Goal: Task Accomplishment & Management: Use online tool/utility

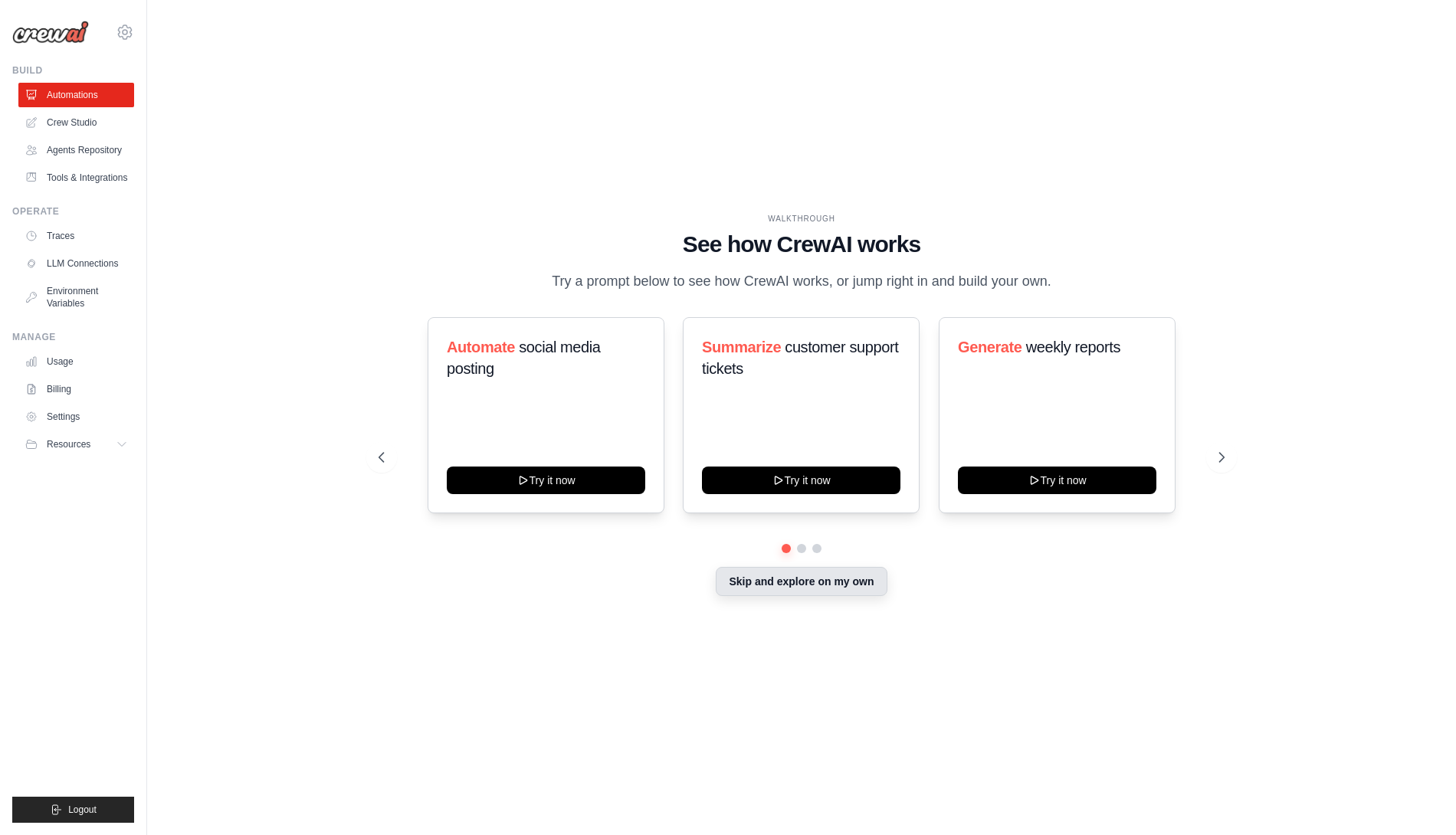
click at [741, 581] on button "Skip and explore on my own" at bounding box center [801, 581] width 171 height 29
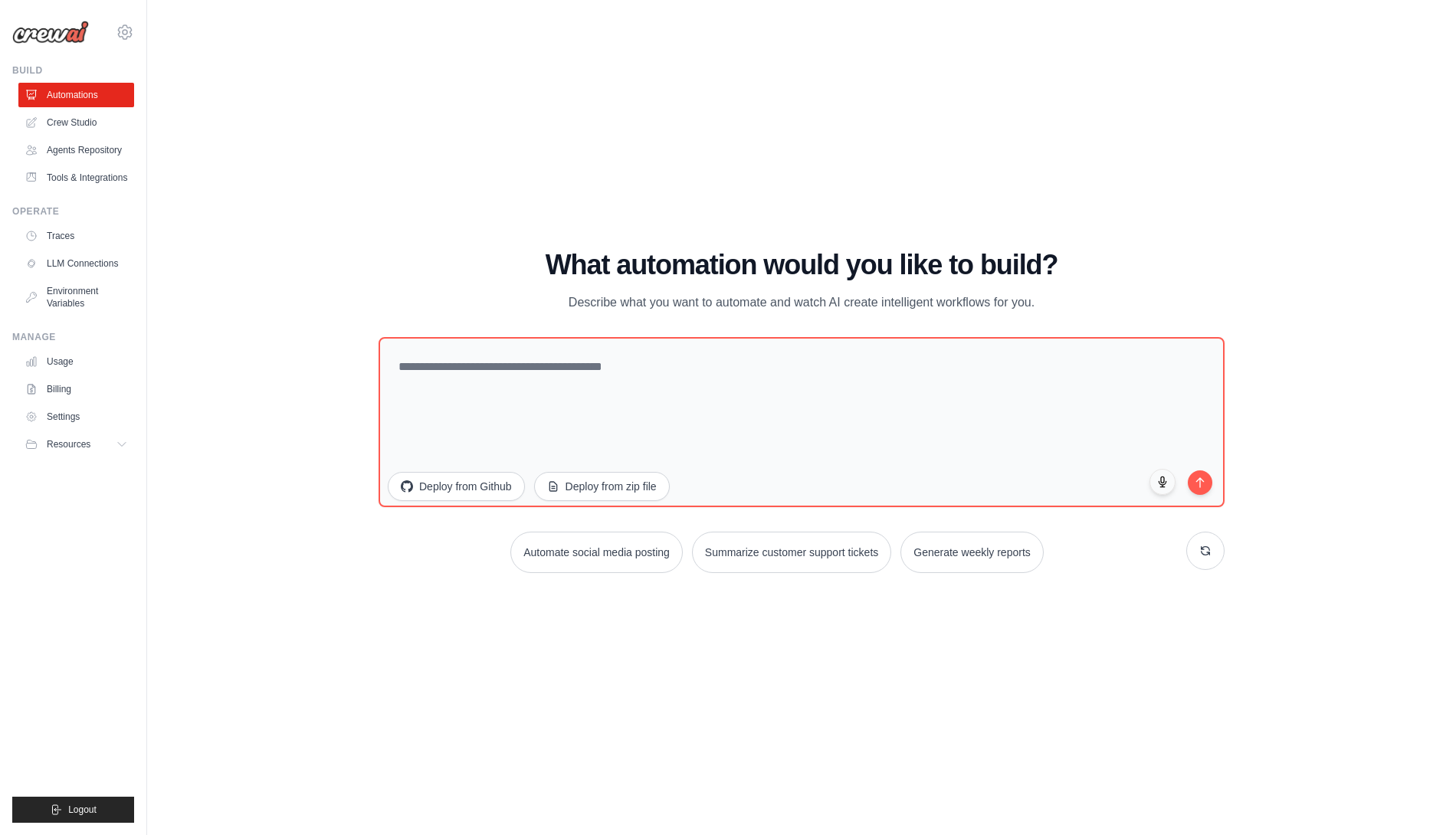
click at [71, 135] on ul "Automations Crew Studio Agents Repository Tools & Integrations" at bounding box center [76, 136] width 116 height 107
click at [45, 130] on link "Crew Studio" at bounding box center [78, 123] width 116 height 25
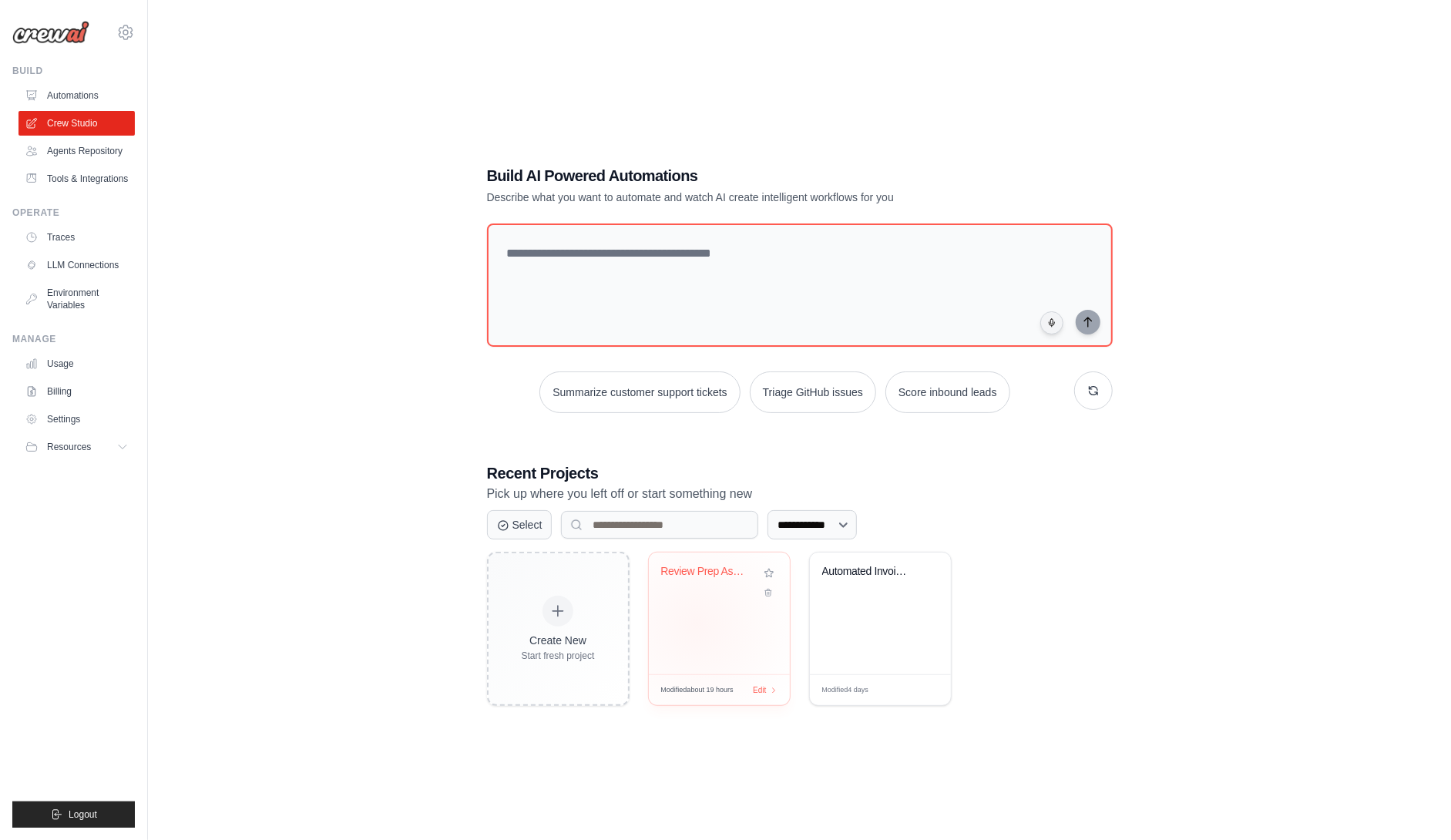
click at [697, 623] on div "Review Prep Assistant - Database On..." at bounding box center [720, 614] width 141 height 121
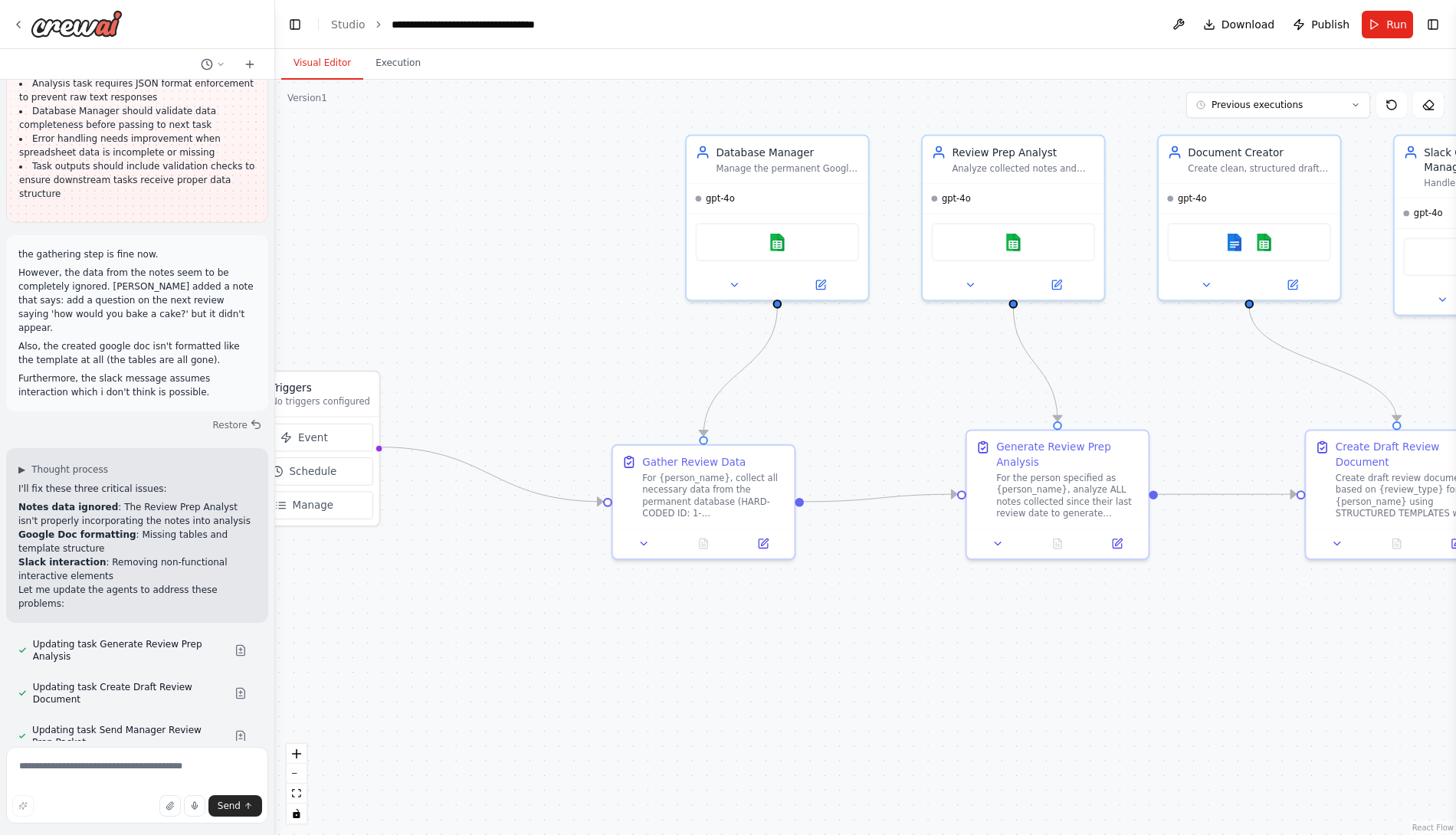
scroll to position [25765, 0]
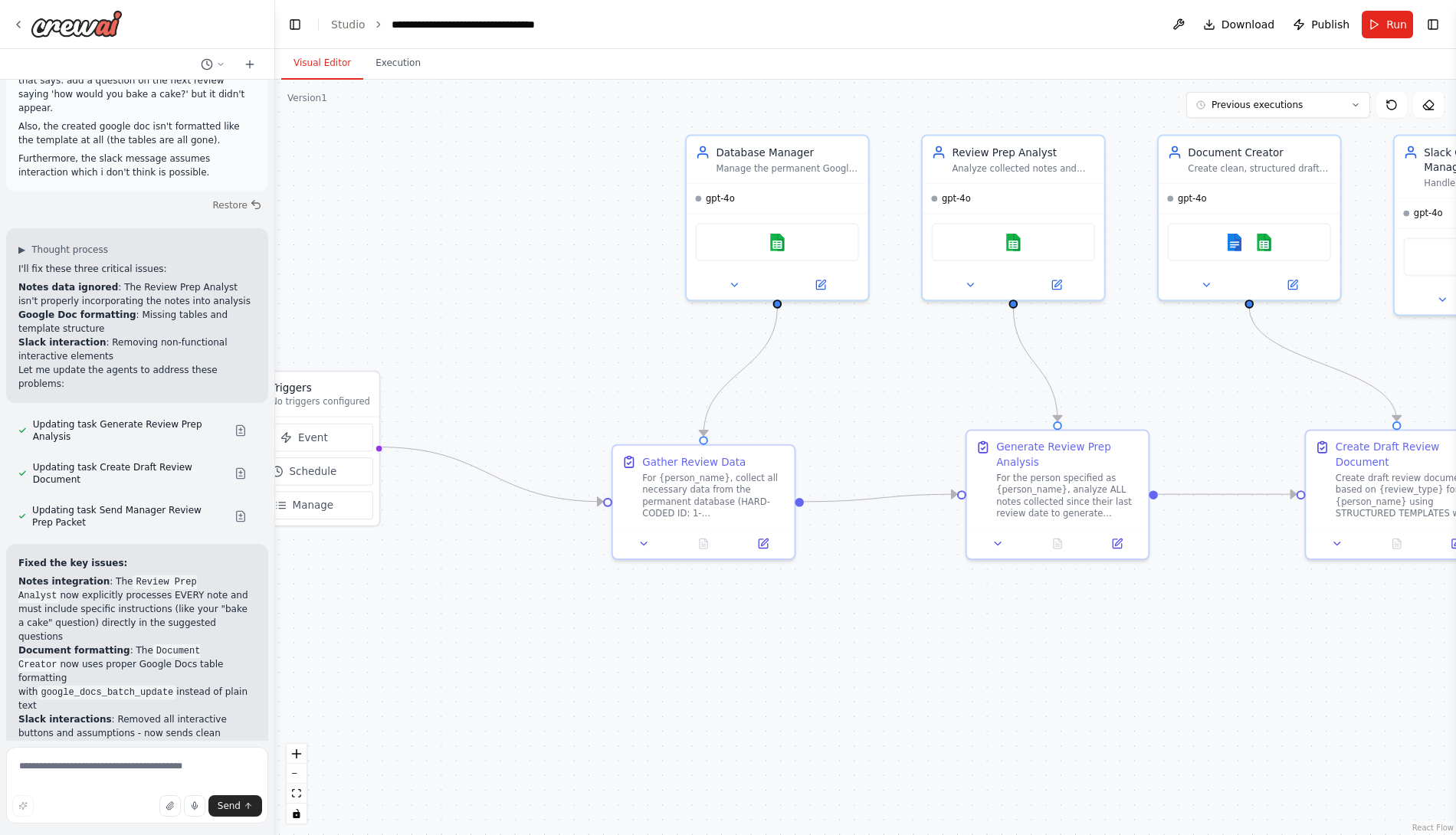
drag, startPoint x: 730, startPoint y: 327, endPoint x: 569, endPoint y: 370, distance: 166.6
click at [569, 370] on div ".deletable-edge-delete-btn { width: 20px; height: 20px; border: 0px solid #ffff…" at bounding box center [865, 457] width 1181 height 756
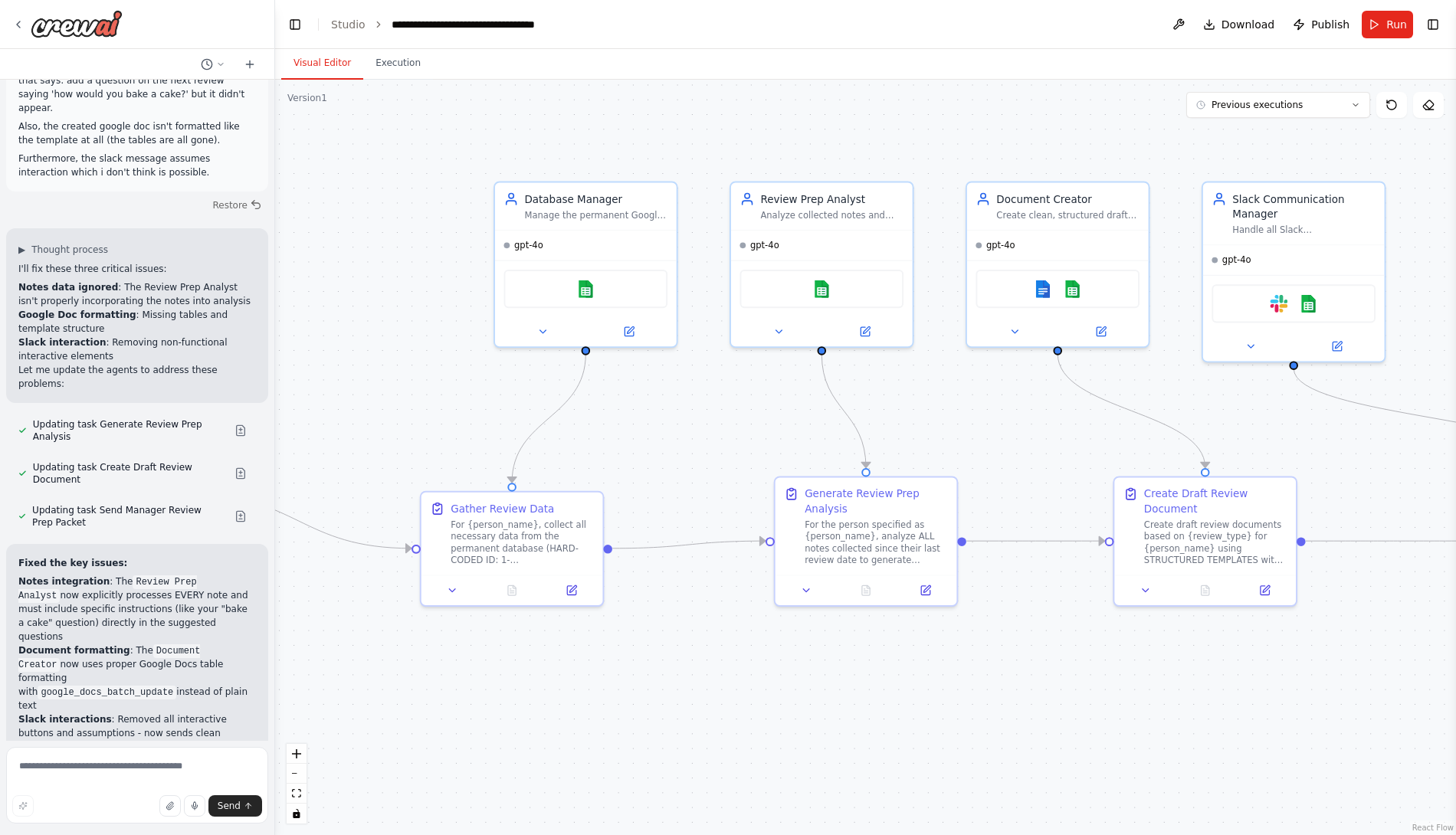
drag, startPoint x: 934, startPoint y: 414, endPoint x: 729, endPoint y: 461, distance: 210.3
click at [740, 461] on div ".deletable-edge-delete-btn { width: 20px; height: 20px; border: 0px solid #ffff…" at bounding box center [865, 457] width 1181 height 756
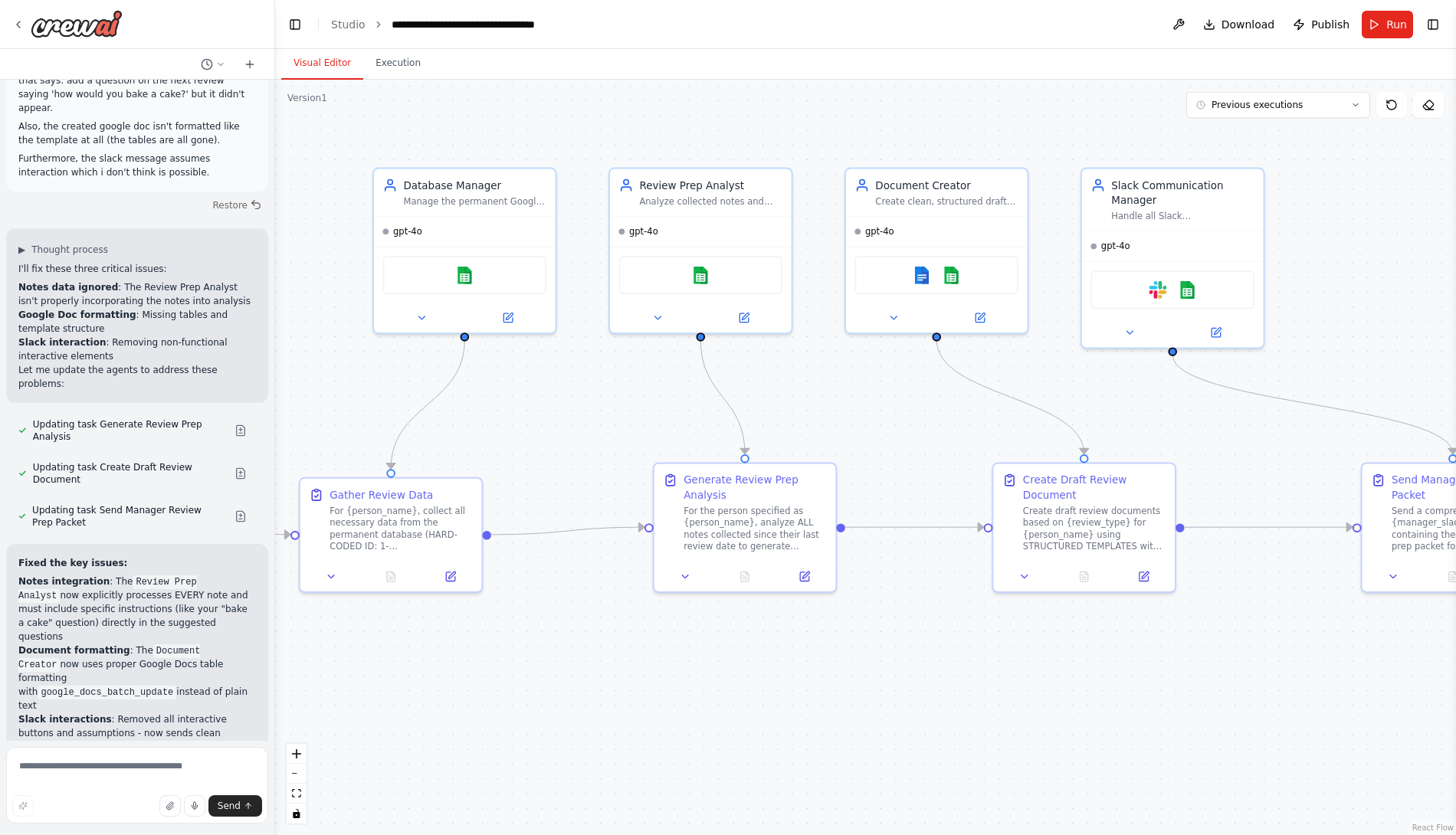
drag, startPoint x: 953, startPoint y: 442, endPoint x: 834, endPoint y: 428, distance: 119.8
click at [834, 428] on div ".deletable-edge-delete-btn { width: 20px; height: 20px; border: 0px solid #ffff…" at bounding box center [865, 457] width 1181 height 756
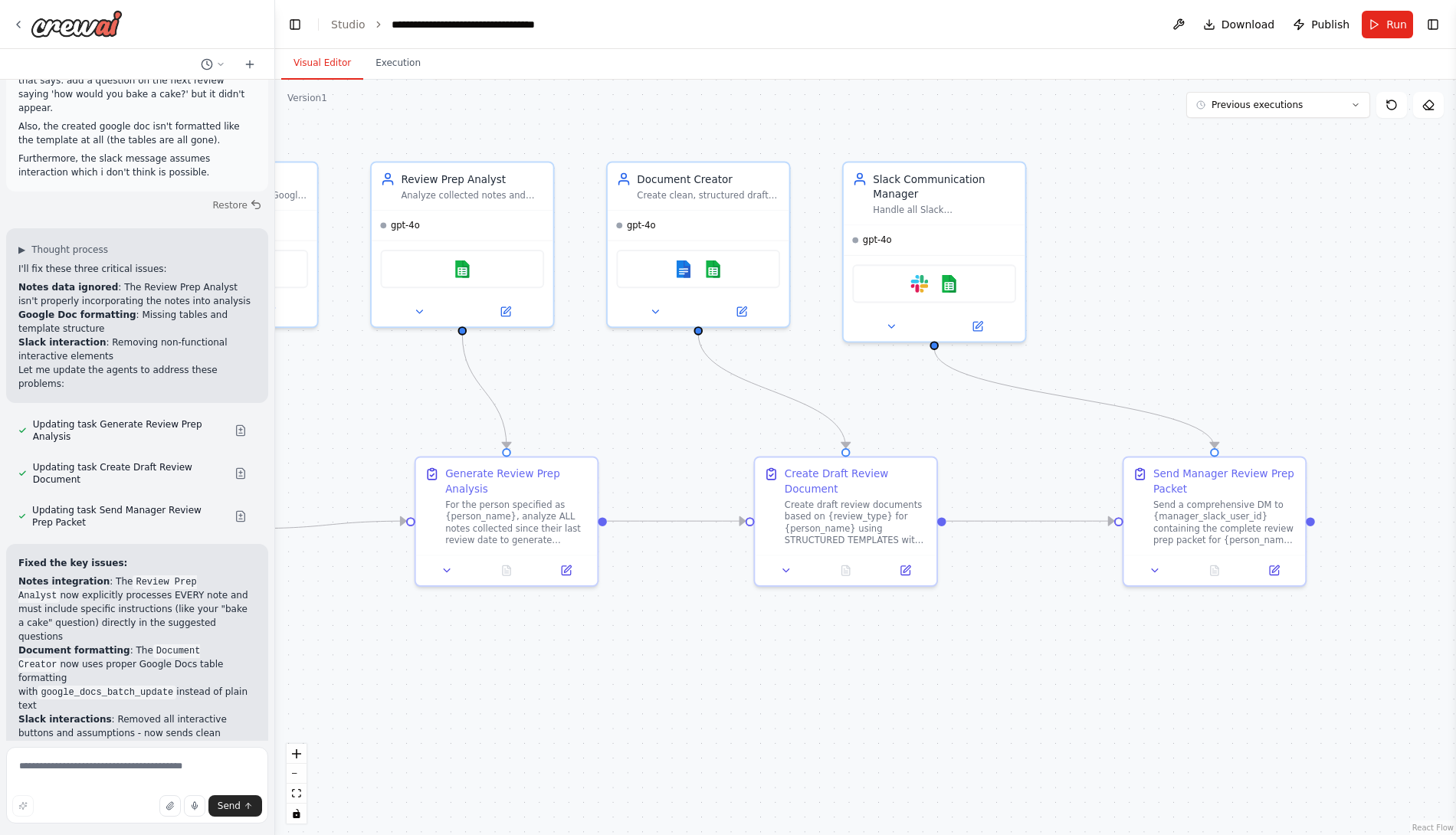
drag, startPoint x: 1159, startPoint y: 422, endPoint x: 1009, endPoint y: 379, distance: 156.0
click at [925, 416] on div ".deletable-edge-delete-btn { width: 20px; height: 20px; border: 0px solid #ffff…" at bounding box center [865, 457] width 1181 height 756
drag, startPoint x: 1166, startPoint y: 310, endPoint x: 1265, endPoint y: 293, distance: 100.4
click at [1265, 293] on div ".deletable-edge-delete-btn { width: 20px; height: 20px; border: 0px solid #ffff…" at bounding box center [865, 457] width 1181 height 756
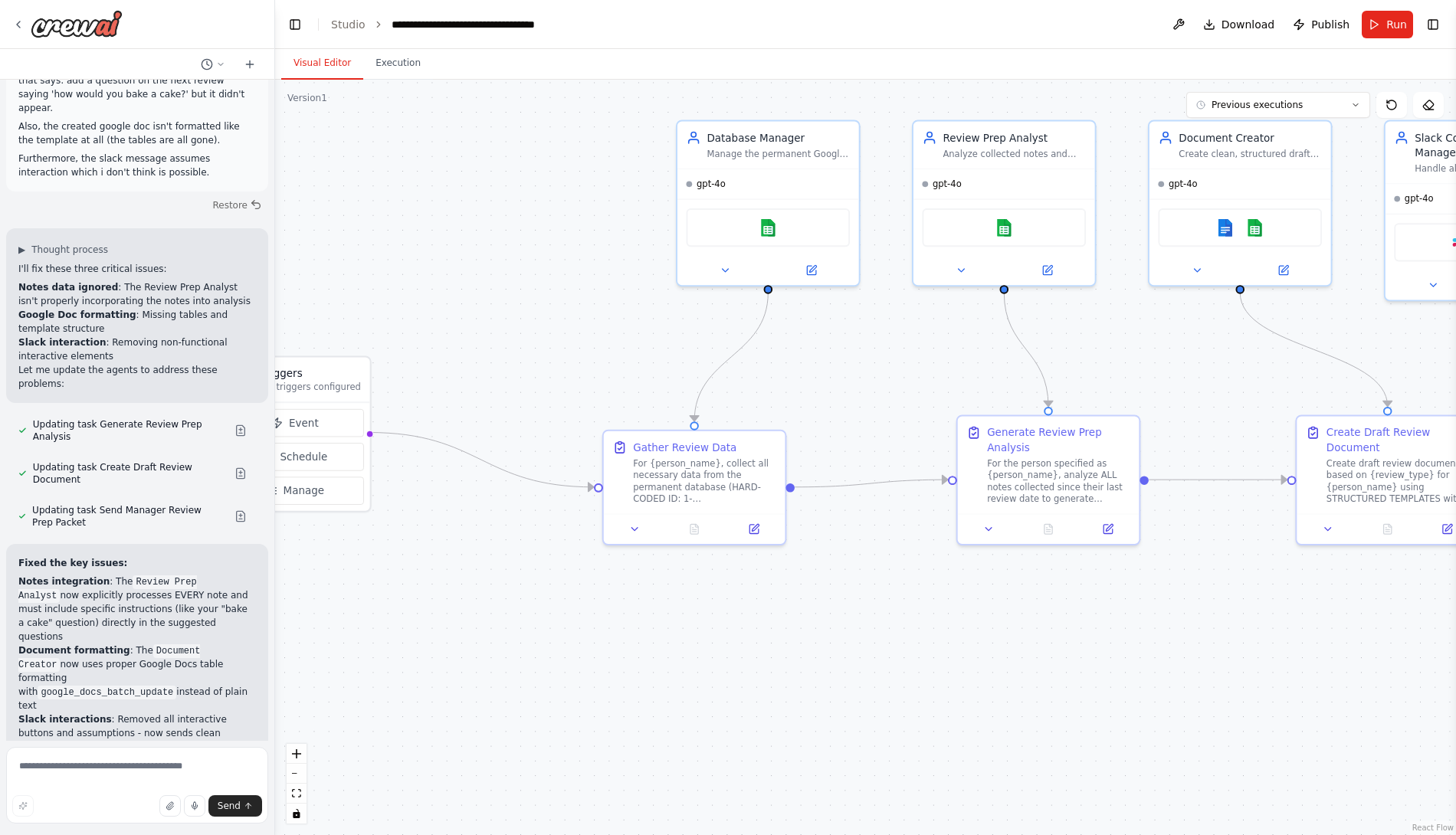
drag, startPoint x: 457, startPoint y: 384, endPoint x: 703, endPoint y: 347, distance: 248.8
click at [902, 361] on div ".deletable-edge-delete-btn { width: 20px; height: 20px; border: 0px solid #ffff…" at bounding box center [865, 457] width 1181 height 756
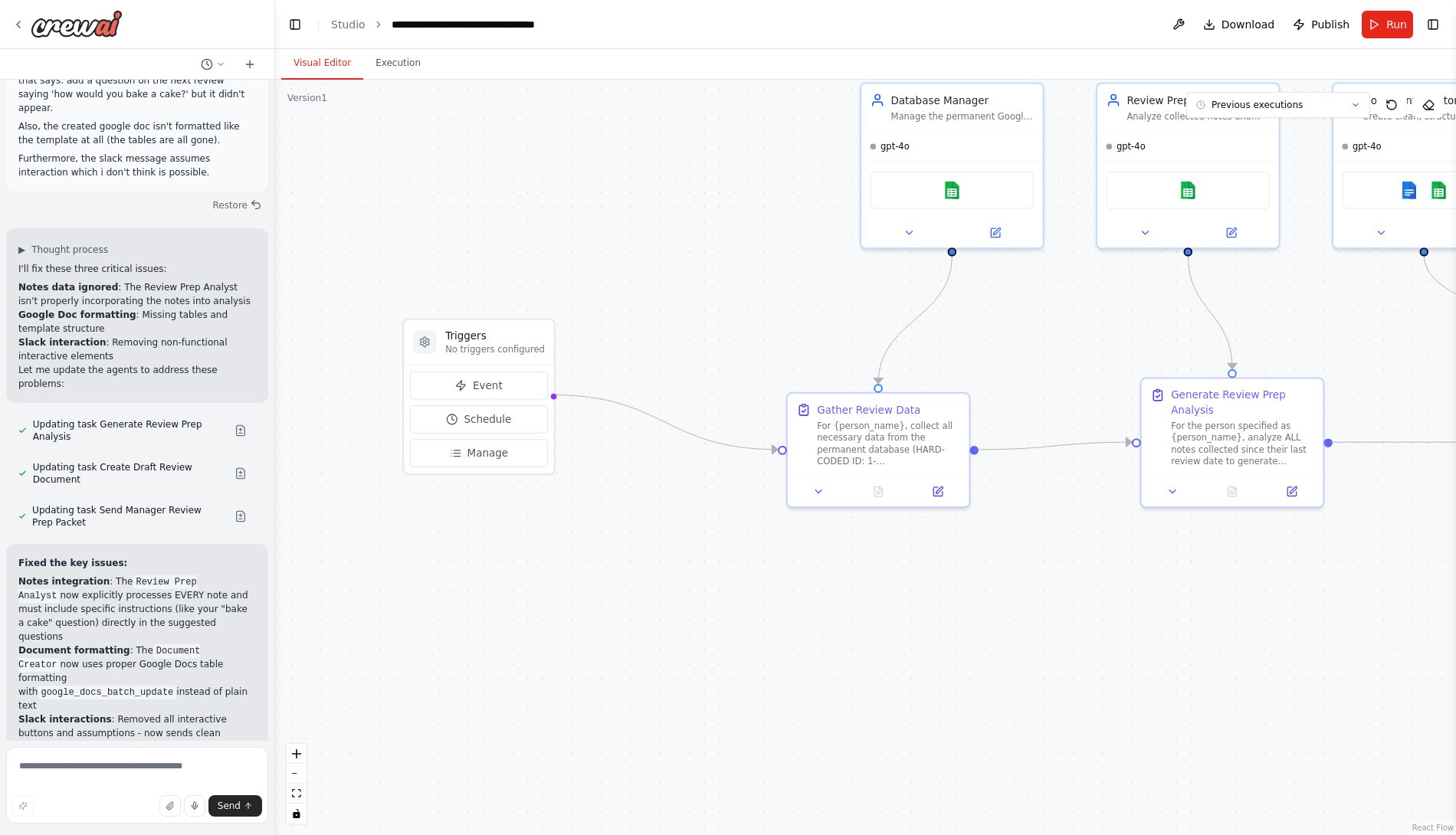
drag, startPoint x: 529, startPoint y: 327, endPoint x: 692, endPoint y: 284, distance: 168.6
click at [692, 284] on div ".deletable-edge-delete-btn { width: 20px; height: 20px; border: 0px solid #ffff…" at bounding box center [865, 457] width 1181 height 756
drag, startPoint x: 504, startPoint y: 328, endPoint x: 498, endPoint y: 383, distance: 55.3
click at [498, 383] on div "Triggers No triggers configured" at bounding box center [479, 400] width 149 height 45
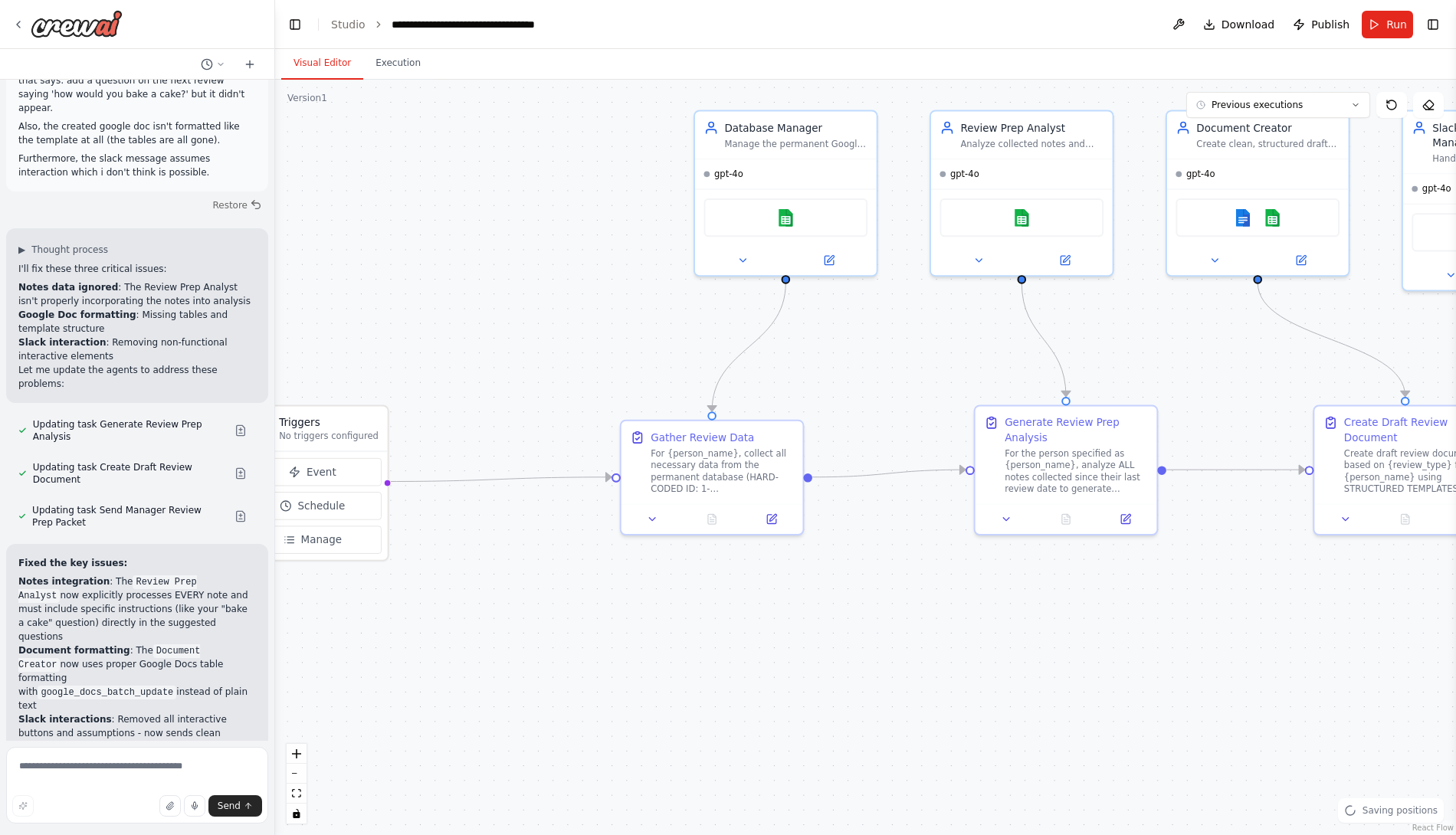
drag, startPoint x: 1193, startPoint y: 577, endPoint x: 915, endPoint y: 614, distance: 280.5
click at [915, 614] on div ".deletable-edge-delete-btn { width: 20px; height: 20px; border: 0px solid #ffff…" at bounding box center [865, 457] width 1181 height 756
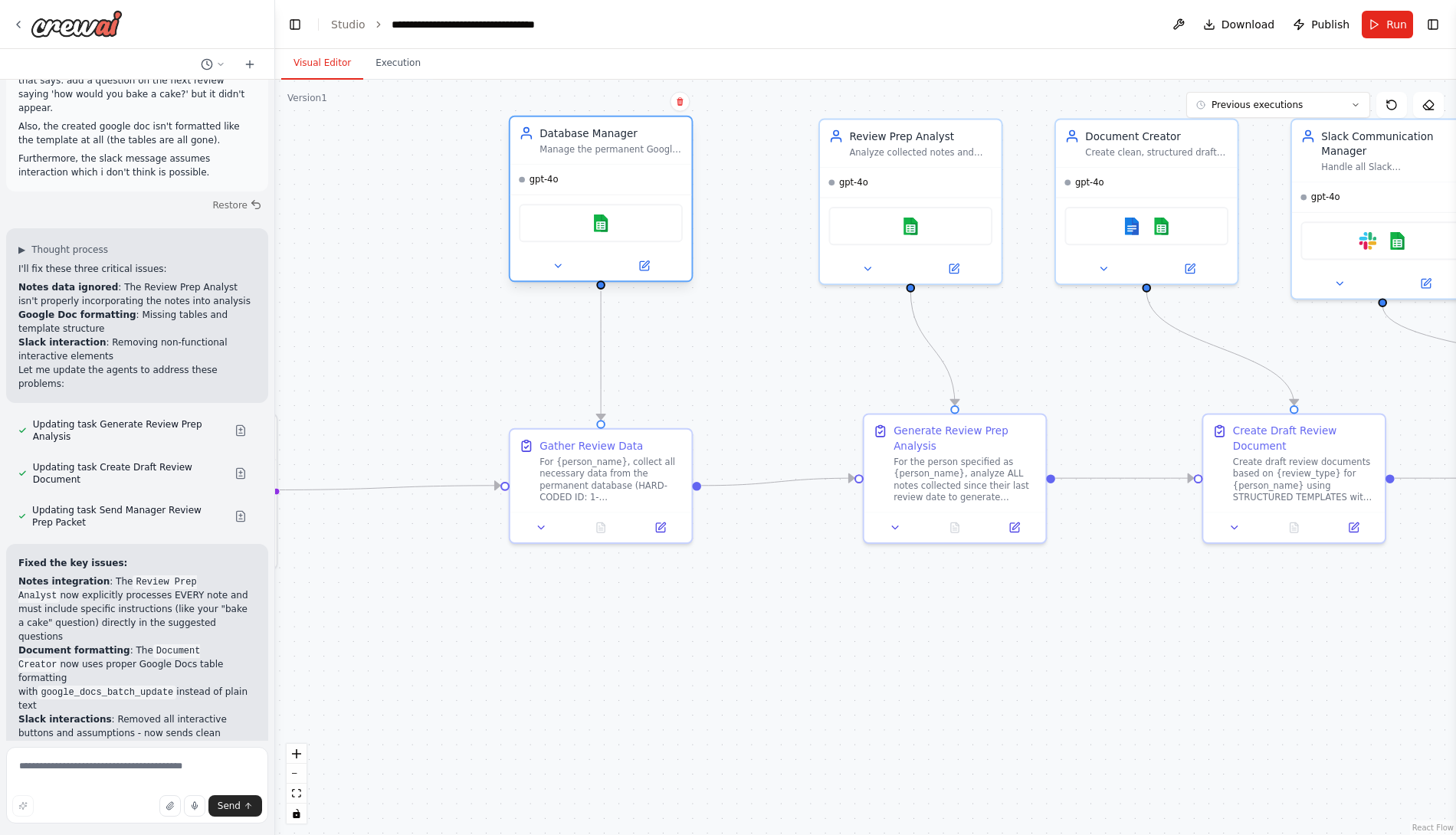
drag, startPoint x: 720, startPoint y: 168, endPoint x: 646, endPoint y: 161, distance: 74.3
click at [646, 161] on div "Database Manager Manage the permanent Google Sheets database for the performanc…" at bounding box center [601, 199] width 185 height 167
click at [747, 201] on div ".deletable-edge-delete-btn { width: 20px; height: 20px; border: 0px solid #ffff…" at bounding box center [865, 457] width 1181 height 756
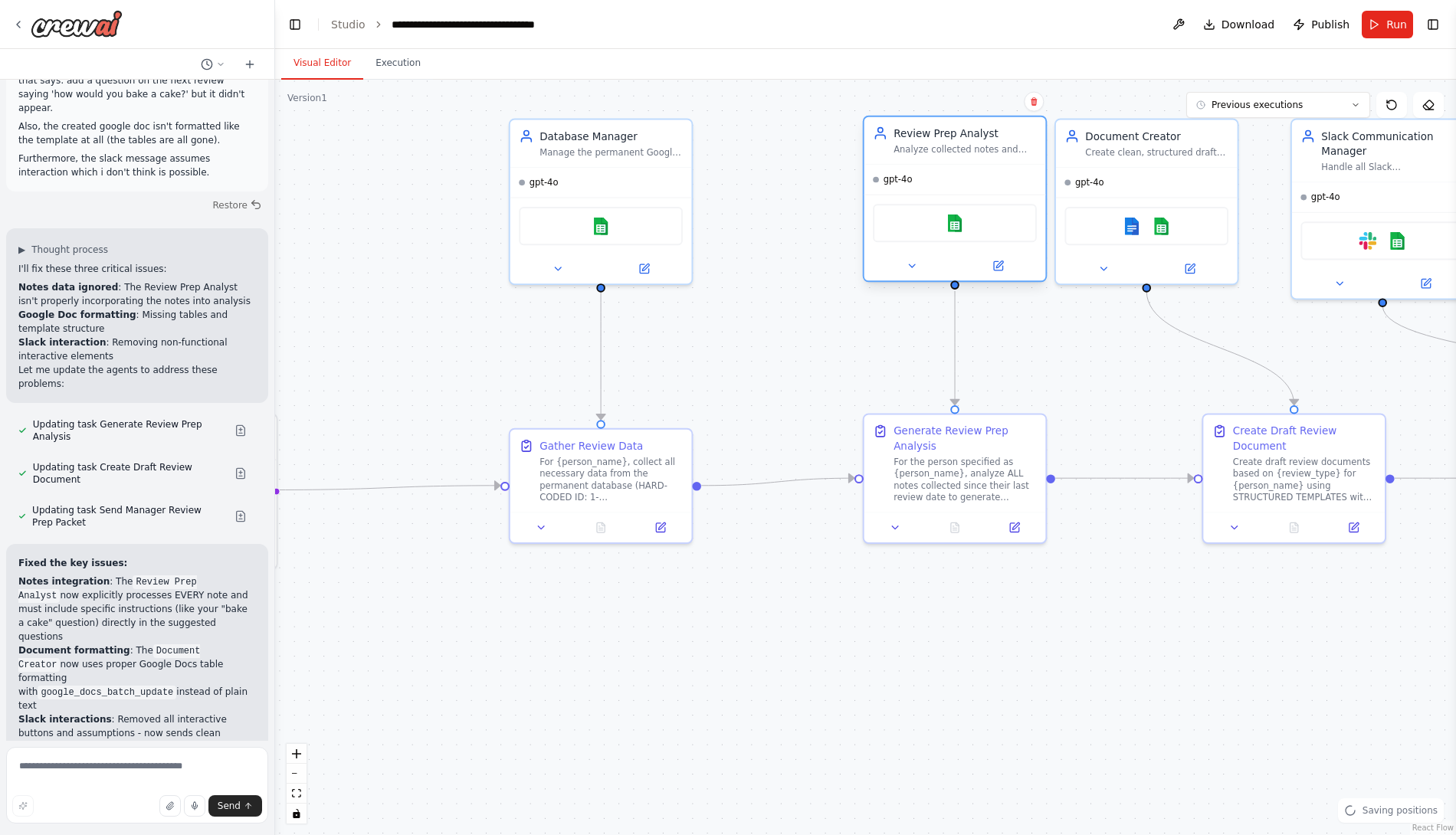
drag, startPoint x: 932, startPoint y: 152, endPoint x: 971, endPoint y: 152, distance: 39.0
click at [971, 152] on div "Analyze collected notes and historical data to generate comprehensive review pr…" at bounding box center [966, 149] width 144 height 11
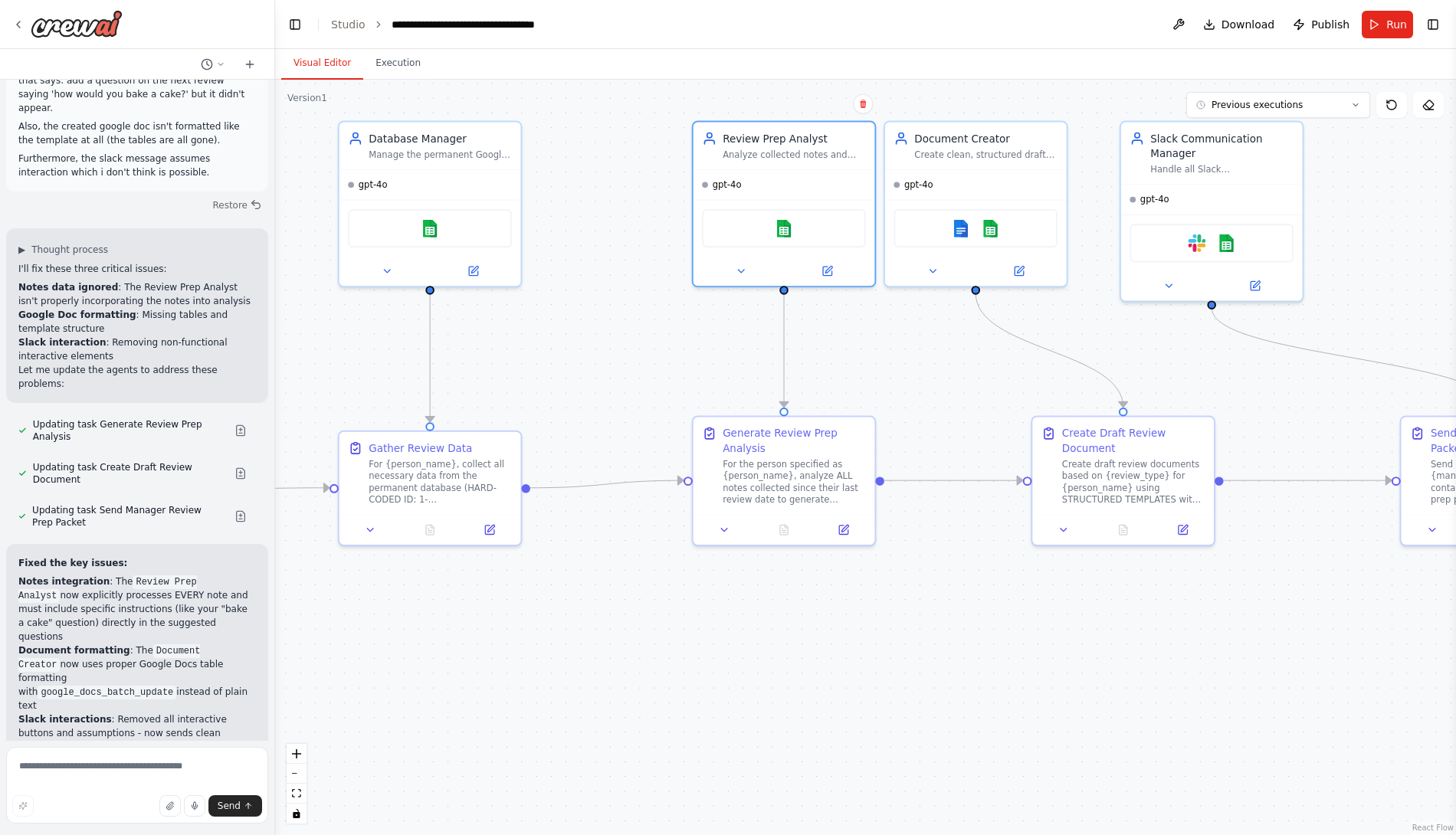
drag, startPoint x: 1153, startPoint y: 395, endPoint x: 962, endPoint y: 397, distance: 191.0
click at [962, 397] on div ".deletable-edge-delete-btn { width: 20px; height: 20px; border: 0px solid #ffff…" at bounding box center [865, 457] width 1181 height 756
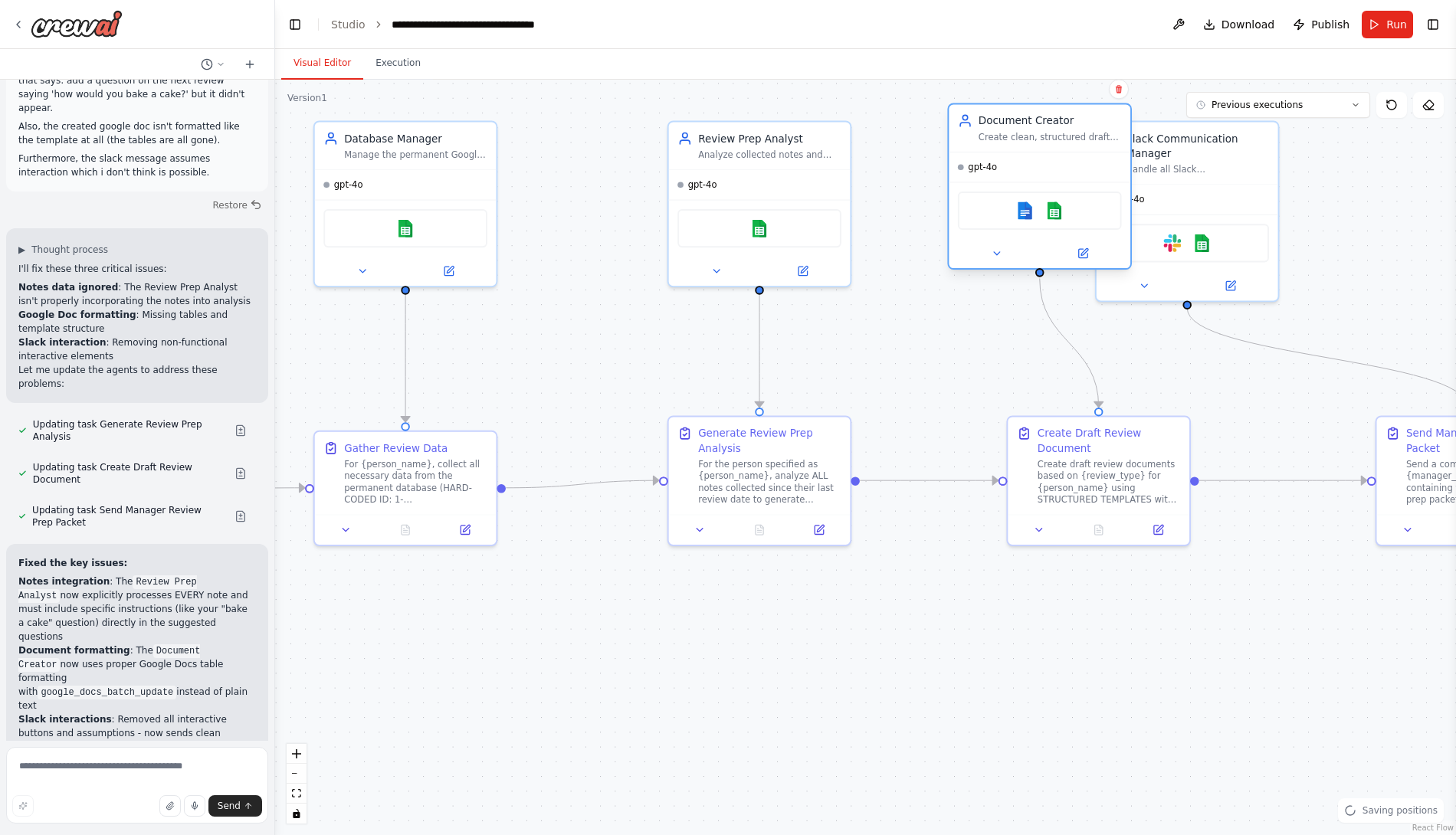
drag, startPoint x: 971, startPoint y: 163, endPoint x: 1058, endPoint y: 154, distance: 87.5
click at [1058, 154] on div "Document Creator Create clean, structured draft review documents with proper te…" at bounding box center [1039, 187] width 185 height 167
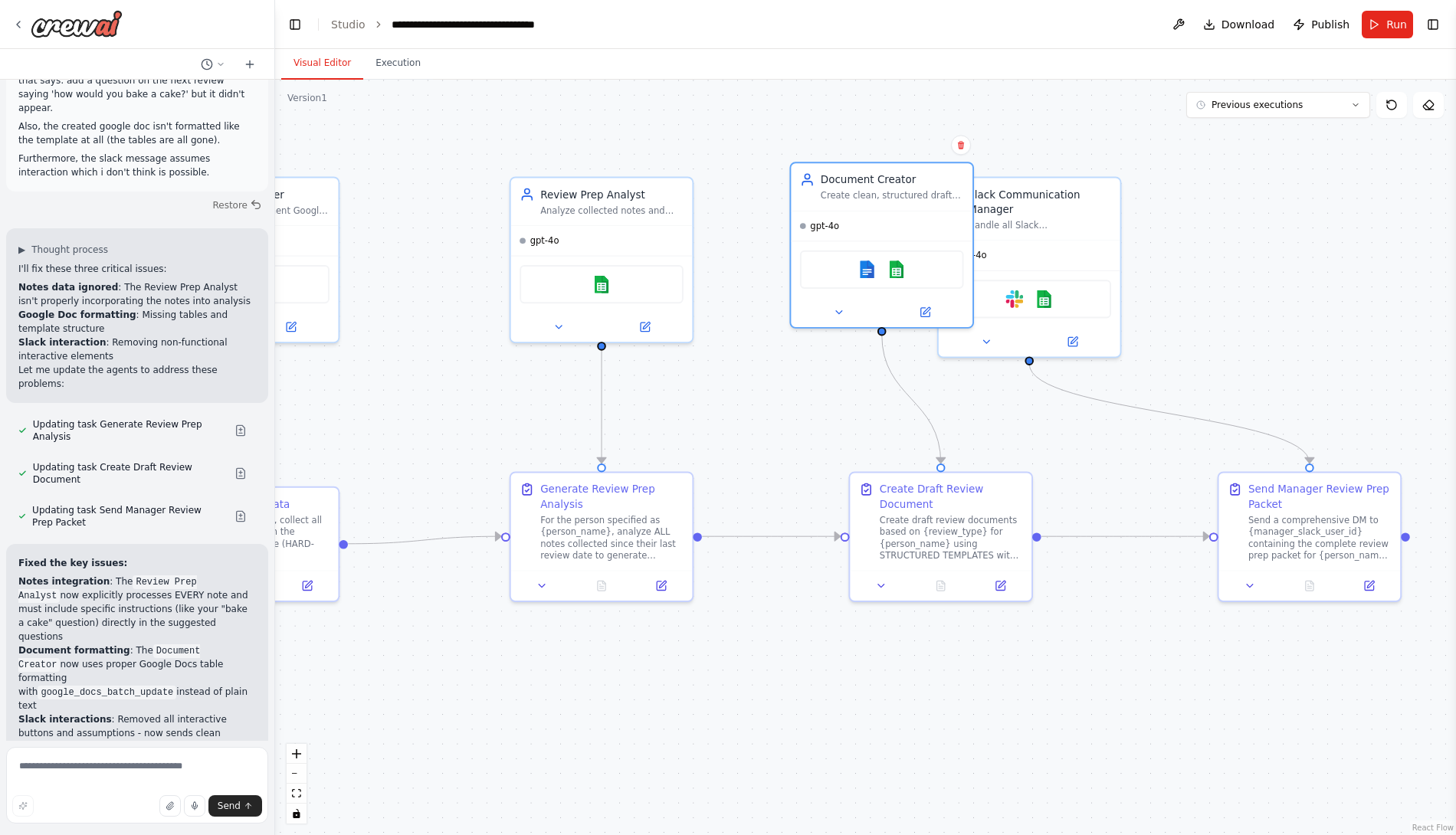
drag, startPoint x: 1388, startPoint y: 277, endPoint x: 1122, endPoint y: 338, distance: 272.9
click at [1122, 338] on div ".deletable-edge-delete-btn { width: 20px; height: 20px; border: 0px solid #ffff…" at bounding box center [865, 457] width 1181 height 756
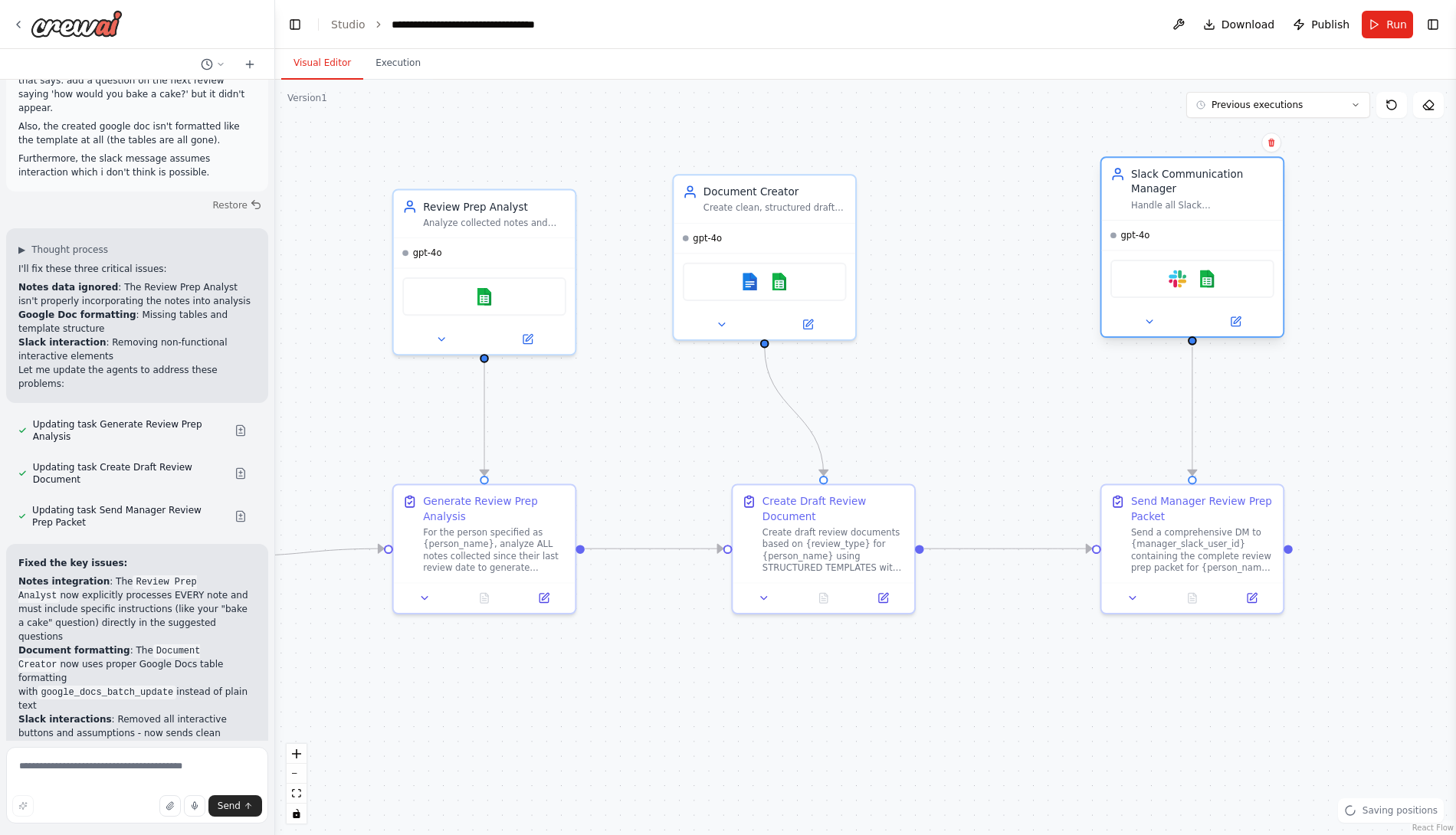
drag, startPoint x: 967, startPoint y: 246, endPoint x: 1252, endPoint y: 213, distance: 286.9
click at [1252, 213] on div "Slack Communication Manager Handle all Slack communications for the review syst…" at bounding box center [1193, 189] width 182 height 62
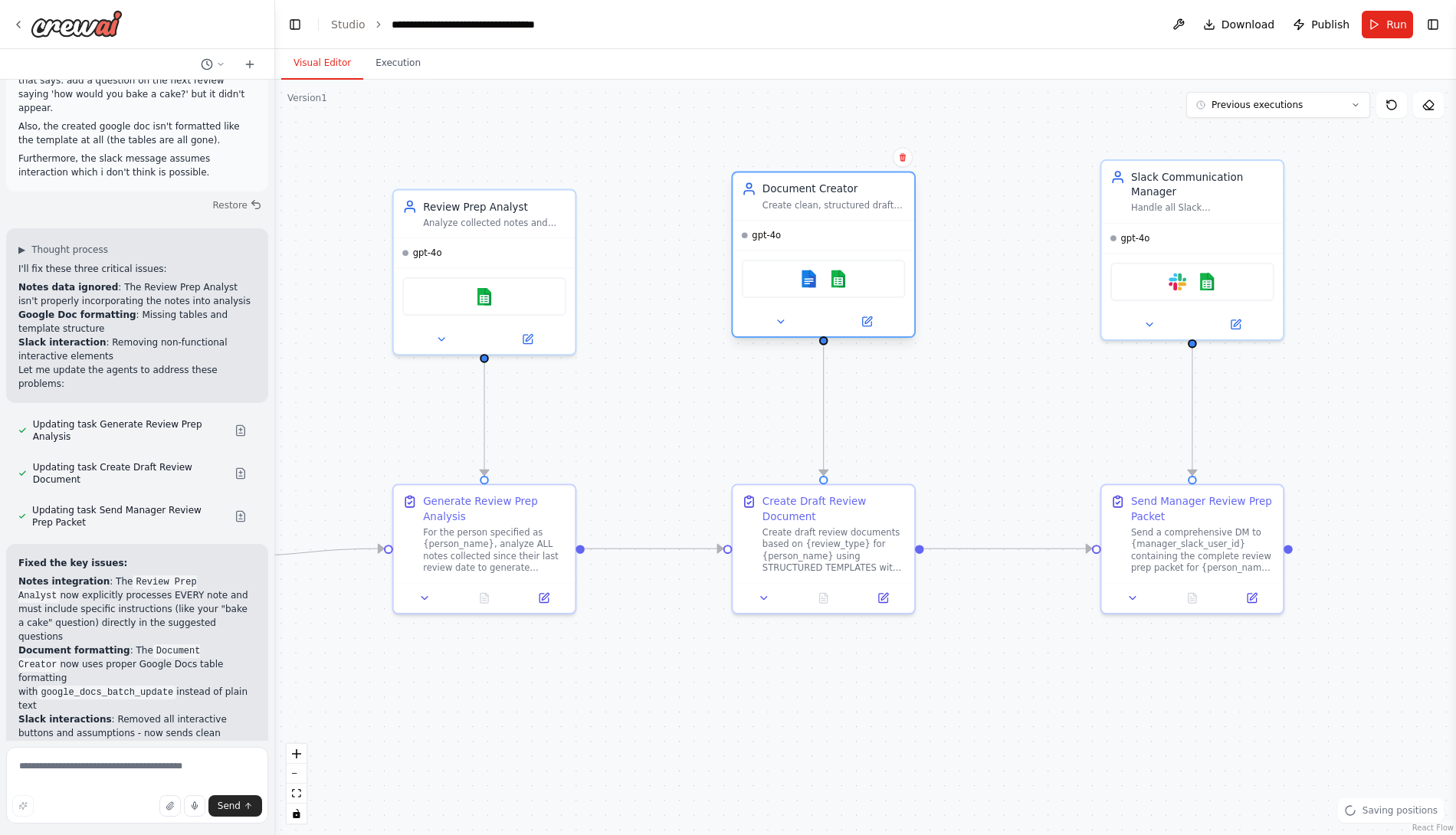
drag, startPoint x: 799, startPoint y: 210, endPoint x: 851, endPoint y: 204, distance: 52.3
click at [851, 204] on div "Create clean, structured draft review documents with proper templates but leave…" at bounding box center [834, 205] width 144 height 11
click at [986, 247] on div ".deletable-edge-delete-btn { width: 20px; height: 20px; border: 0px solid #ffff…" at bounding box center [865, 457] width 1181 height 756
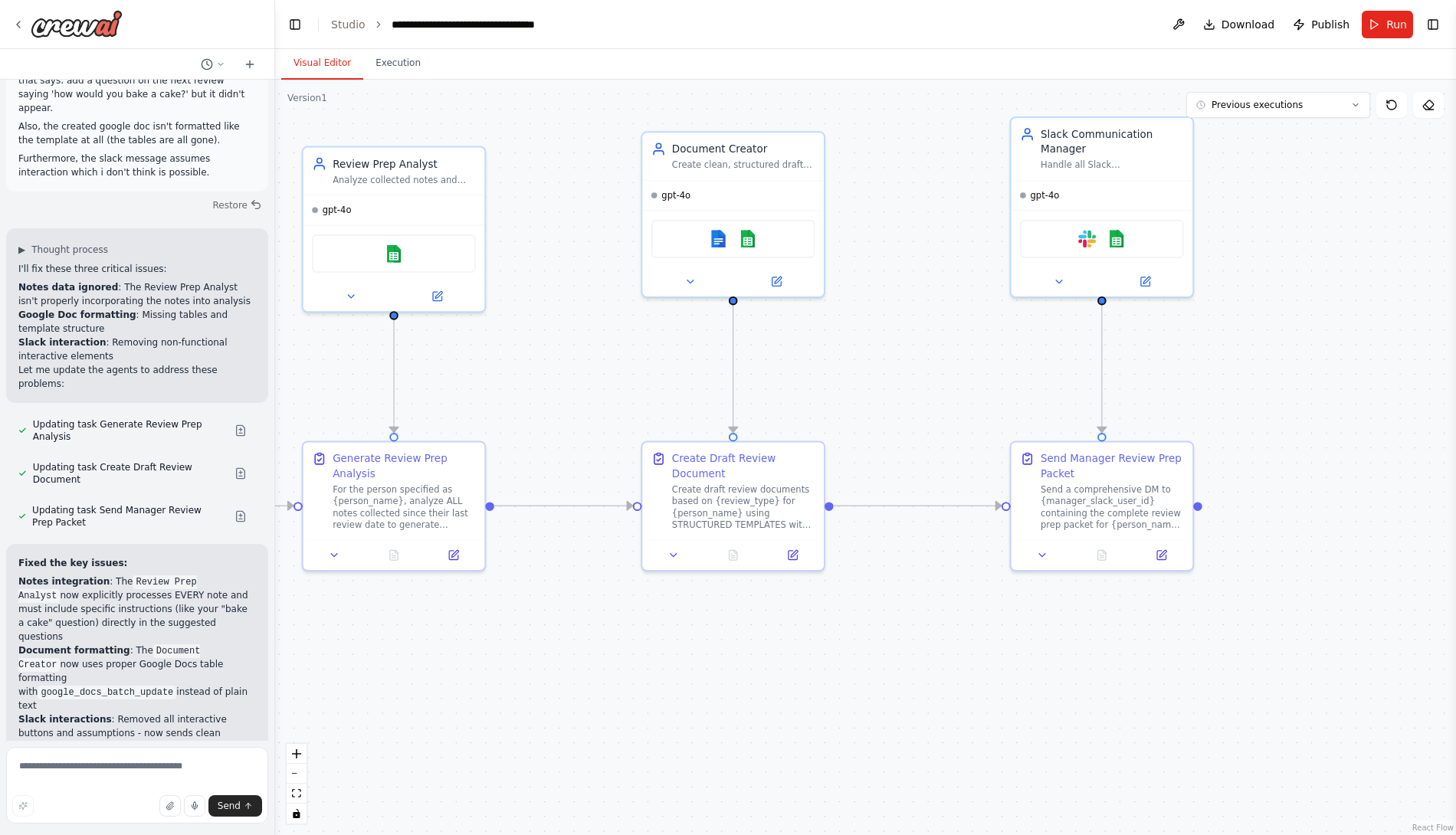
drag, startPoint x: 995, startPoint y: 395, endPoint x: 894, endPoint y: 373, distance: 103.4
click at [894, 373] on div ".deletable-edge-delete-btn { width: 20px; height: 20px; border: 0px solid #ffff…" at bounding box center [865, 457] width 1181 height 756
click at [1202, 503] on div ".deletable-edge-delete-btn { width: 20px; height: 20px; border: 0px solid #ffff…" at bounding box center [865, 457] width 1181 height 756
click at [1199, 504] on div at bounding box center [1198, 504] width 10 height 10
click at [1344, 474] on div ".deletable-edge-delete-btn { width: 20px; height: 20px; border: 0px solid #ffff…" at bounding box center [865, 457] width 1181 height 756
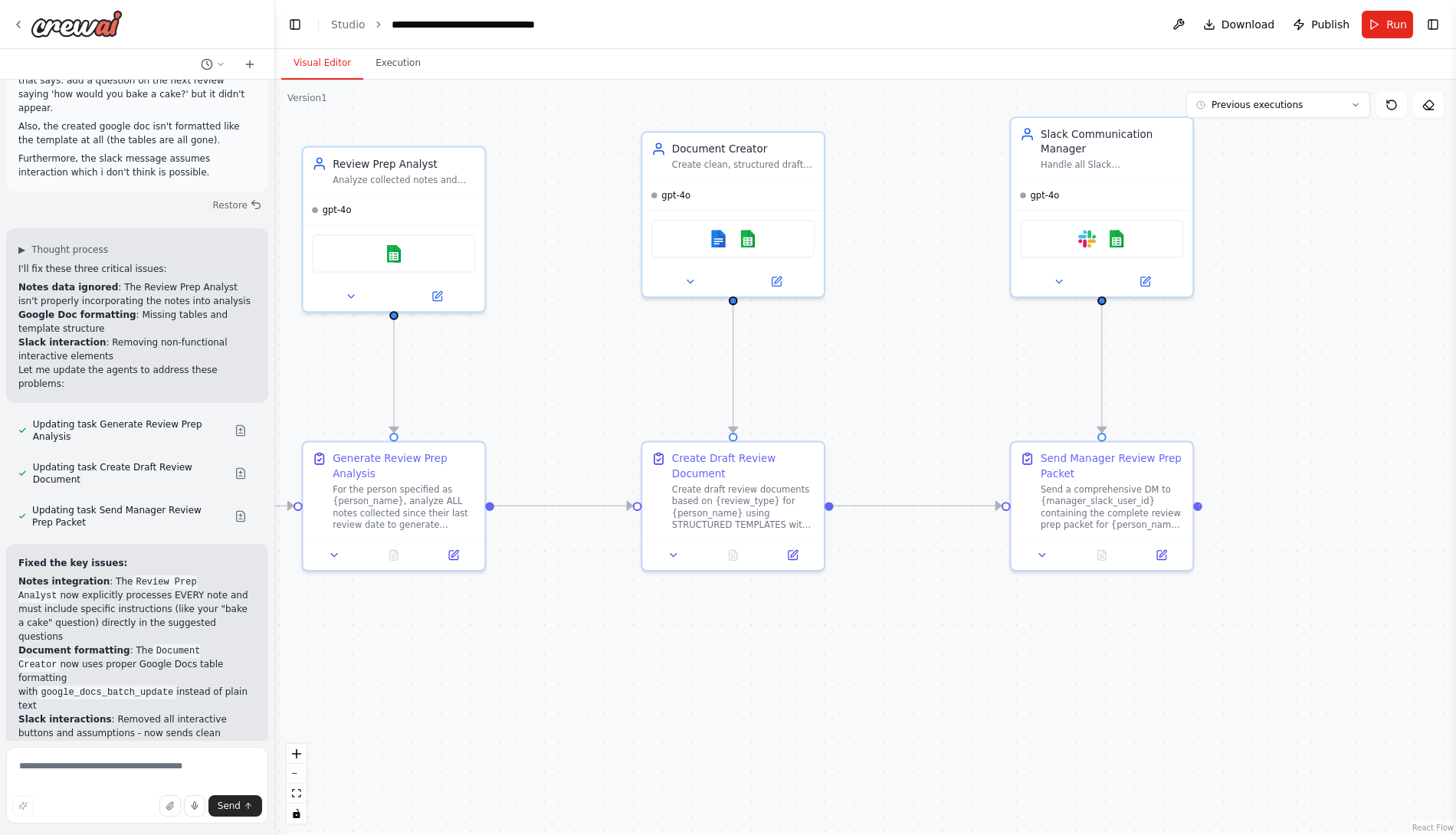
drag, startPoint x: 1201, startPoint y: 504, endPoint x: 1399, endPoint y: 488, distance: 198.6
click at [1399, 488] on div ".deletable-edge-delete-btn { width: 20px; height: 20px; border: 0px solid #ffff…" at bounding box center [865, 457] width 1181 height 756
click at [1282, 563] on div ".deletable-edge-delete-btn { width: 20px; height: 20px; border: 0px solid #ffff…" at bounding box center [865, 457] width 1181 height 756
click at [1144, 546] on button at bounding box center [1159, 552] width 51 height 17
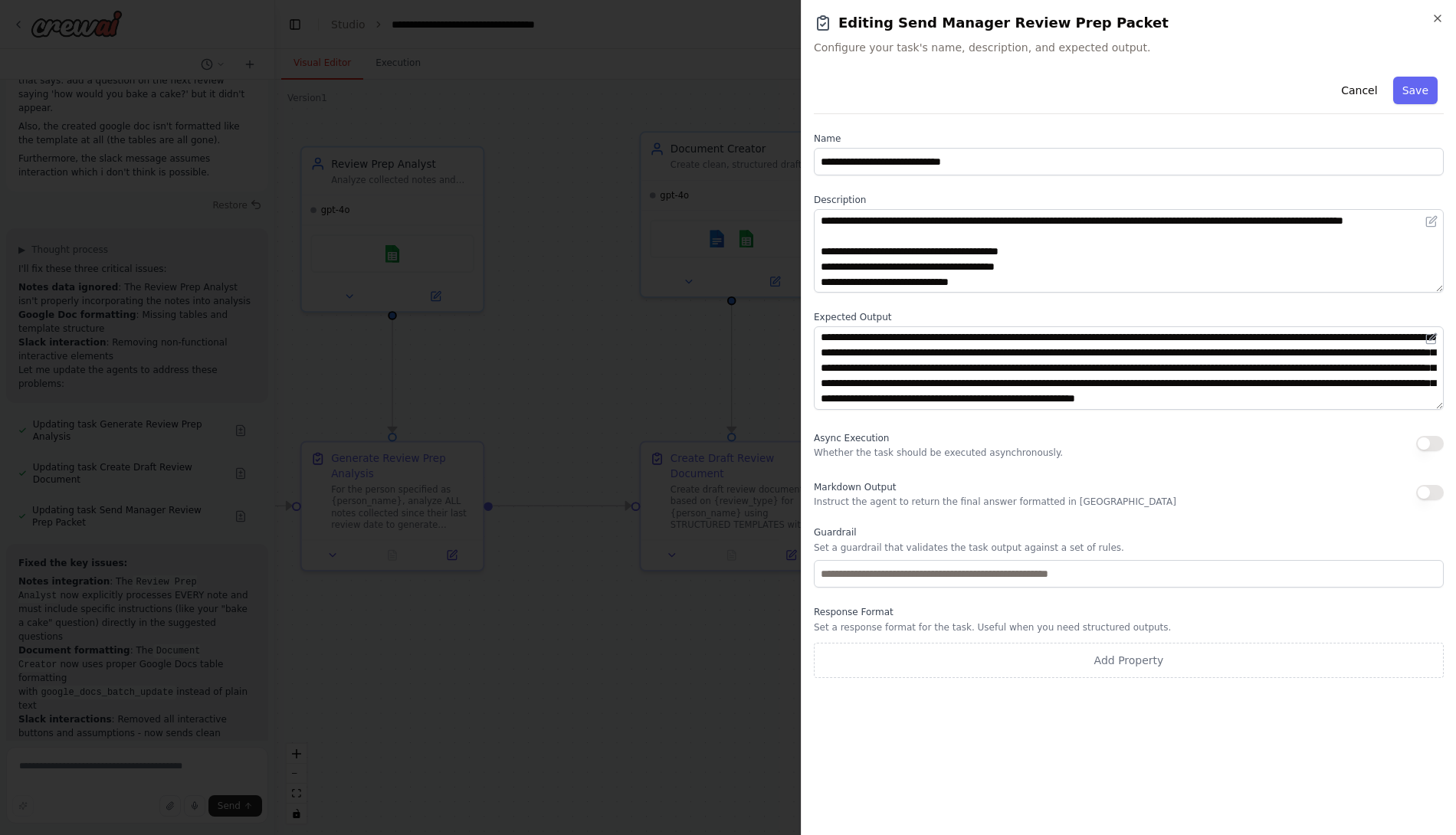
scroll to position [31, 0]
click at [1370, 98] on button "Cancel" at bounding box center [1358, 90] width 55 height 28
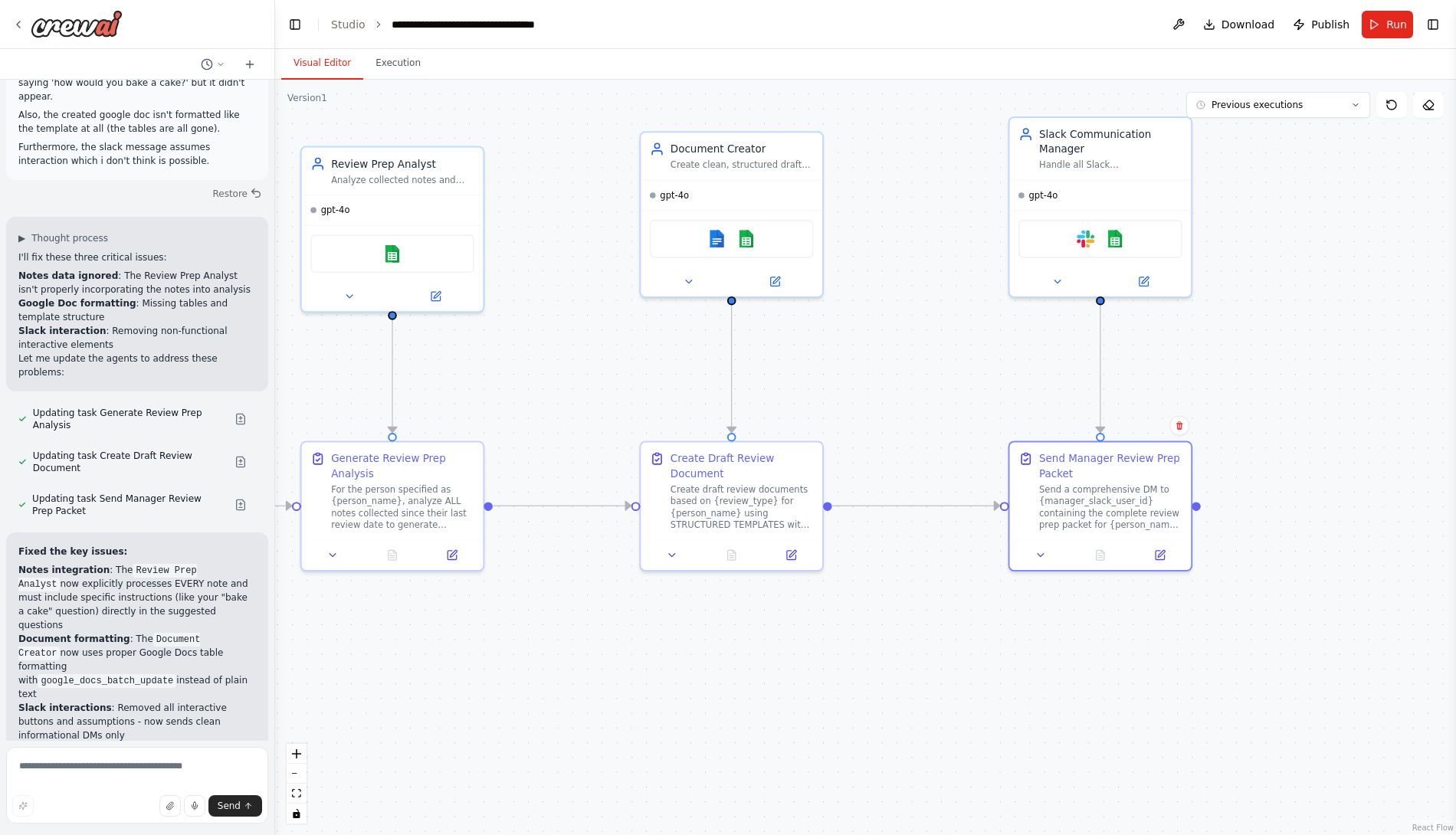
scroll to position [25791, 0]
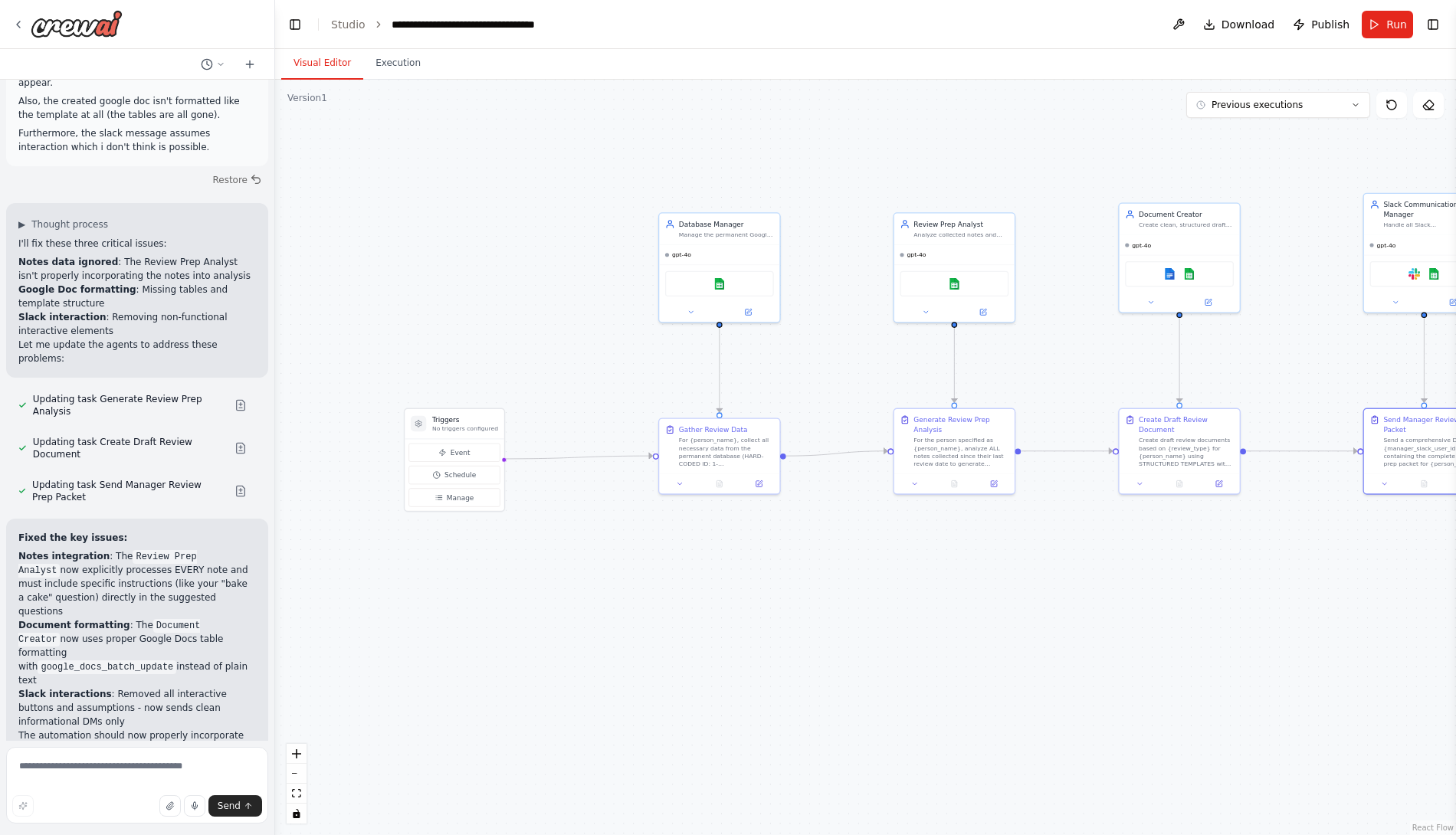
drag, startPoint x: 427, startPoint y: 737, endPoint x: 1013, endPoint y: 602, distance: 601.3
click at [1013, 602] on div ".deletable-edge-delete-btn { width: 20px; height: 20px; border: 0px solid #ffff…" at bounding box center [865, 457] width 1181 height 756
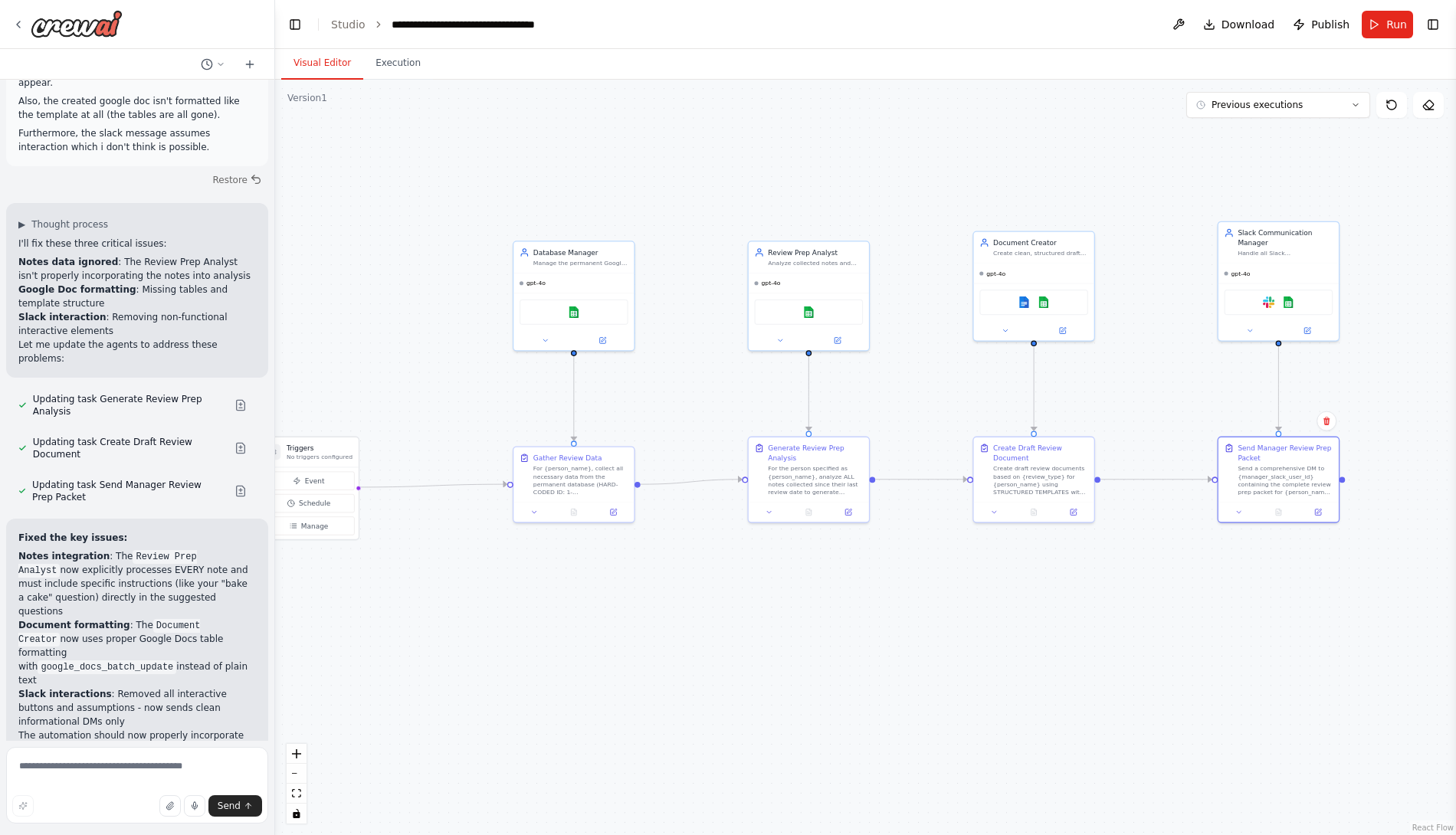
drag, startPoint x: 1010, startPoint y: 604, endPoint x: 865, endPoint y: 633, distance: 147.9
click at [865, 633] on div ".deletable-edge-delete-btn { width: 20px; height: 20px; border: 0px solid #ffff…" at bounding box center [865, 457] width 1181 height 756
click at [90, 768] on textarea at bounding box center [137, 785] width 262 height 77
click at [100, 760] on textarea at bounding box center [137, 785] width 262 height 77
click at [98, 771] on textarea at bounding box center [137, 785] width 262 height 77
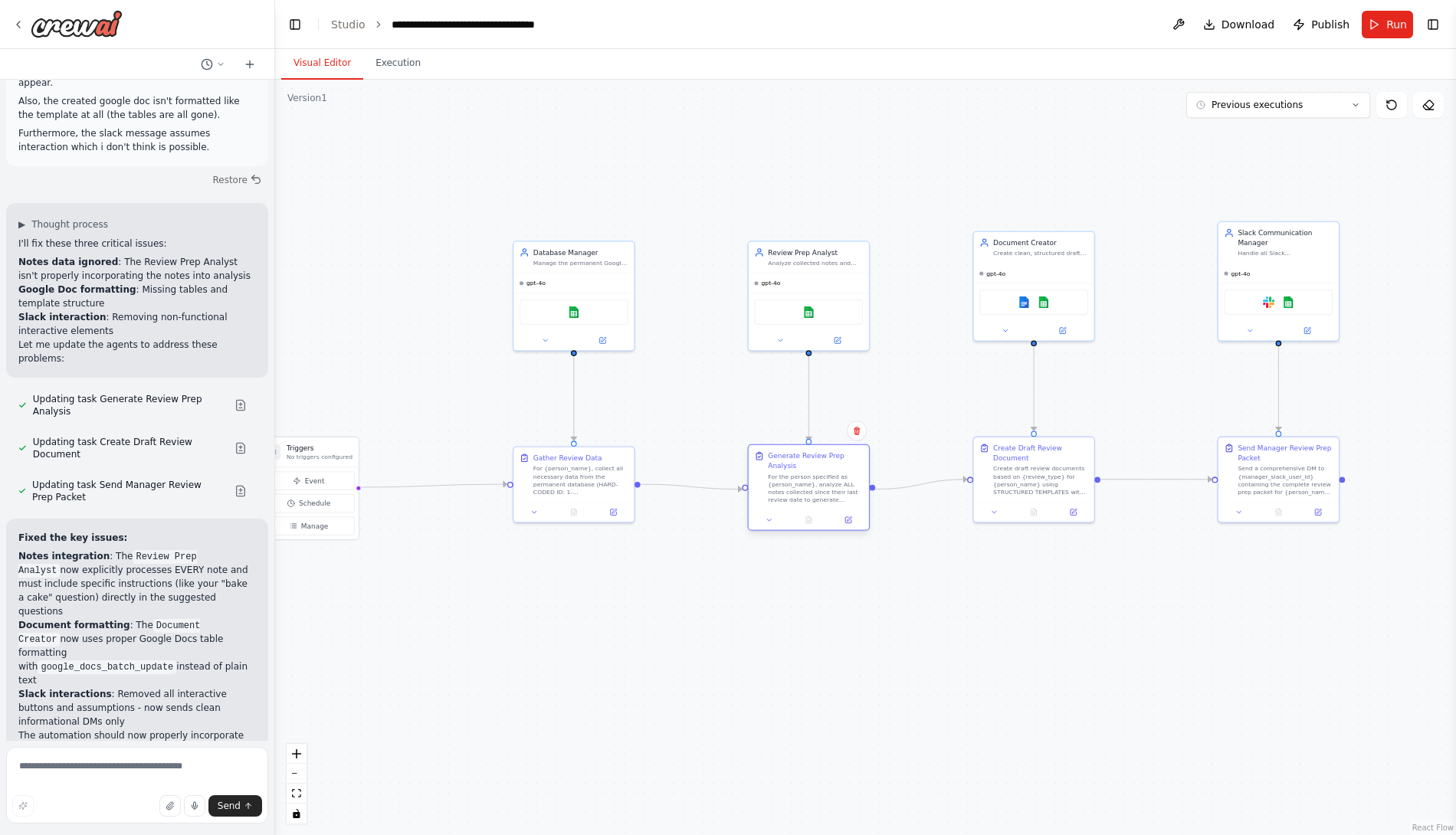
click at [811, 492] on div "For the person specified as {person_name}, analyze ALL notes collected since th…" at bounding box center [815, 488] width 95 height 32
click at [810, 486] on div "For the person specified as {person_name}, analyze ALL notes collected since th…" at bounding box center [815, 478] width 95 height 32
click at [1189, 584] on div ".deletable-edge-delete-btn { width: 20px; height: 20px; border: 0px solid #ffff…" at bounding box center [865, 457] width 1181 height 756
click at [899, 399] on div ".deletable-edge-delete-btn { width: 20px; height: 20px; border: 0px solid #ffff…" at bounding box center [865, 457] width 1181 height 756
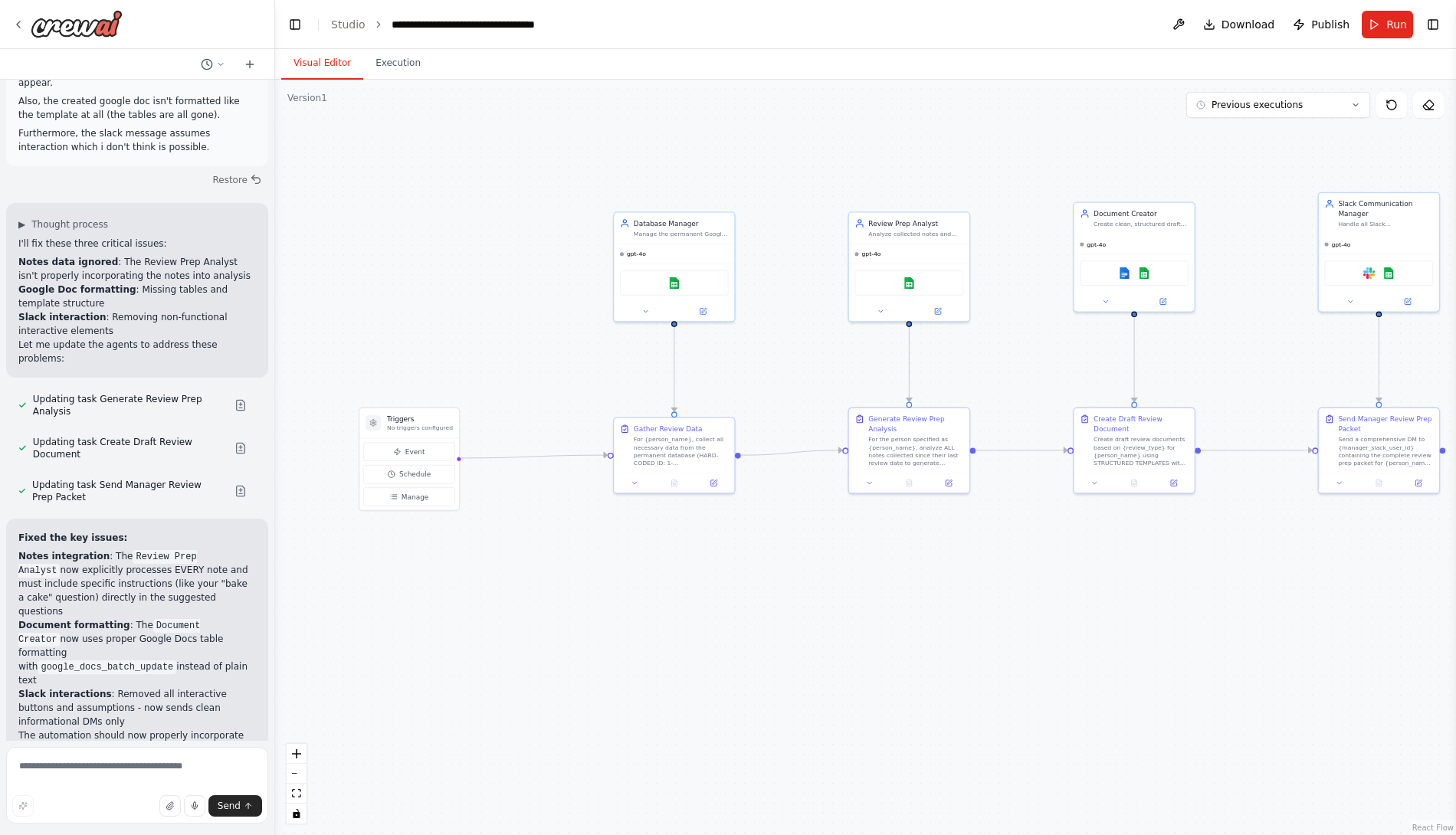
drag, startPoint x: 735, startPoint y: 615, endPoint x: 832, endPoint y: 586, distance: 101.2
click at [833, 586] on div ".deletable-edge-delete-btn { width: 20px; height: 20px; border: 0px solid #ffff…" at bounding box center [865, 457] width 1181 height 756
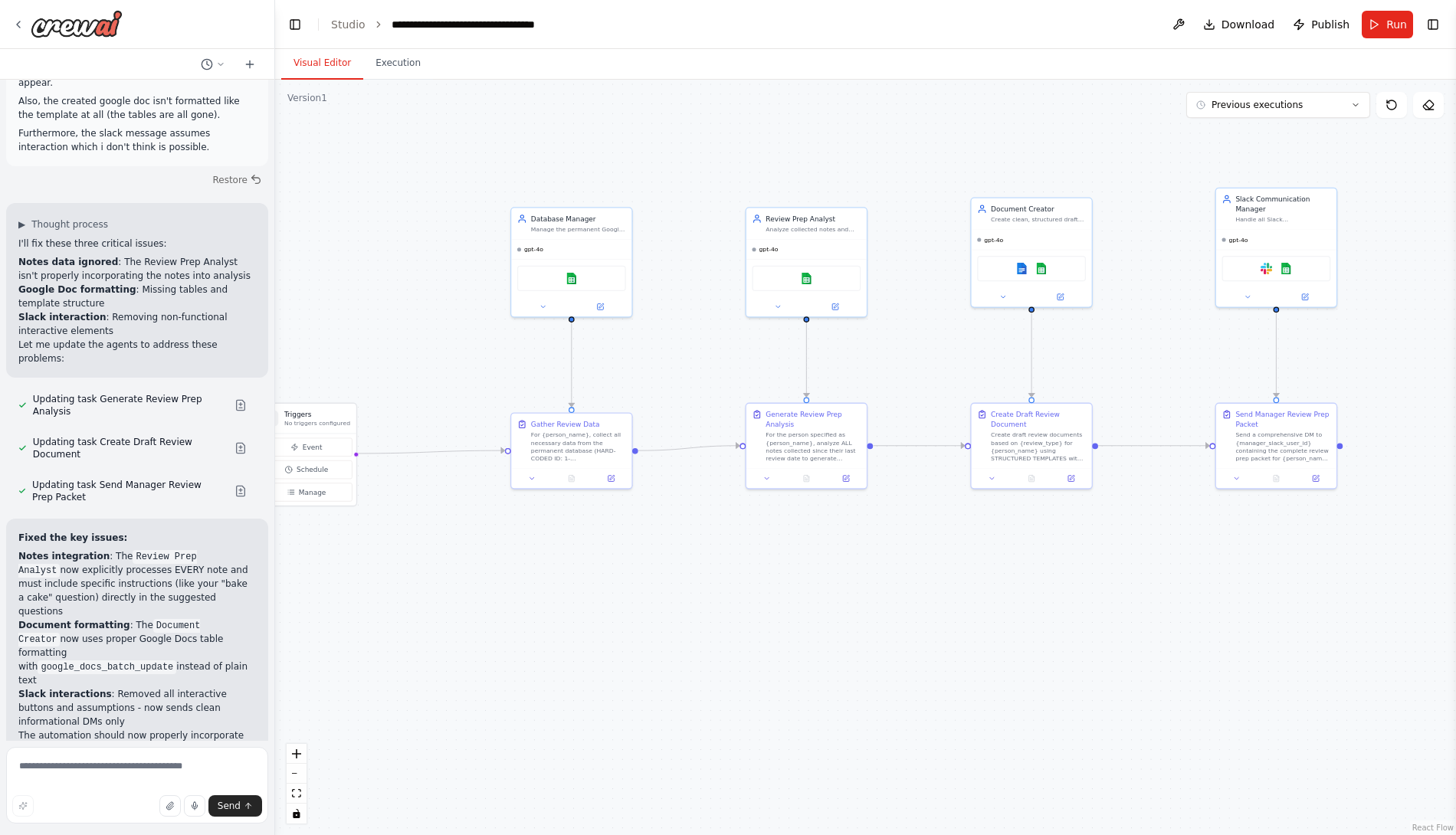
drag, startPoint x: 622, startPoint y: 592, endPoint x: 556, endPoint y: 588, distance: 66.1
click at [556, 588] on div ".deletable-edge-delete-btn { width: 20px; height: 20px; border: 0px solid #ffff…" at bounding box center [865, 457] width 1181 height 756
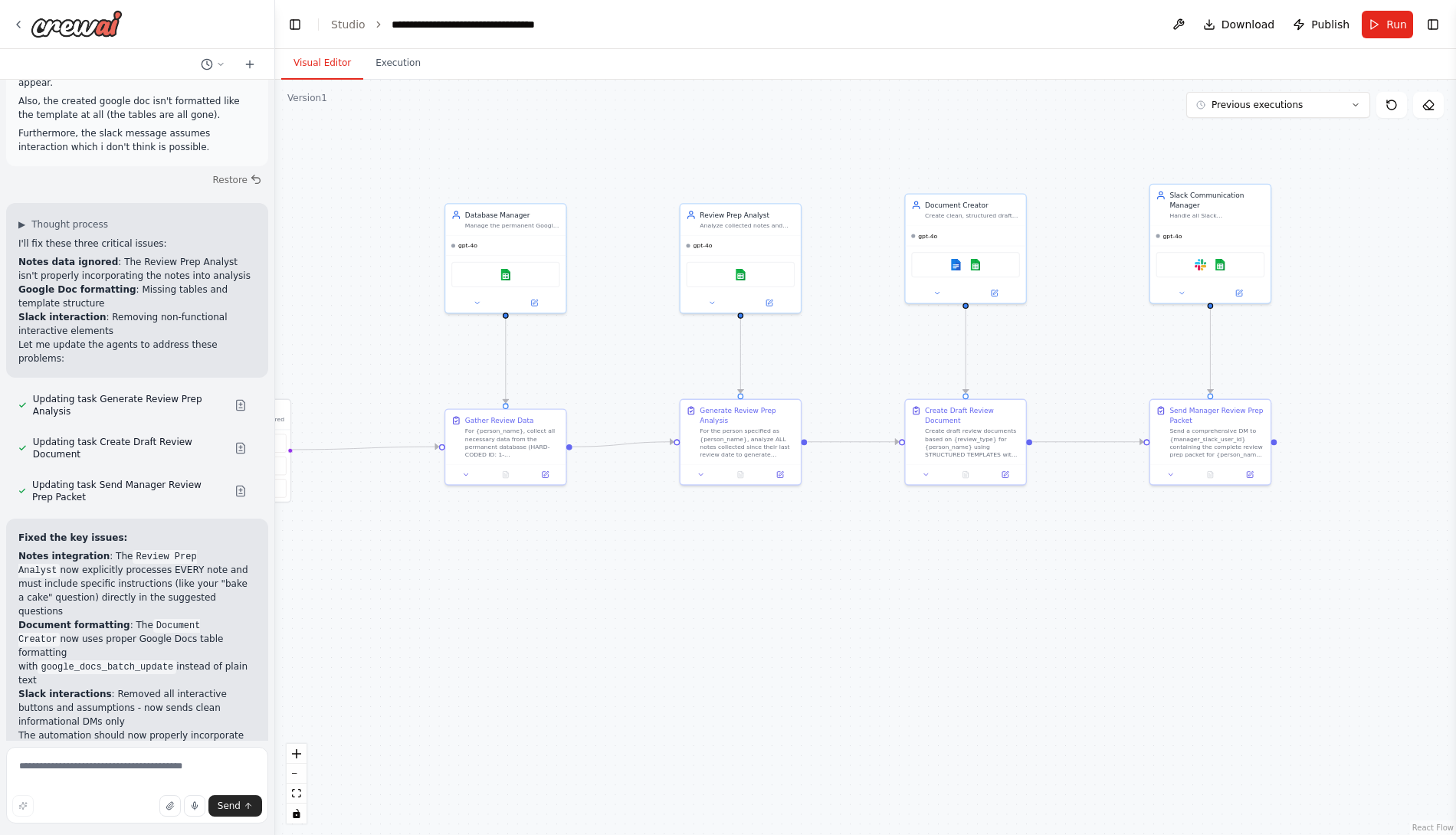
click at [810, 618] on div ".deletable-edge-delete-btn { width: 20px; height: 20px; border: 0px solid #ffff…" at bounding box center [865, 457] width 1181 height 756
click at [105, 753] on textarea at bounding box center [137, 785] width 262 height 77
click at [109, 762] on textarea at bounding box center [137, 785] width 262 height 77
type textarea "**********"
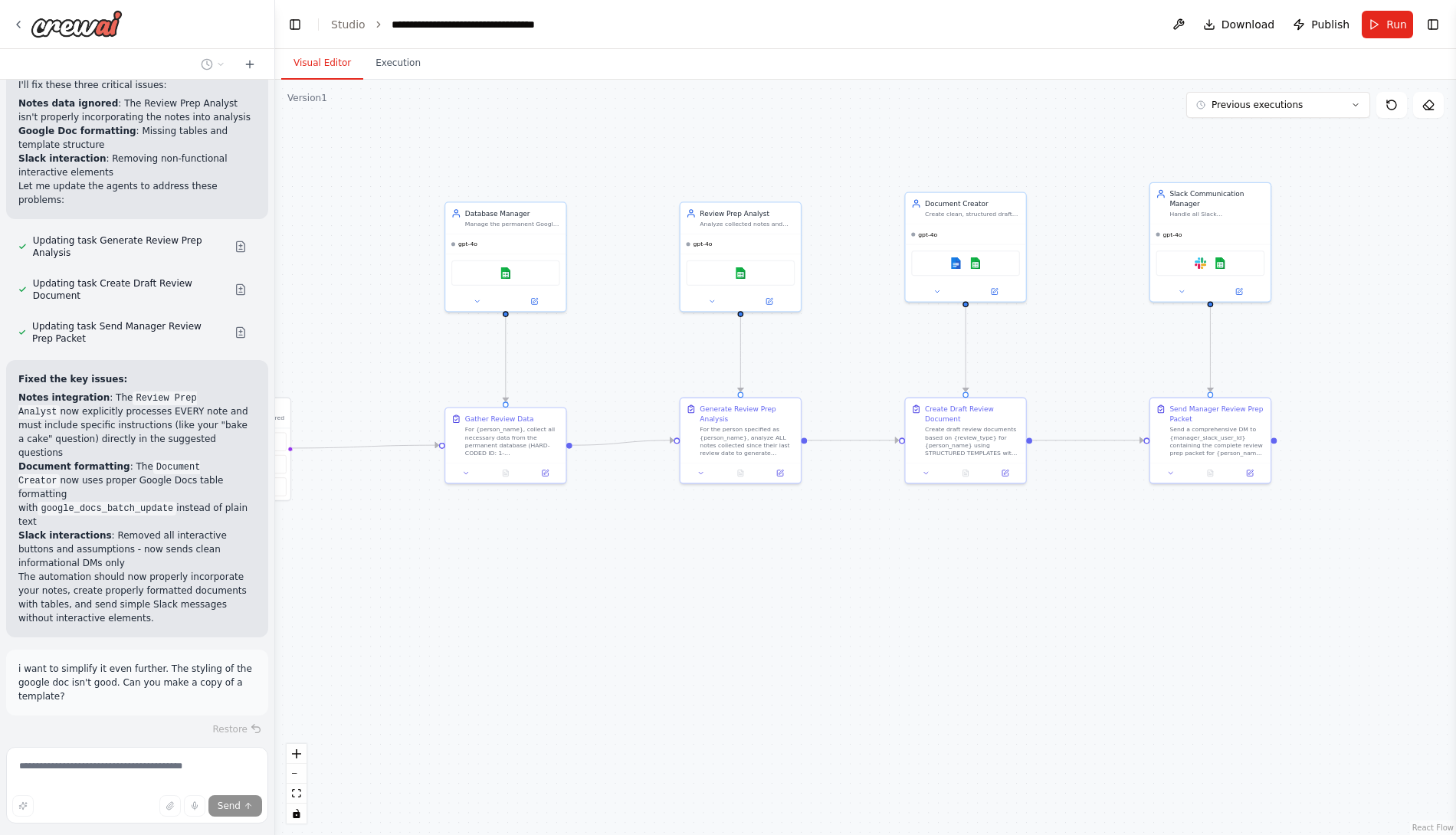
scroll to position [25948, 0]
click at [238, 771] on span "Stop" at bounding box center [248, 777] width 21 height 12
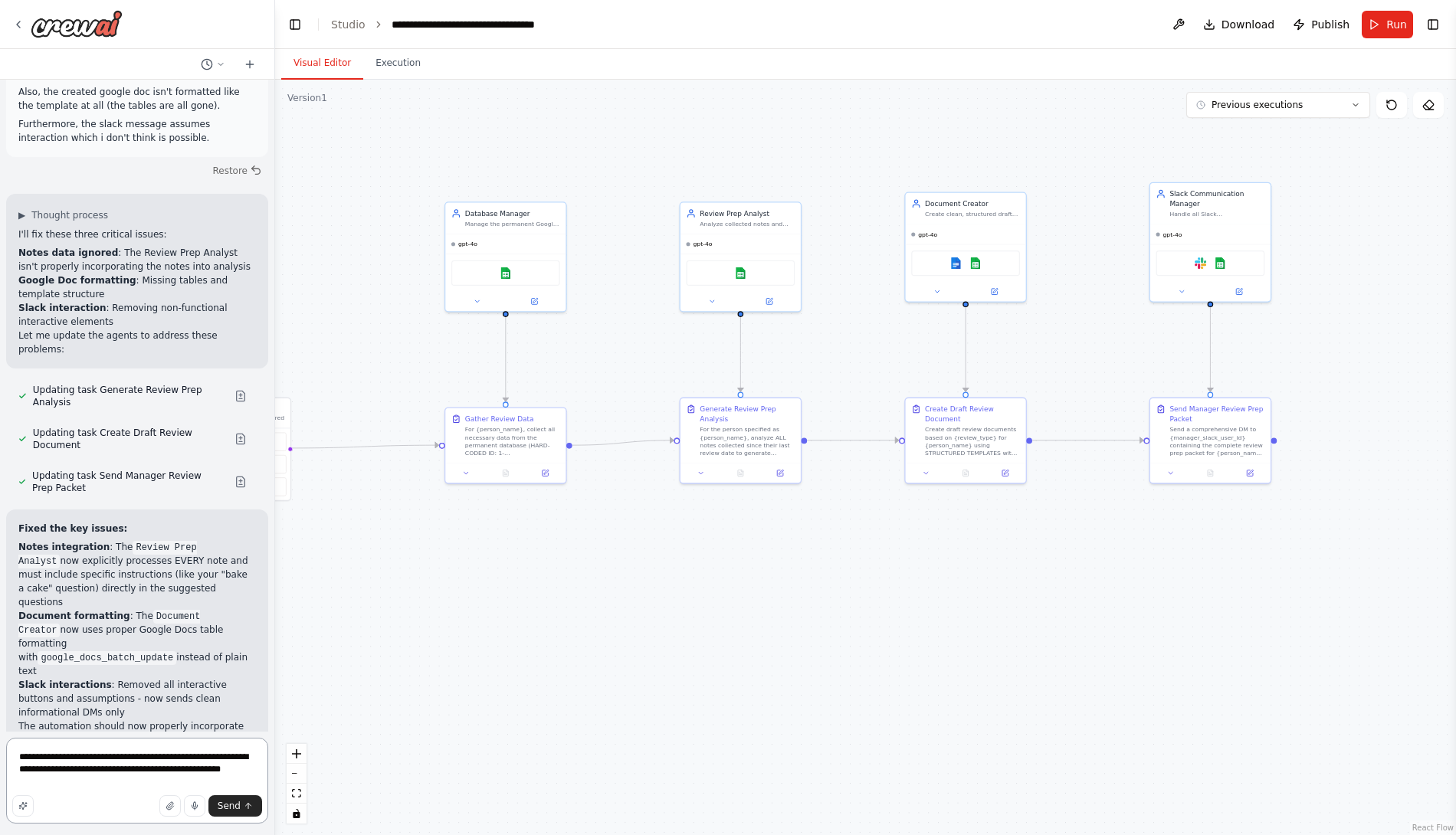
drag, startPoint x: 113, startPoint y: 642, endPoint x: 36, endPoint y: 621, distance: 79.8
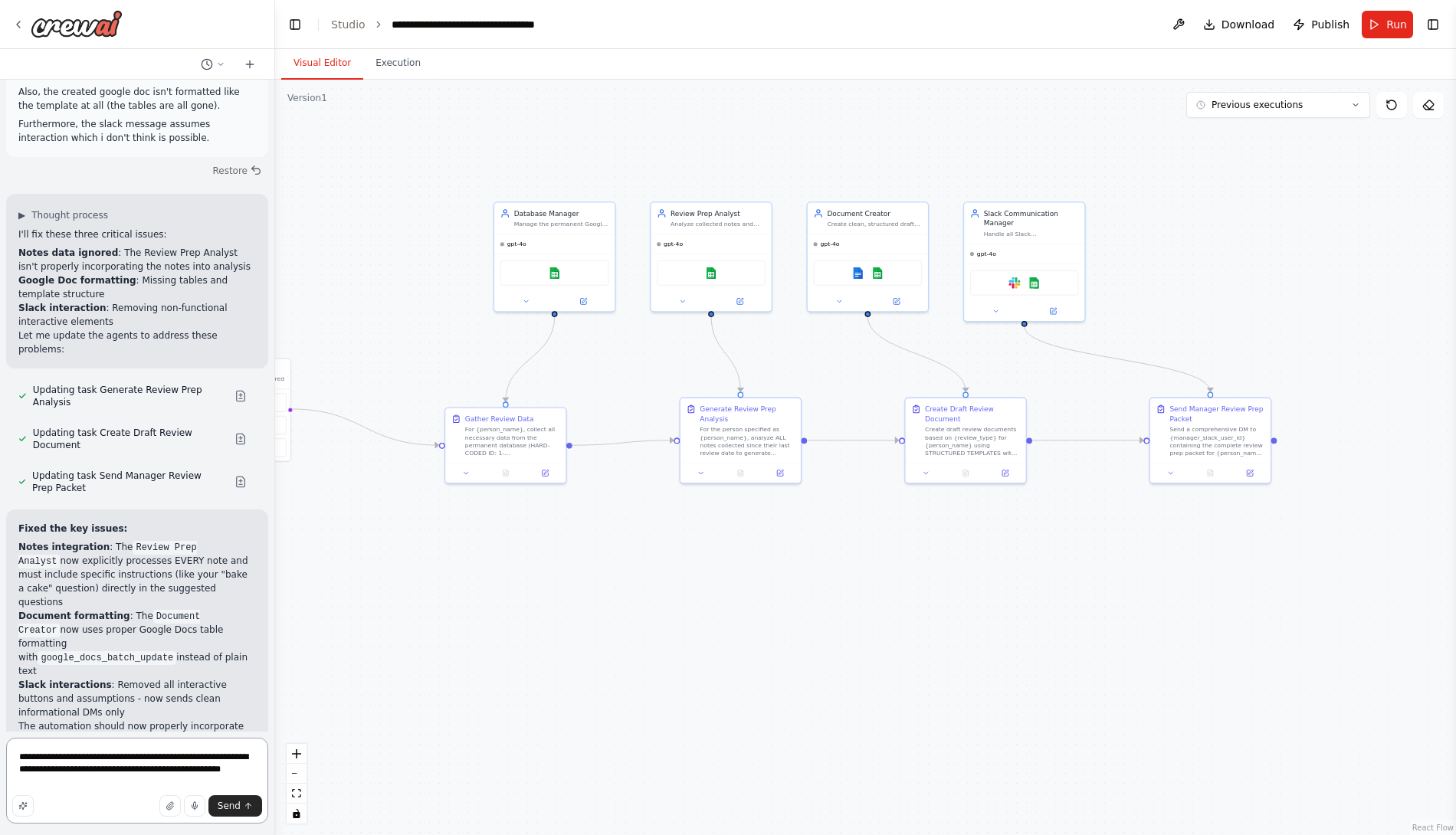
click at [87, 774] on textarea "**********" at bounding box center [137, 780] width 262 height 86
click at [90, 779] on textarea "**********" at bounding box center [137, 780] width 262 height 86
type textarea "**********"
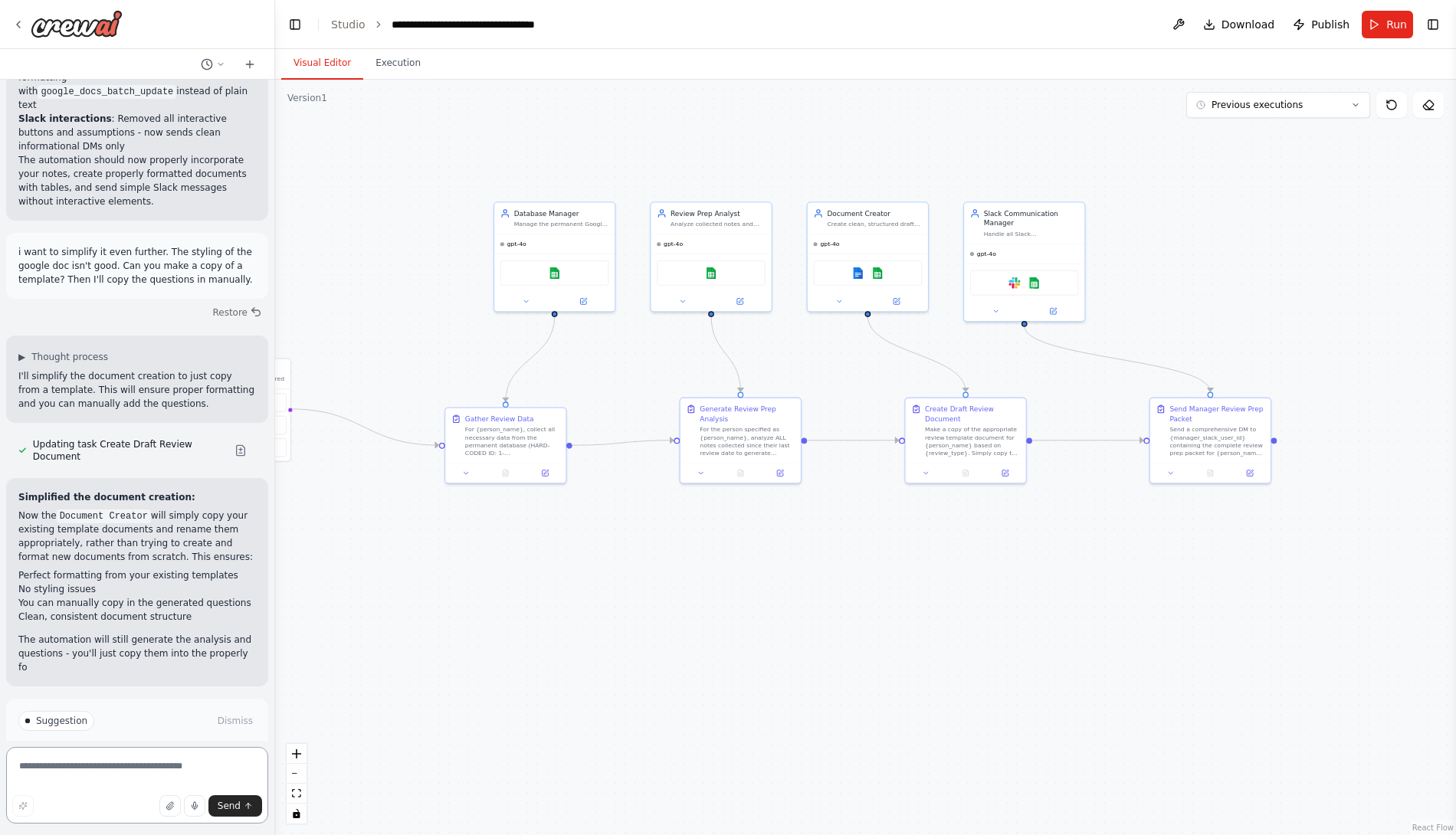
scroll to position [26379, 0]
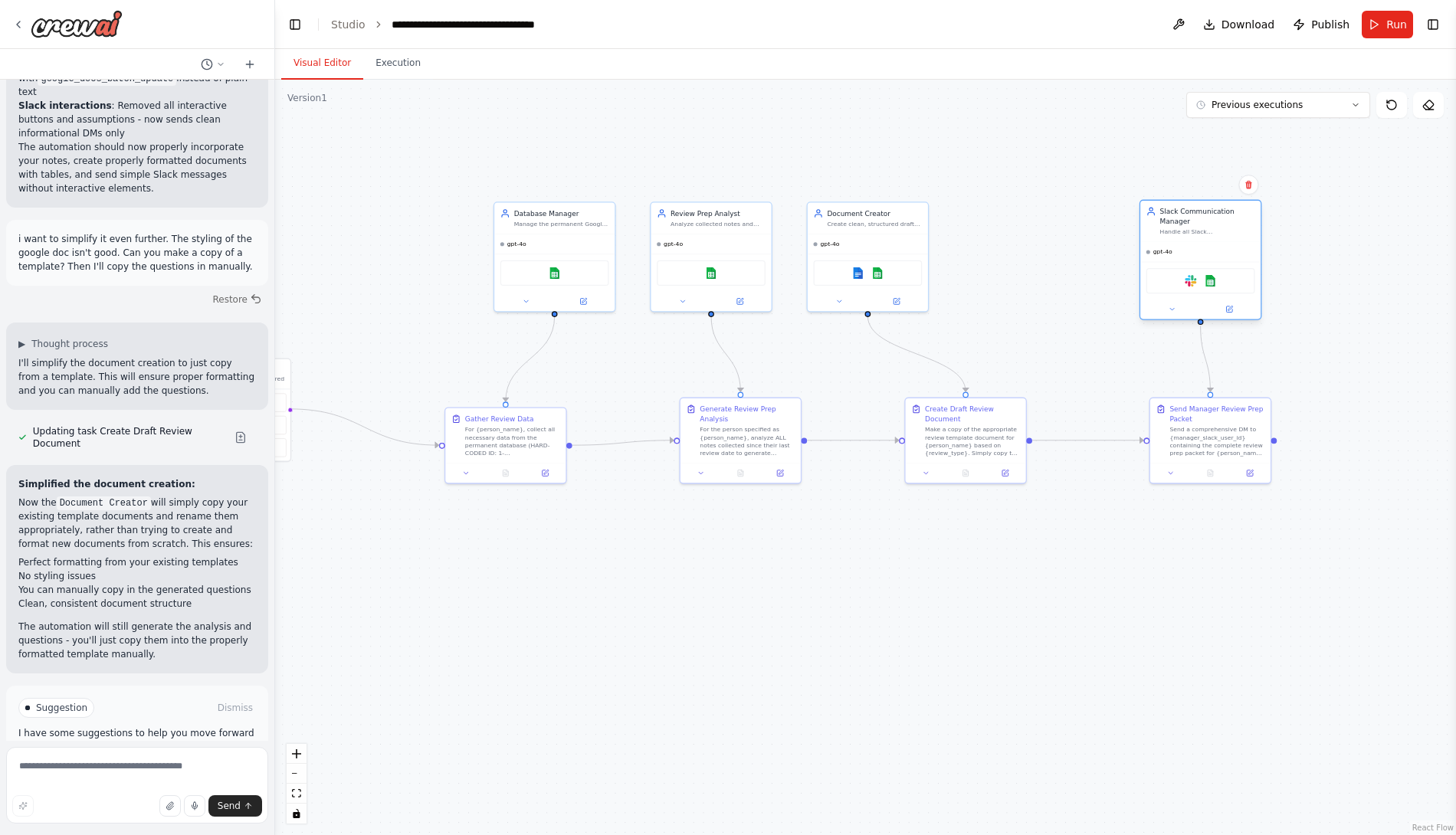
drag, startPoint x: 1013, startPoint y: 240, endPoint x: 1197, endPoint y: 245, distance: 184.1
click at [1197, 245] on div "Slack Communication Manager Handle all Slack communications for the review syst…" at bounding box center [1201, 260] width 123 height 121
click at [1198, 244] on div "gpt-4o" at bounding box center [1200, 252] width 121 height 20
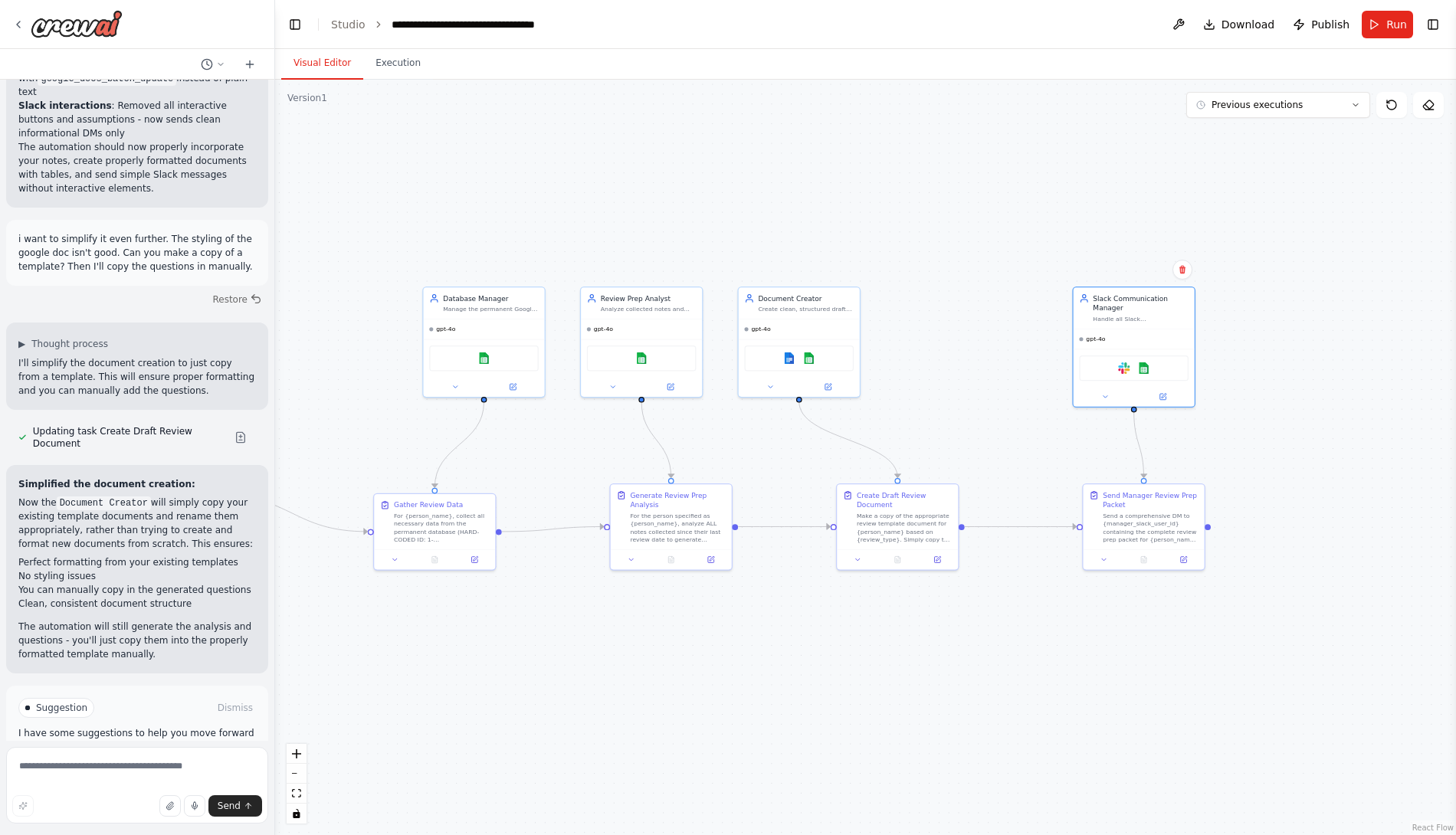
drag, startPoint x: 1067, startPoint y: 227, endPoint x: 998, endPoint y: 312, distance: 109.5
click at [998, 312] on div ".deletable-edge-delete-btn { width: 20px; height: 20px; border: 0px solid #ffff…" at bounding box center [865, 457] width 1181 height 756
drag, startPoint x: 824, startPoint y: 313, endPoint x: 923, endPoint y: 305, distance: 99.3
click at [923, 305] on div "Document Creator Create clean, structured draft review documents with proper te…" at bounding box center [896, 291] width 121 height 32
drag, startPoint x: 1128, startPoint y: 317, endPoint x: 1138, endPoint y: 312, distance: 11.2
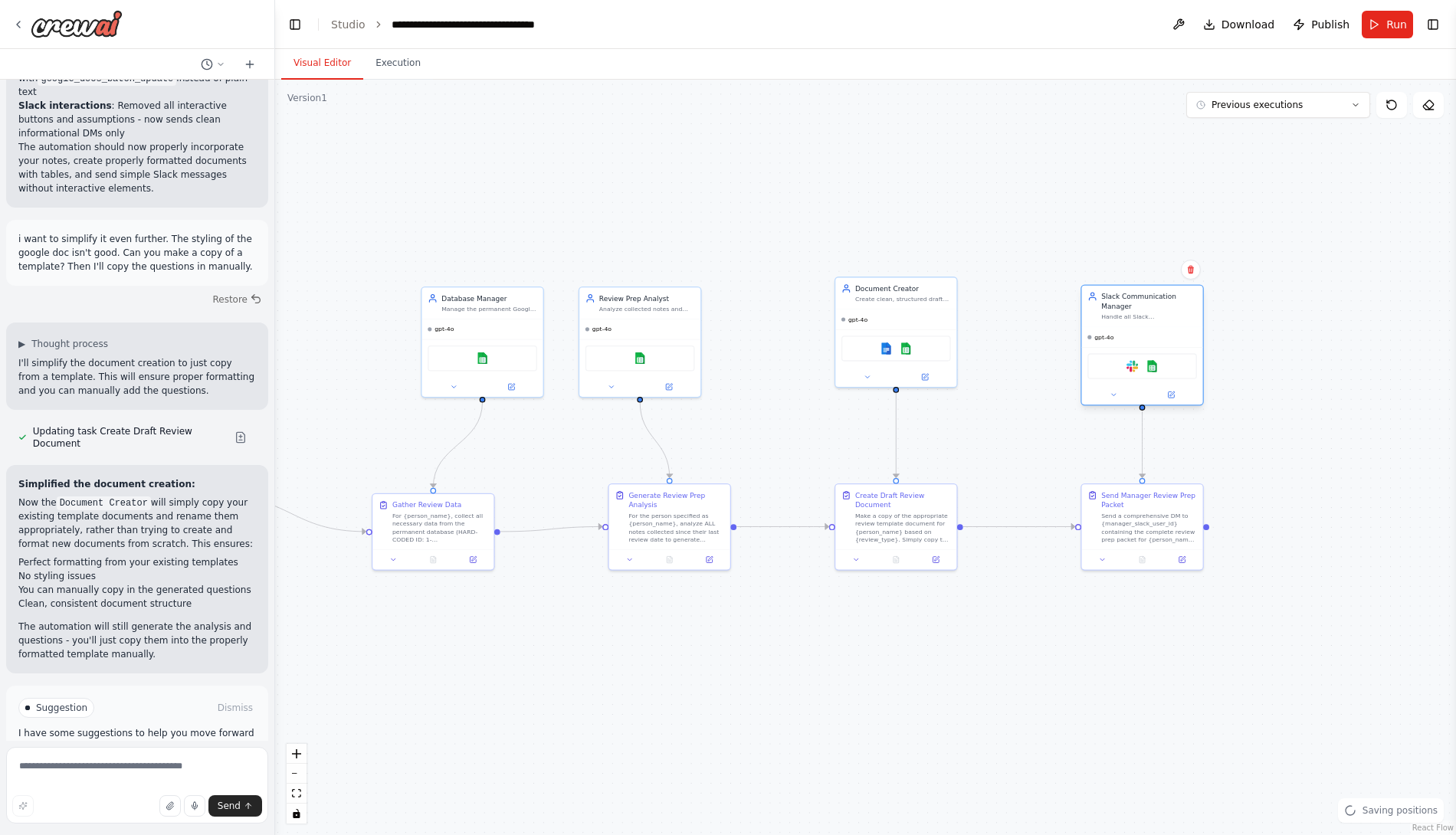
click at [1138, 313] on div "Handle all Slack communications for the review system and update the permanent …" at bounding box center [1149, 317] width 96 height 8
drag, startPoint x: 688, startPoint y: 323, endPoint x: 720, endPoint y: 321, distance: 32.1
click at [720, 321] on div "gpt-4o" at bounding box center [670, 327] width 121 height 20
drag, startPoint x: 494, startPoint y: 317, endPoint x: 446, endPoint y: 320, distance: 48.1
click at [446, 320] on div "gpt-4o" at bounding box center [433, 327] width 121 height 20
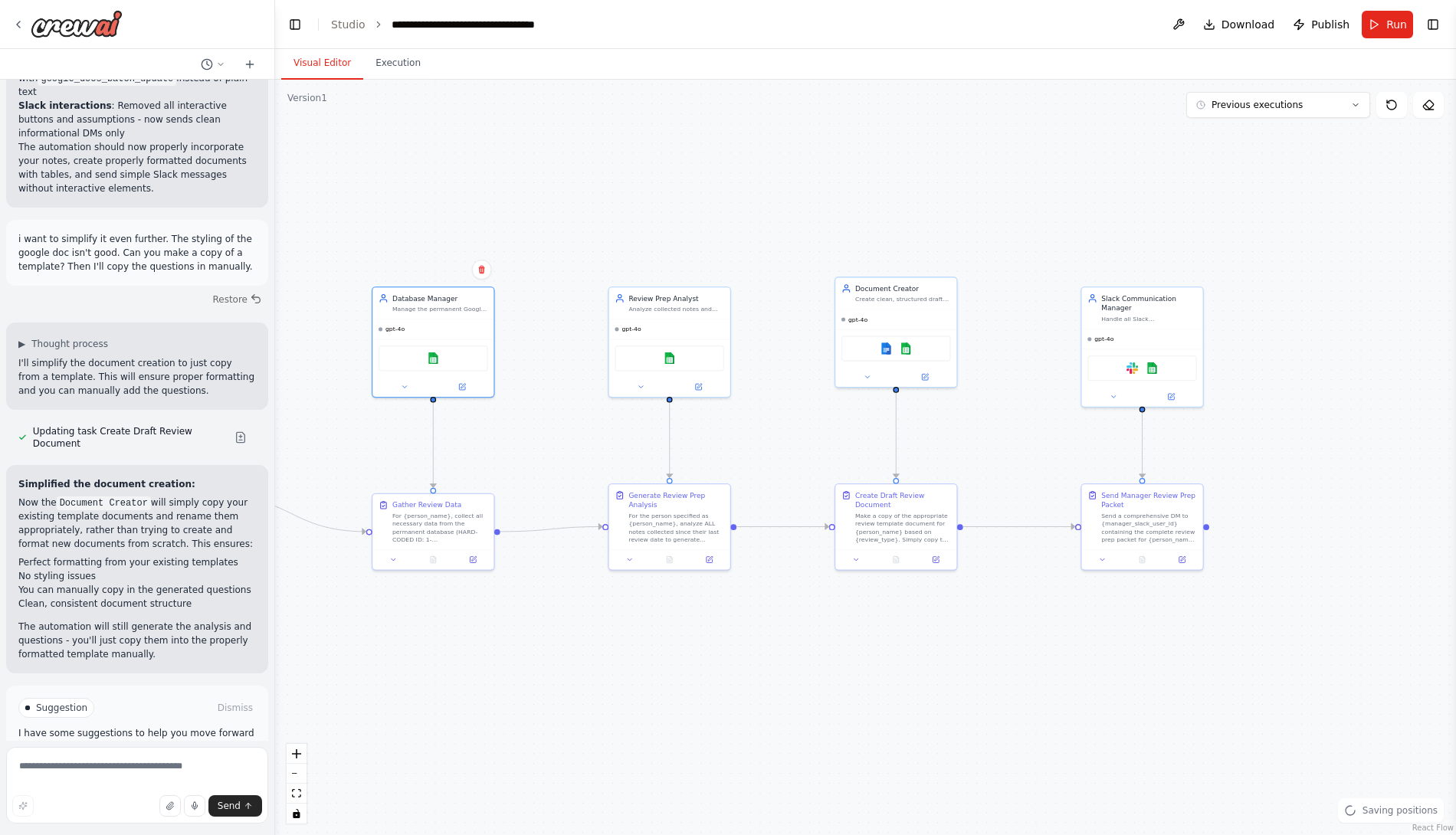
click at [571, 371] on div ".deletable-edge-delete-btn { width: 20px; height: 20px; border: 0px solid #ffff…" at bounding box center [865, 457] width 1181 height 756
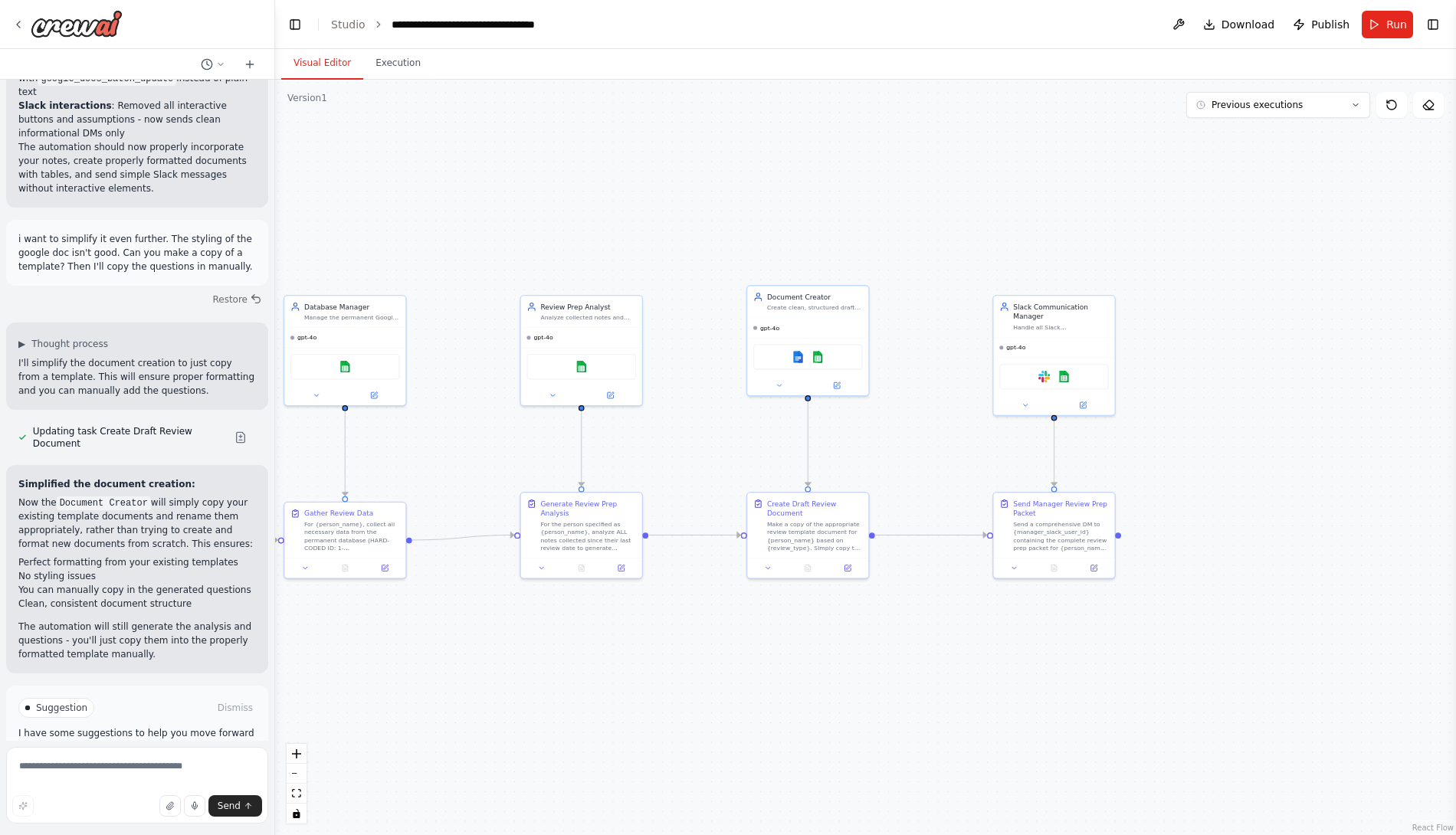
drag, startPoint x: 849, startPoint y: 630, endPoint x: 761, endPoint y: 638, distance: 88.4
click at [761, 638] on div ".deletable-edge-delete-btn { width: 20px; height: 20px; border: 0px solid #ffff…" at bounding box center [865, 457] width 1181 height 756
click at [475, 182] on div ".deletable-edge-delete-btn { width: 20px; height: 20px; border: 0px solid #ffff…" at bounding box center [865, 457] width 1181 height 756
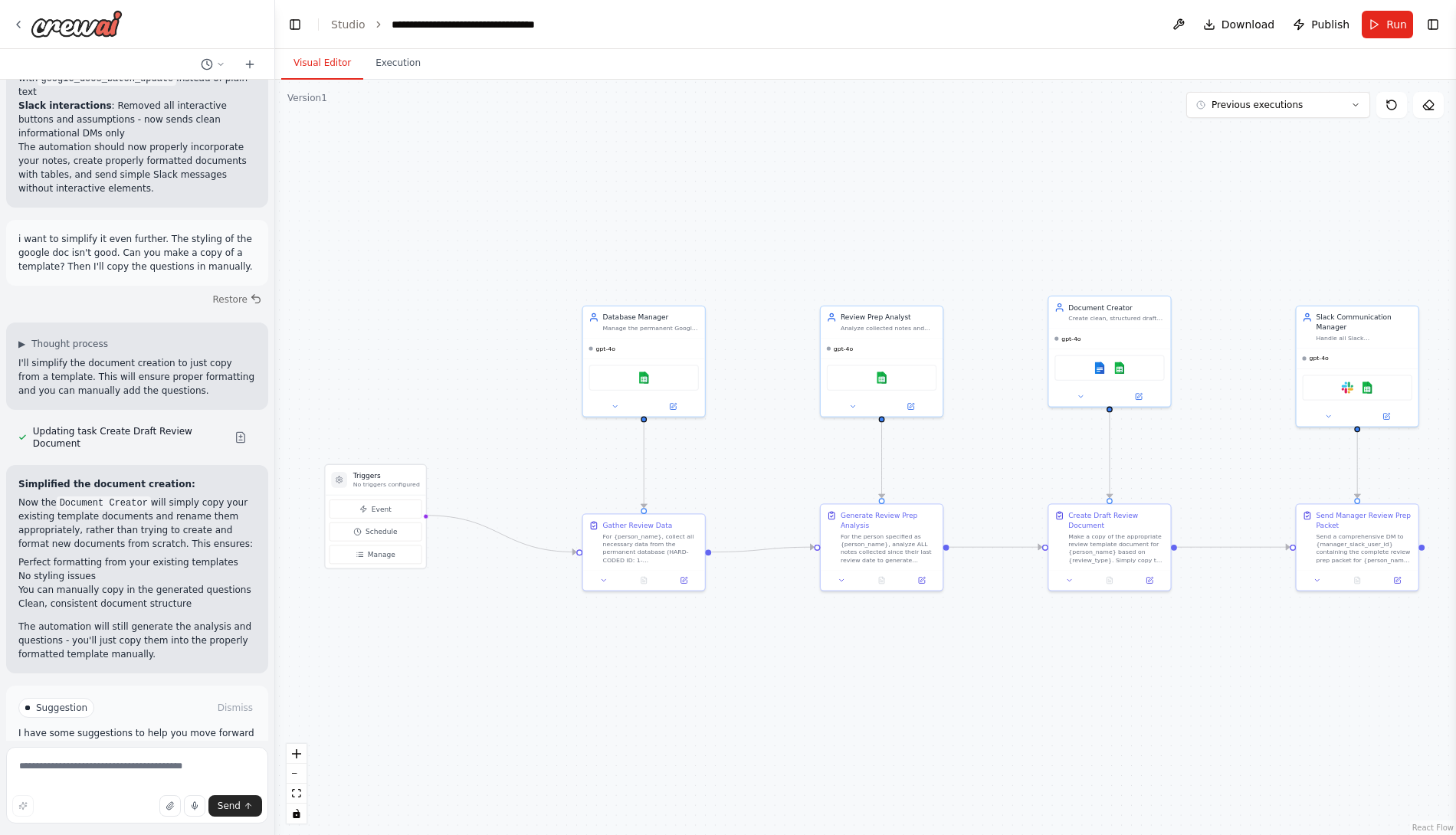
drag, startPoint x: 695, startPoint y: 716, endPoint x: 966, endPoint y: 727, distance: 271.2
click at [966, 727] on div ".deletable-edge-delete-btn { width: 20px; height: 20px; border: 0px solid #ffff…" at bounding box center [865, 457] width 1181 height 756
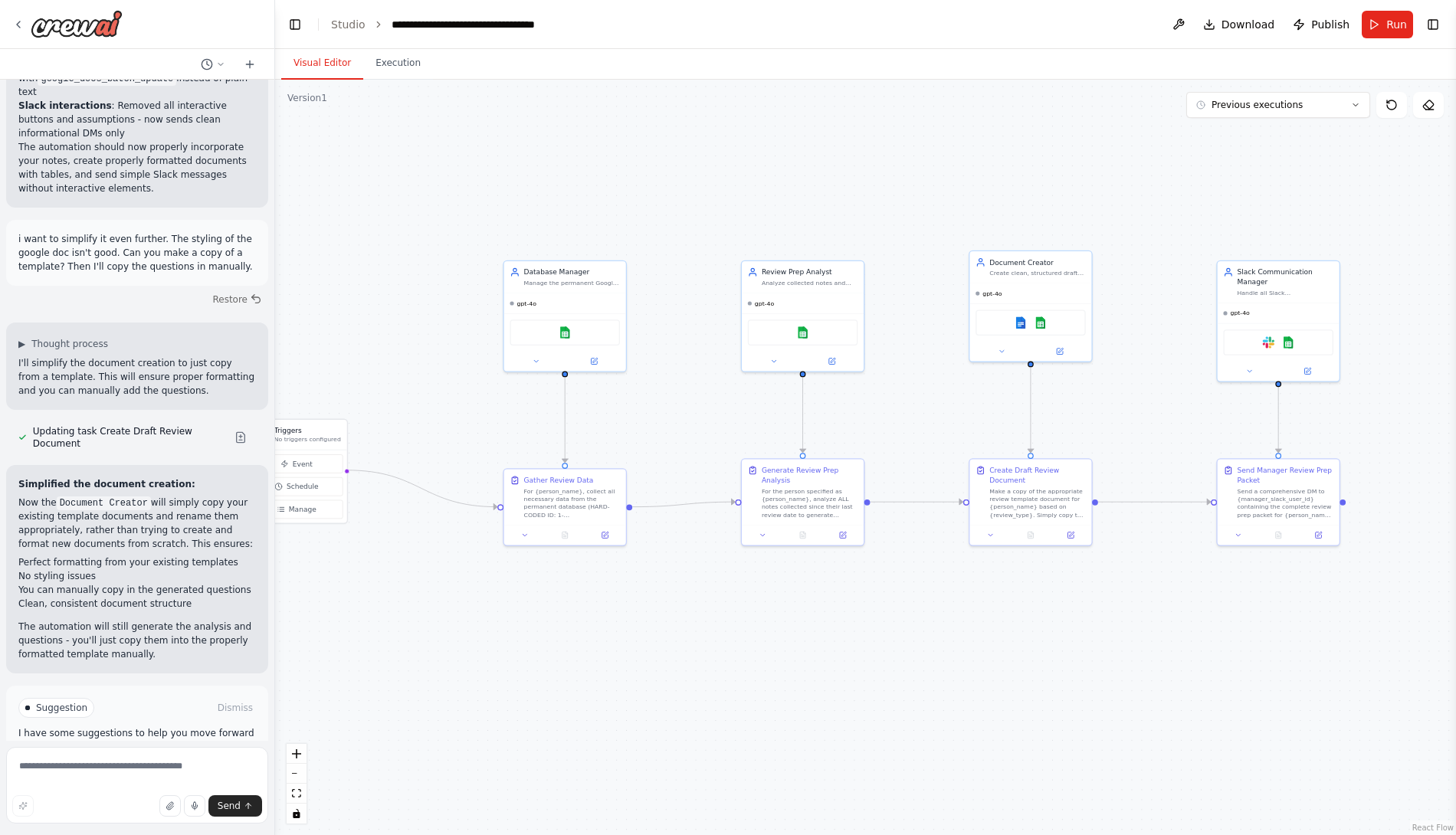
drag, startPoint x: 760, startPoint y: 698, endPoint x: 720, endPoint y: 659, distance: 55.9
click at [720, 659] on div ".deletable-edge-delete-btn { width: 20px; height: 20px; border: 0px solid #ffff…" at bounding box center [865, 457] width 1181 height 756
click at [1022, 324] on img at bounding box center [1020, 321] width 12 height 12
click at [160, 737] on div "Title: Crew AI Bot — Performance Review Assistant and Slack Note Collector Goal…" at bounding box center [137, 410] width 274 height 661
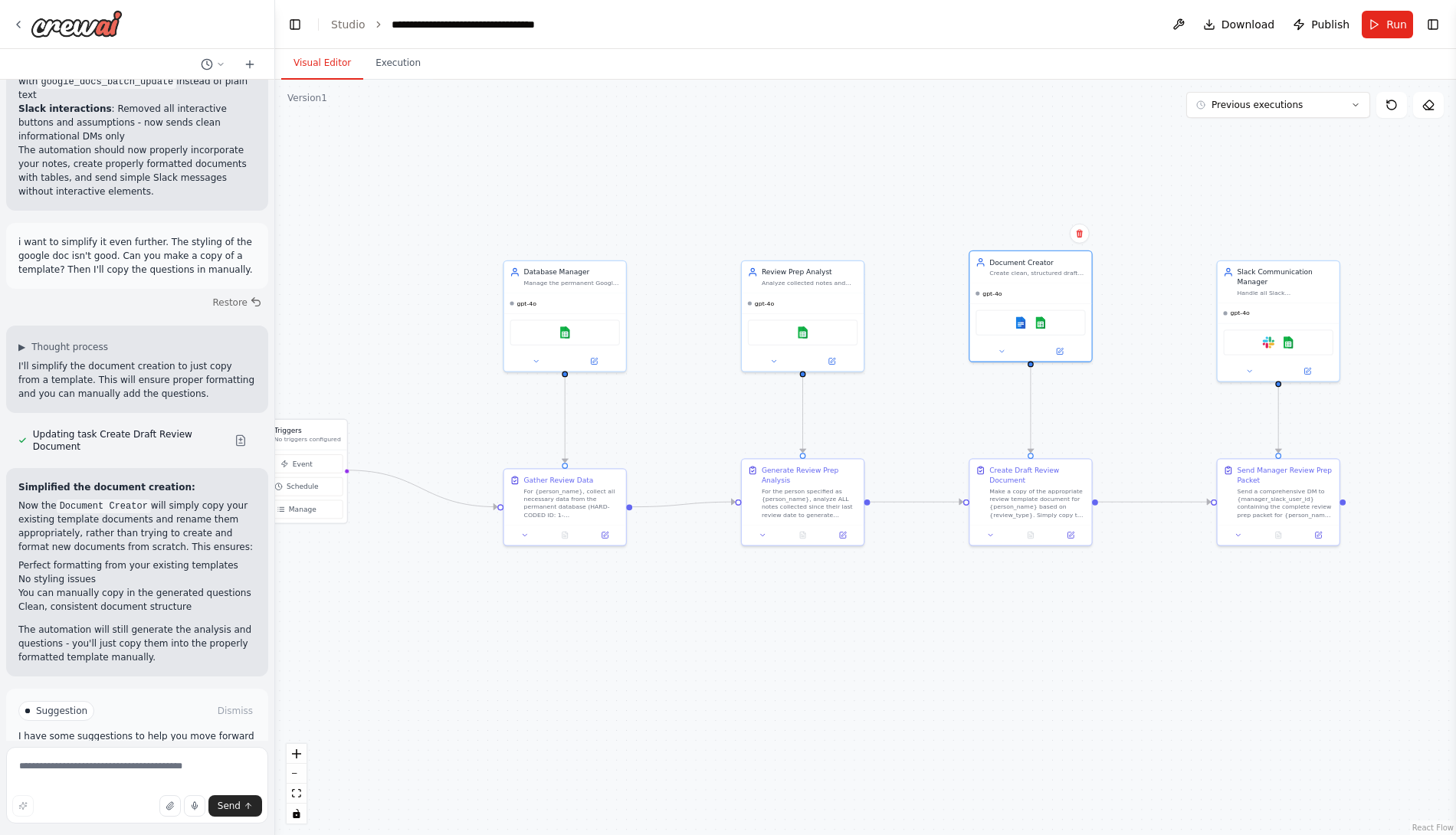
click at [160, 764] on button "Run Automation" at bounding box center [137, 777] width 238 height 25
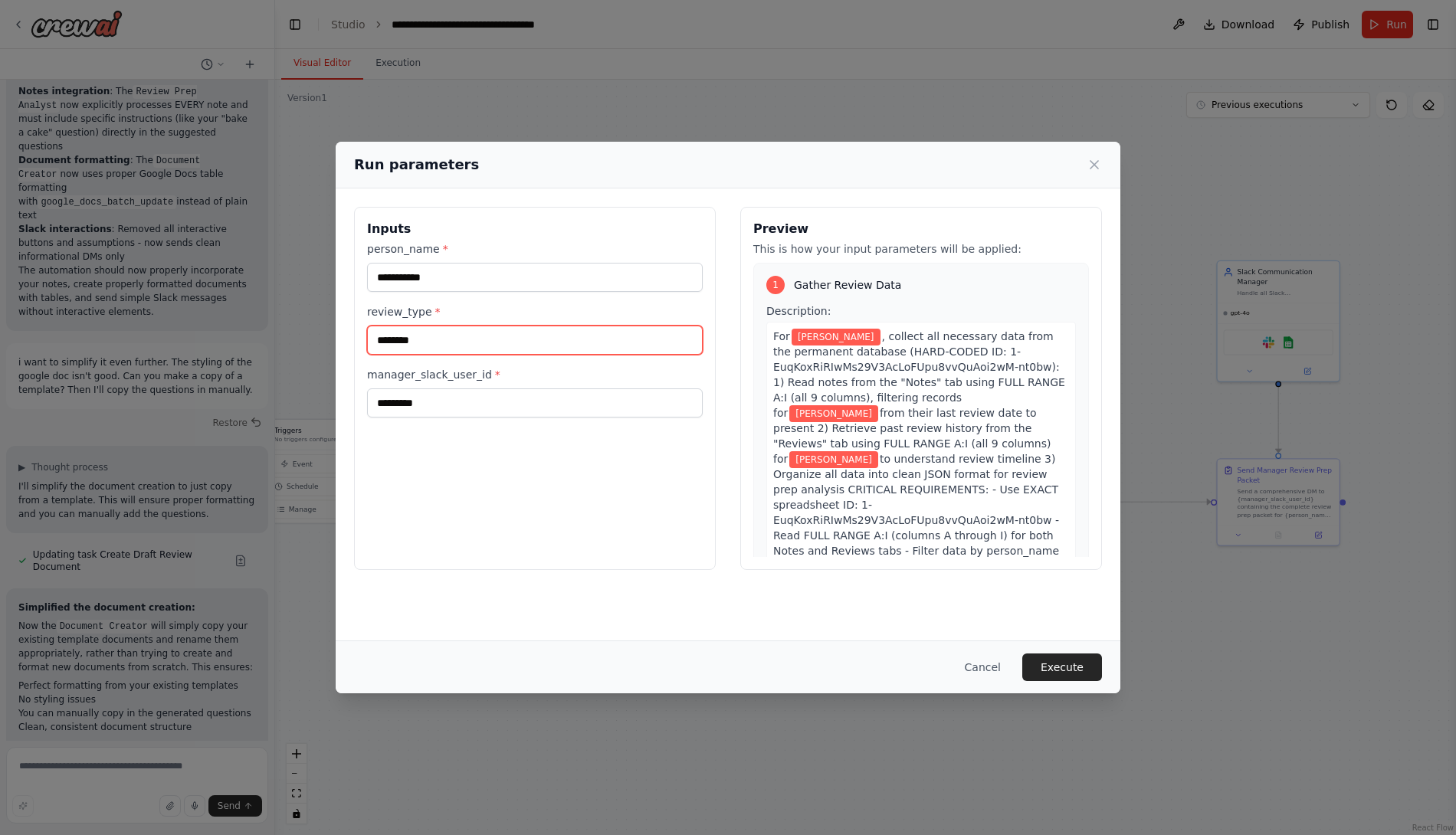
click at [447, 334] on input "********" at bounding box center [535, 340] width 335 height 29
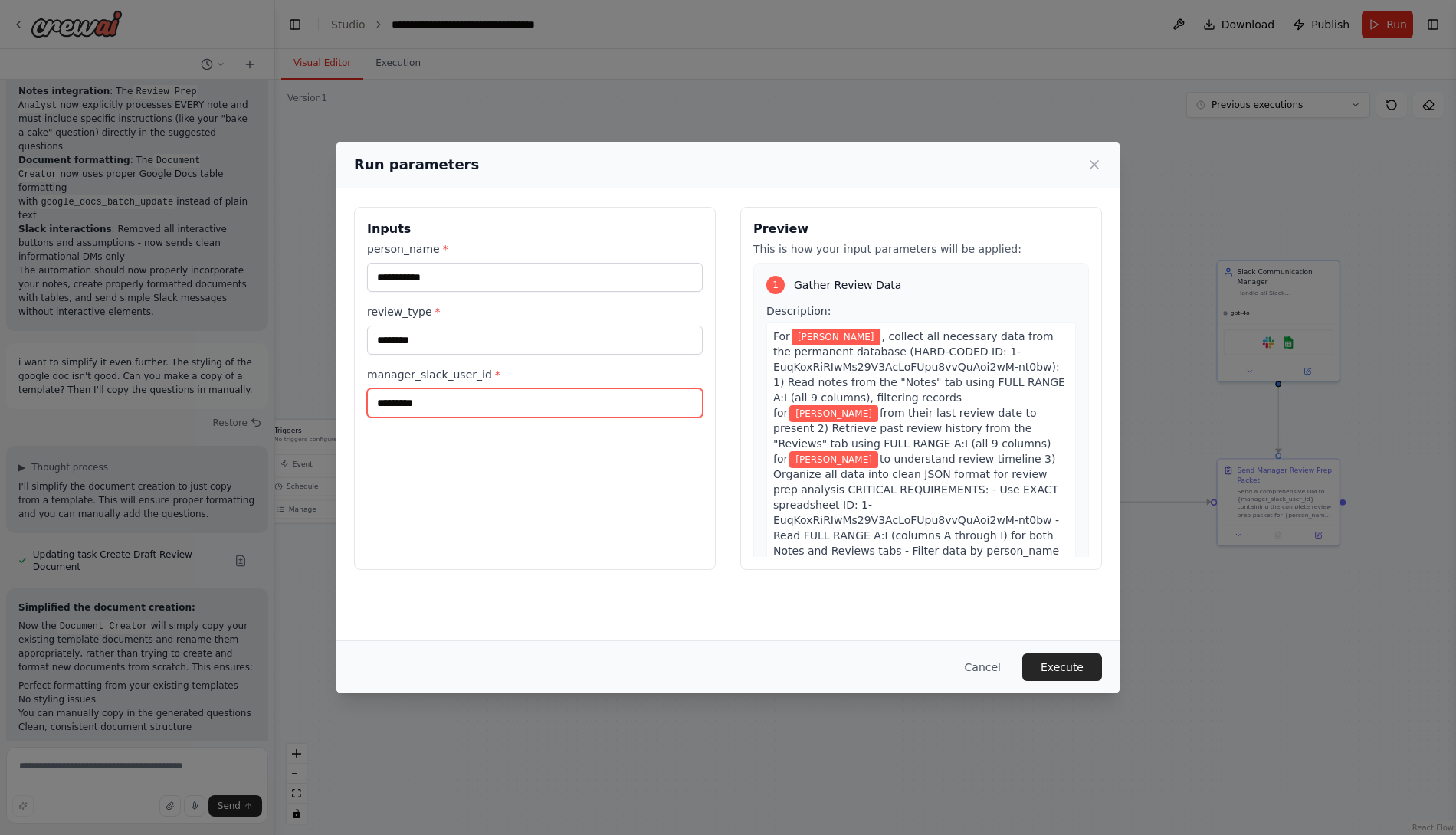
click at [468, 396] on input "*********" at bounding box center [535, 403] width 335 height 29
click at [546, 509] on div "**********" at bounding box center [535, 388] width 362 height 363
click at [1079, 672] on button "Execute" at bounding box center [1061, 666] width 80 height 28
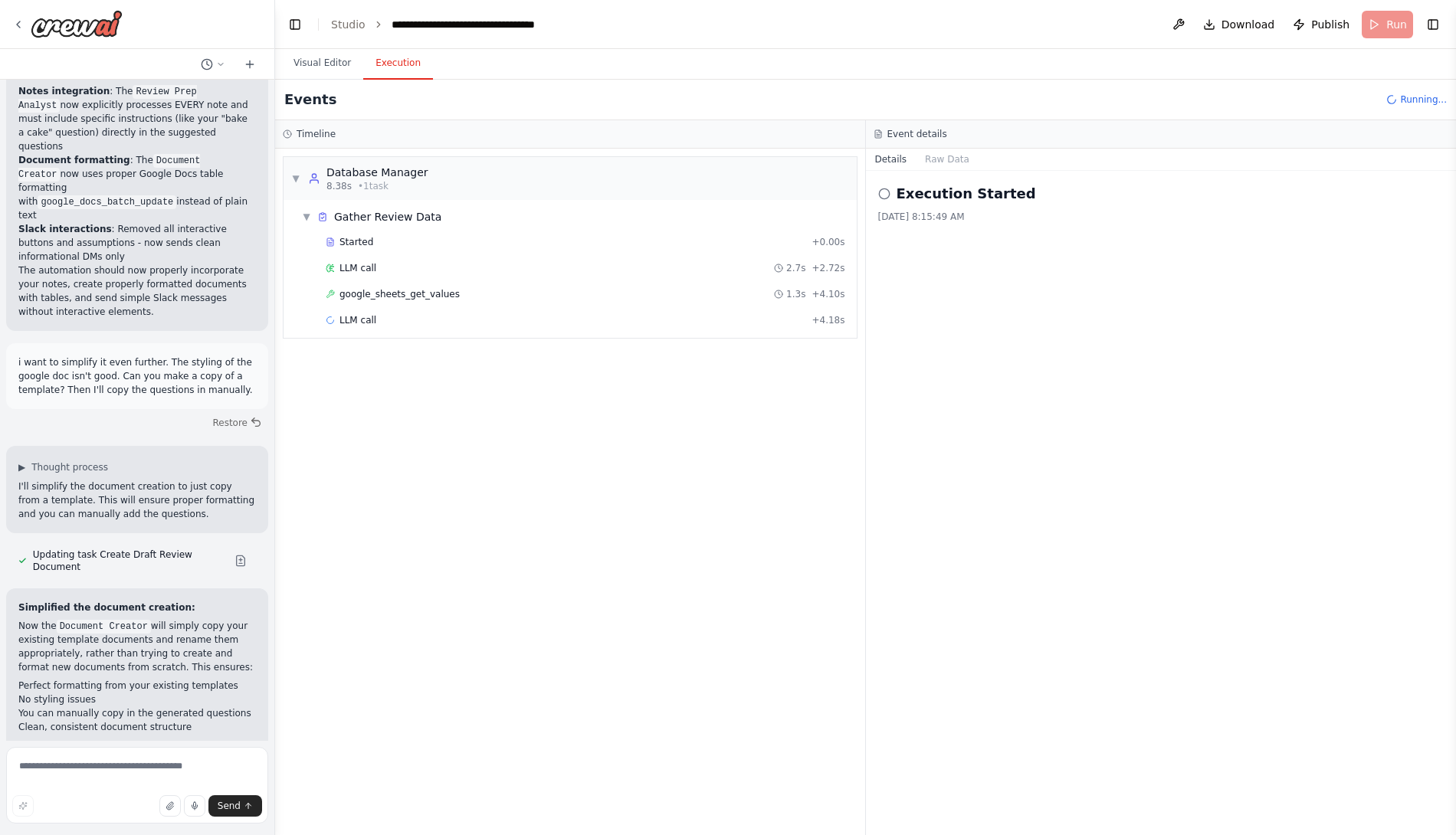
click at [444, 282] on div "google_sheets_get_values 1.3s + 4.10s" at bounding box center [585, 294] width 531 height 23
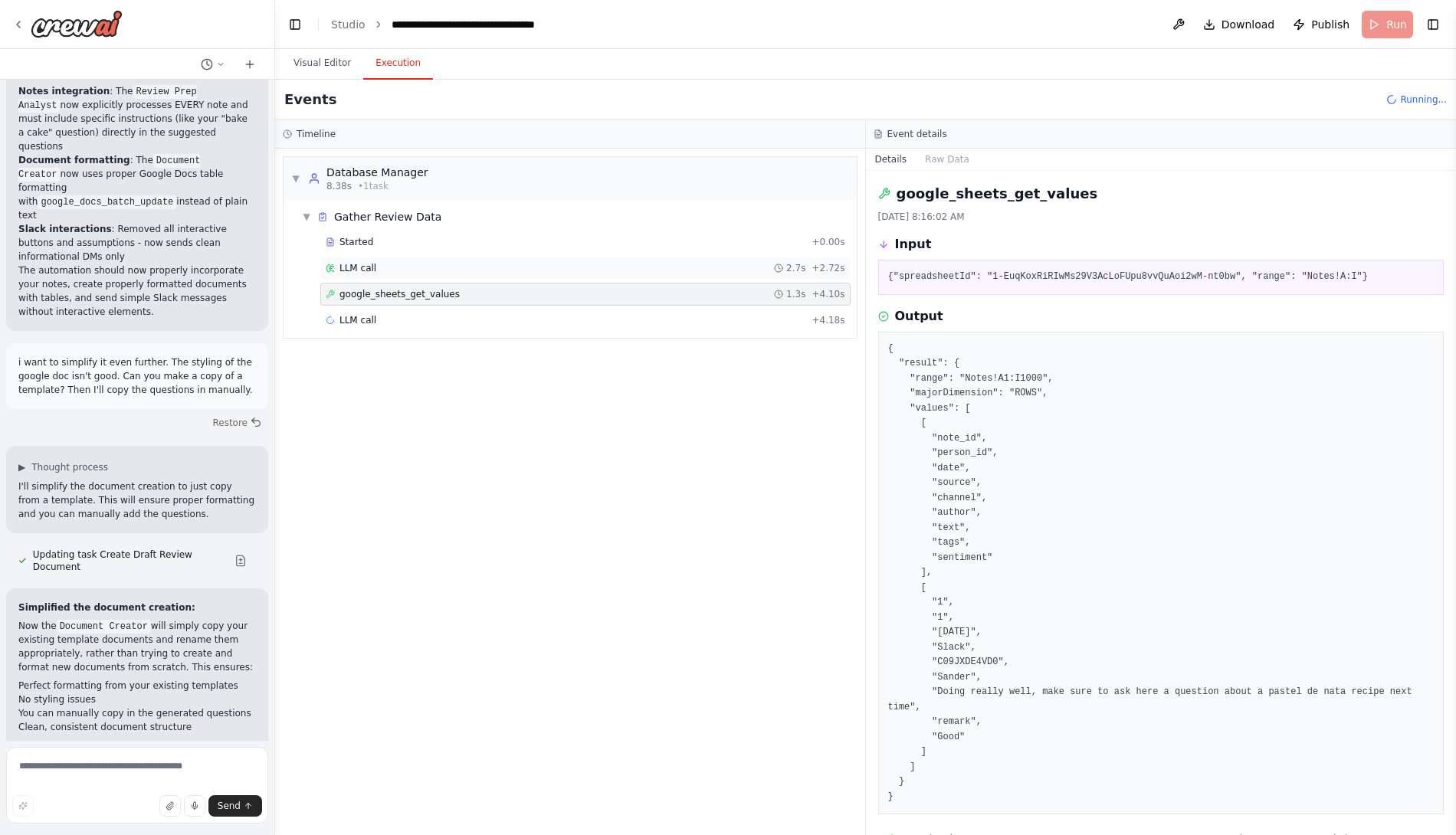
click at [440, 274] on div "LLM call 2.7s + 2.72s" at bounding box center [585, 268] width 531 height 23
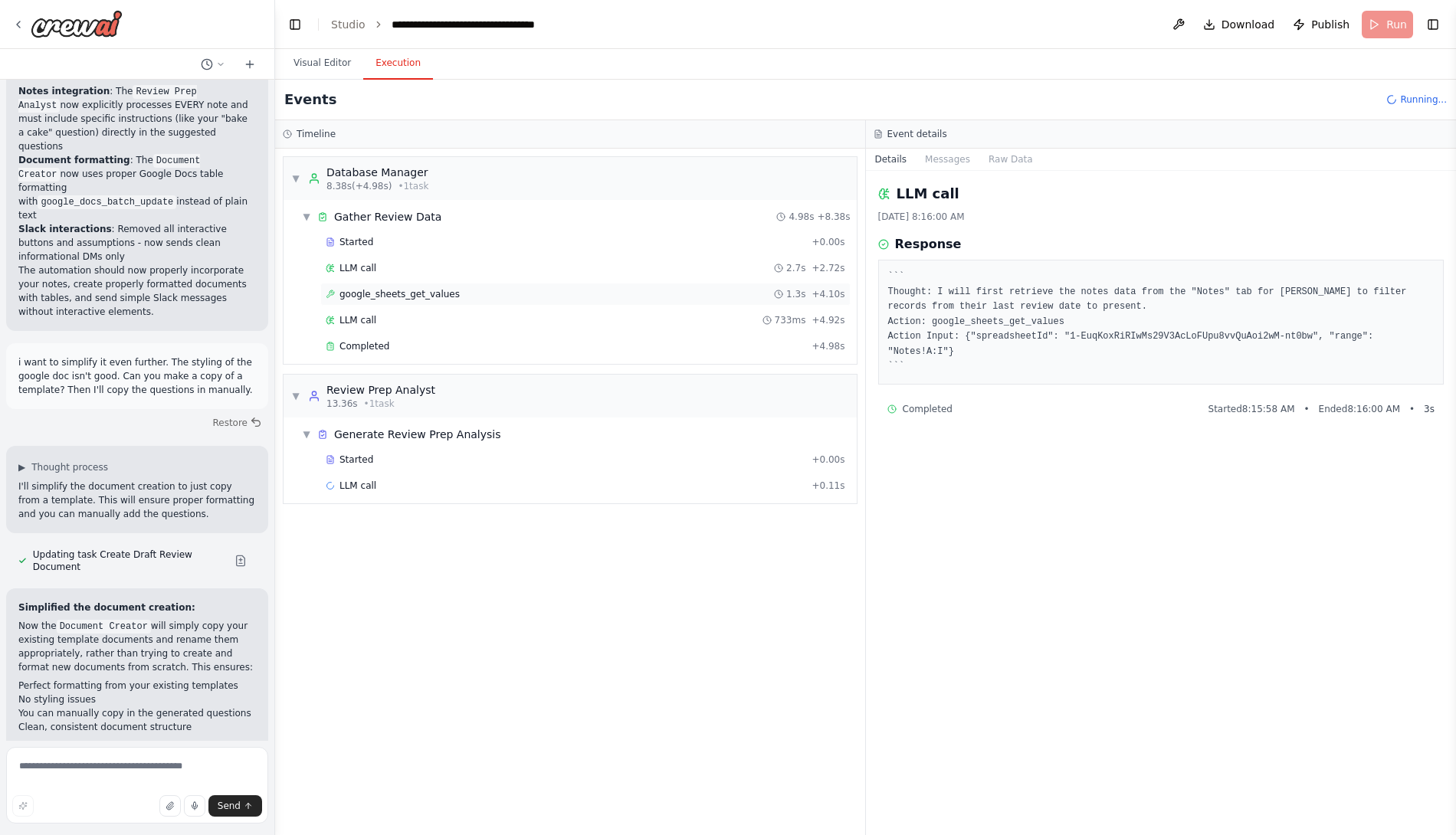
click at [445, 301] on div "google_sheets_get_values 1.3s + 4.10s" at bounding box center [585, 294] width 531 height 23
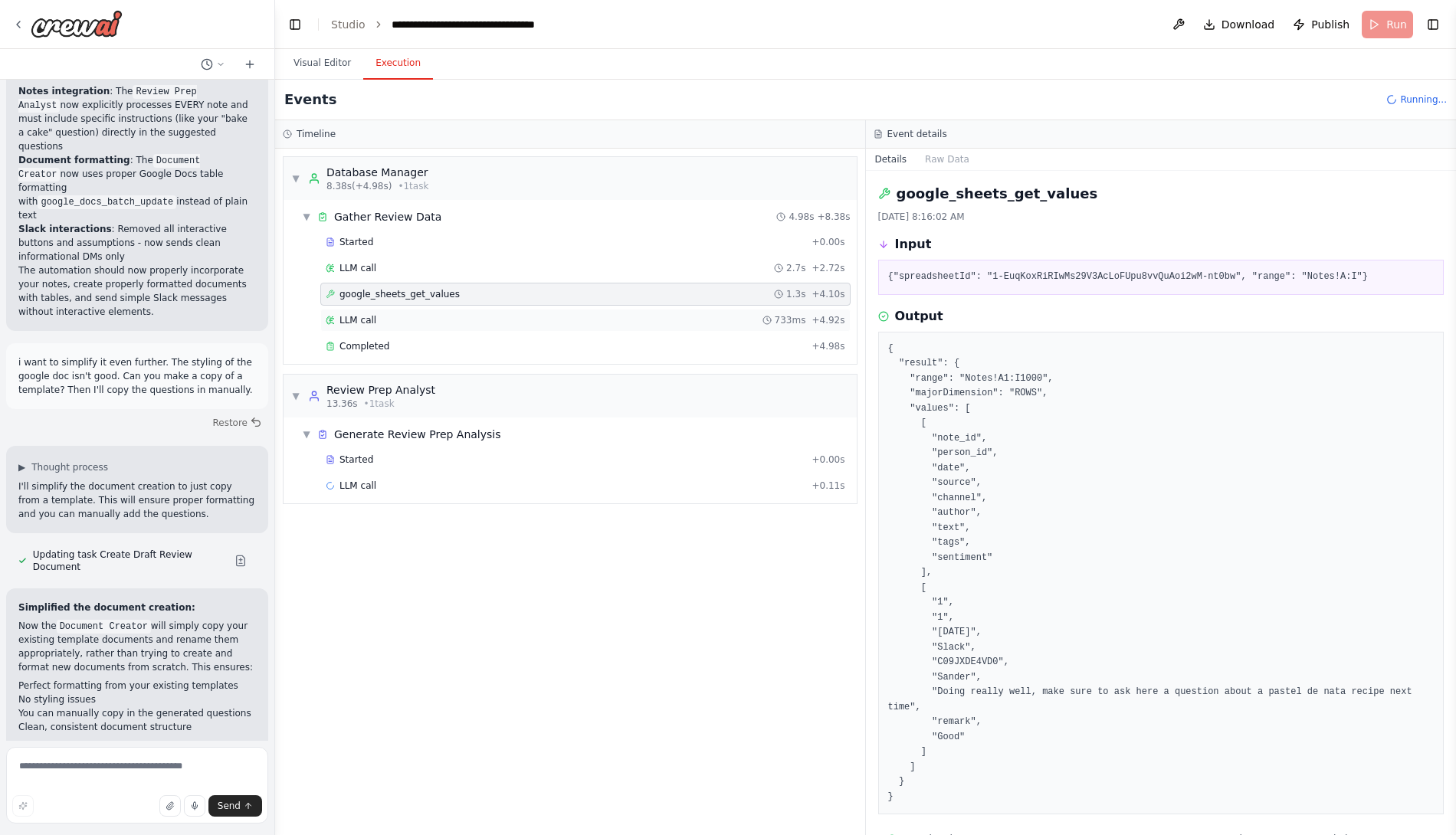
click at [450, 319] on div "LLM call 733ms + 4.92s" at bounding box center [585, 320] width 519 height 12
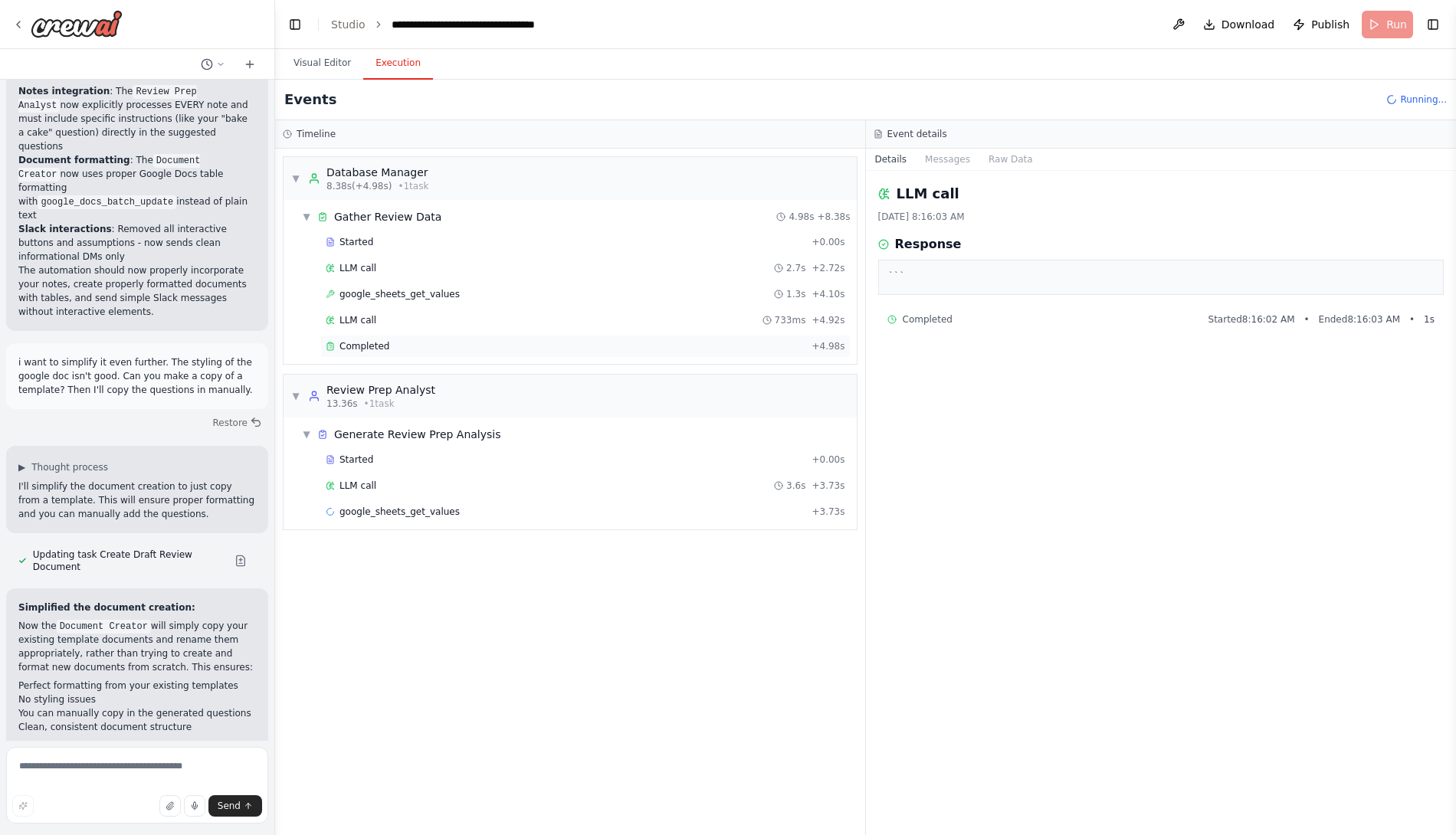
click at [456, 340] on div "Completed" at bounding box center [565, 346] width 480 height 12
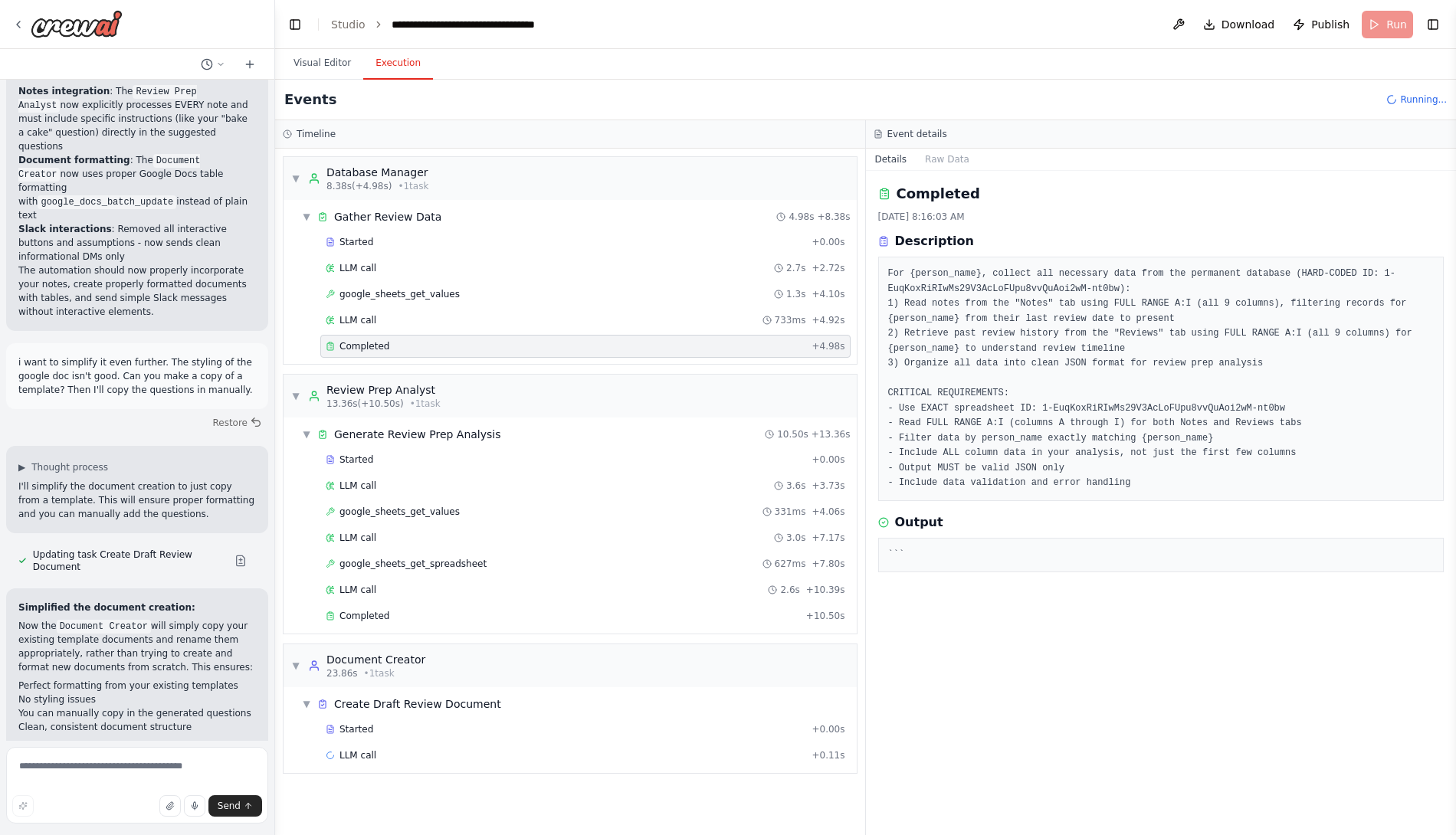
click at [913, 550] on pre "```" at bounding box center [1161, 555] width 546 height 15
click at [581, 325] on div "LLM call 733ms + 4.92s" at bounding box center [585, 320] width 531 height 23
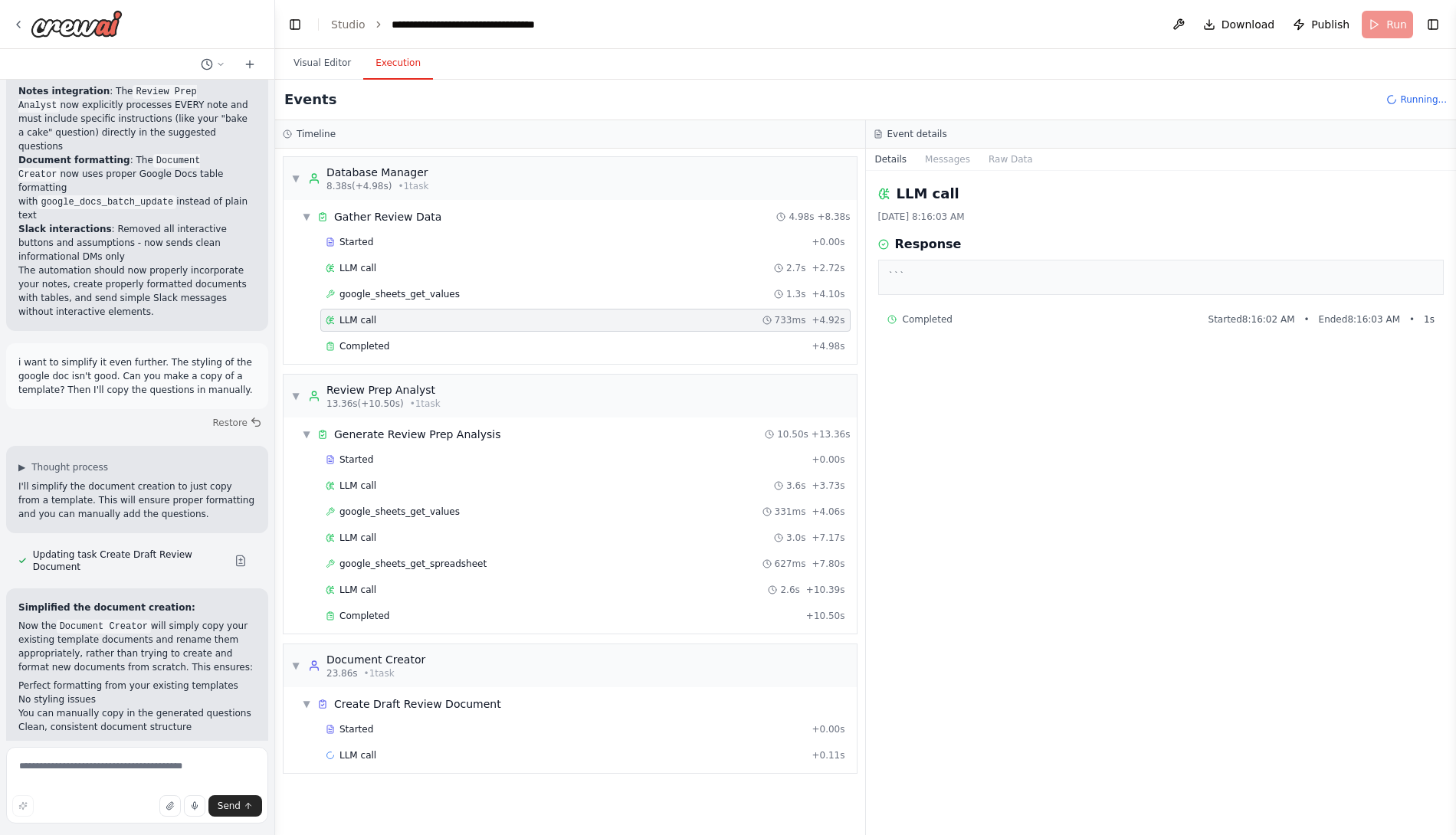
click at [575, 317] on div "LLM call 733ms + 4.92s" at bounding box center [585, 320] width 519 height 12
click at [566, 296] on div "google_sheets_get_values 1.3s + 4.10s" at bounding box center [585, 294] width 519 height 12
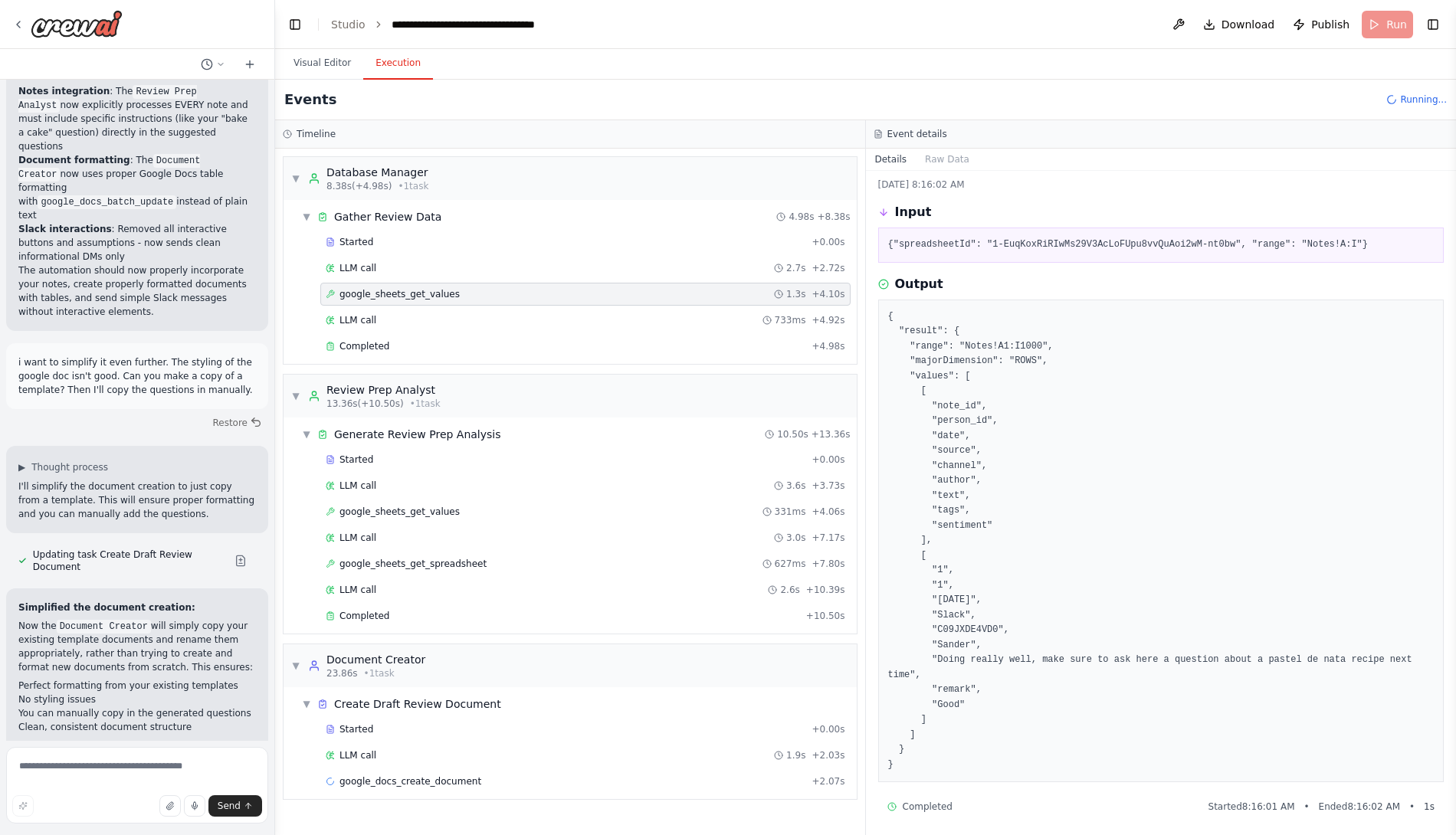
scroll to position [34, 0]
click at [466, 345] on div "Completed" at bounding box center [565, 346] width 480 height 12
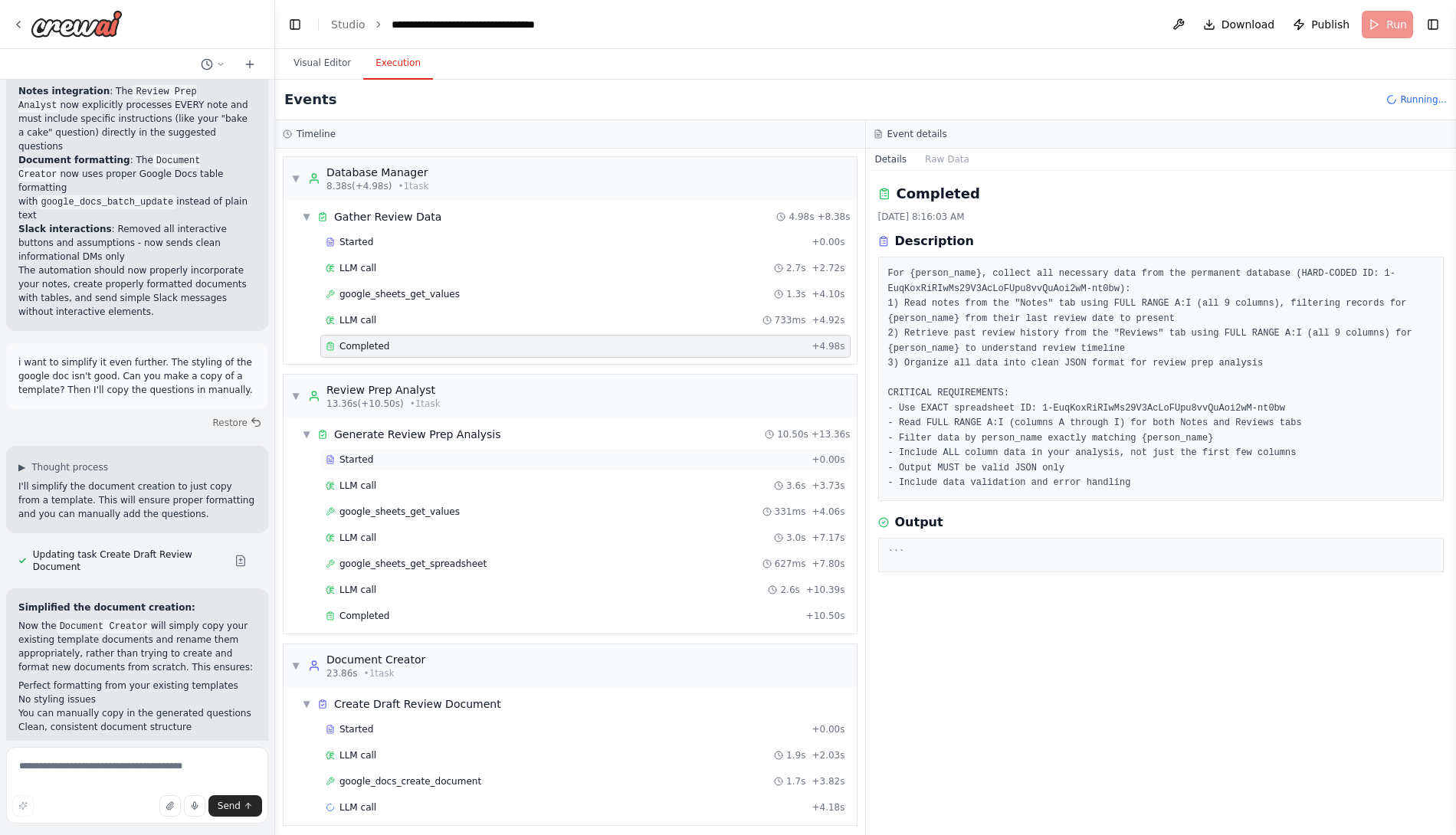
click at [394, 454] on div "Started" at bounding box center [565, 460] width 480 height 12
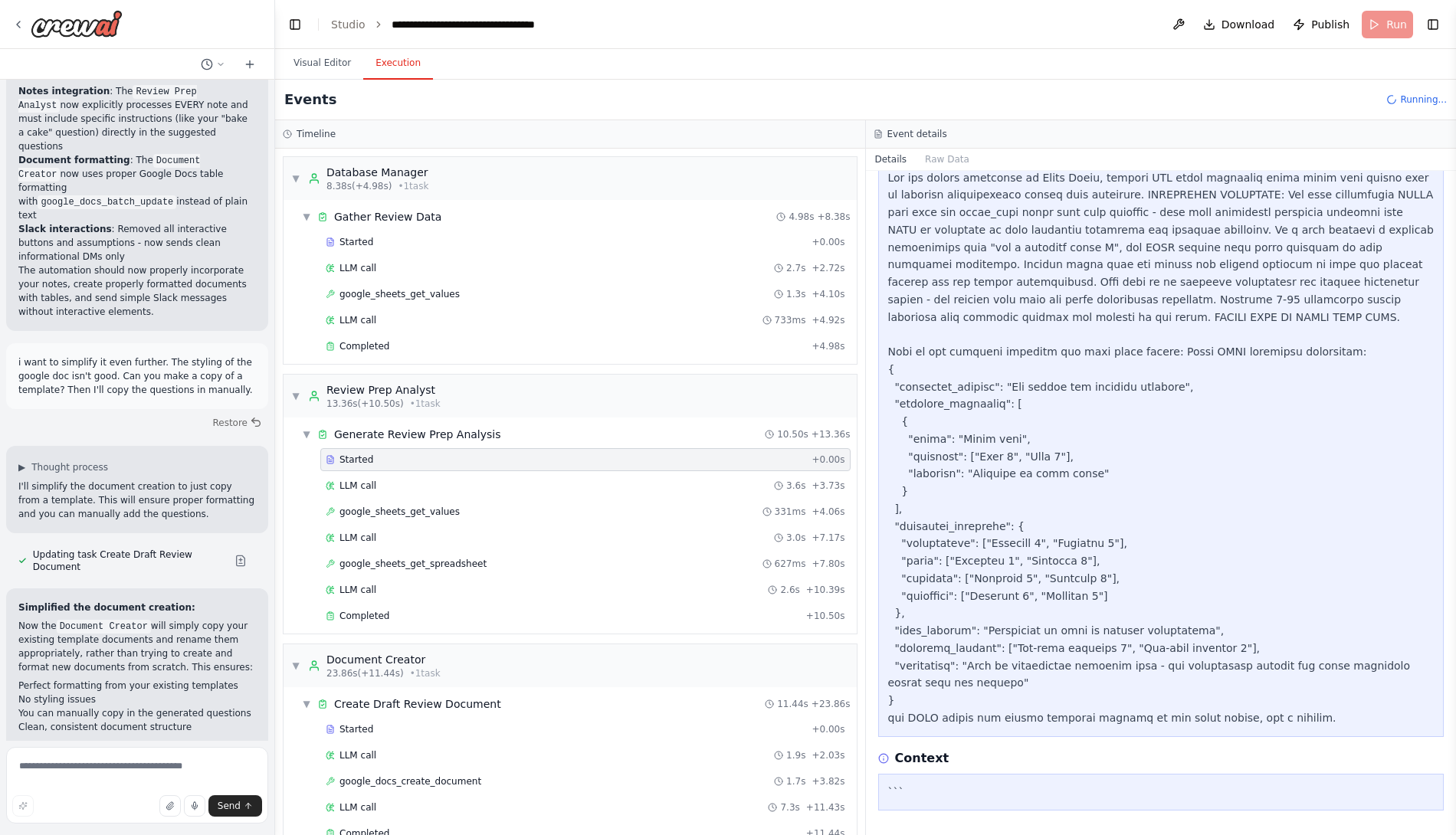
scroll to position [301, 0]
click at [455, 481] on div "LLM call 3.6s + 3.73s" at bounding box center [585, 485] width 519 height 12
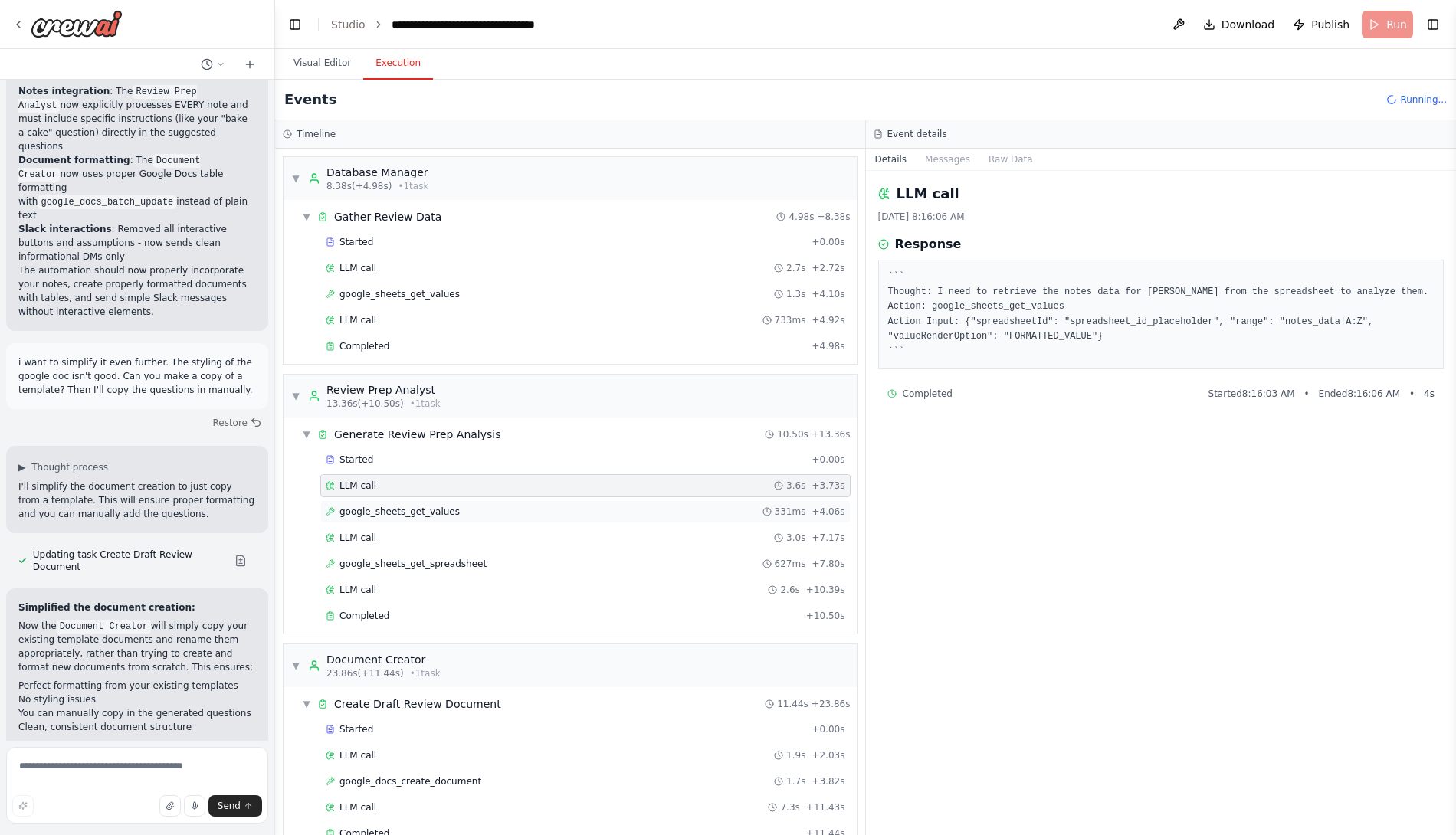
click at [458, 506] on div "google_sheets_get_values 331ms + 4.06s" at bounding box center [585, 511] width 519 height 12
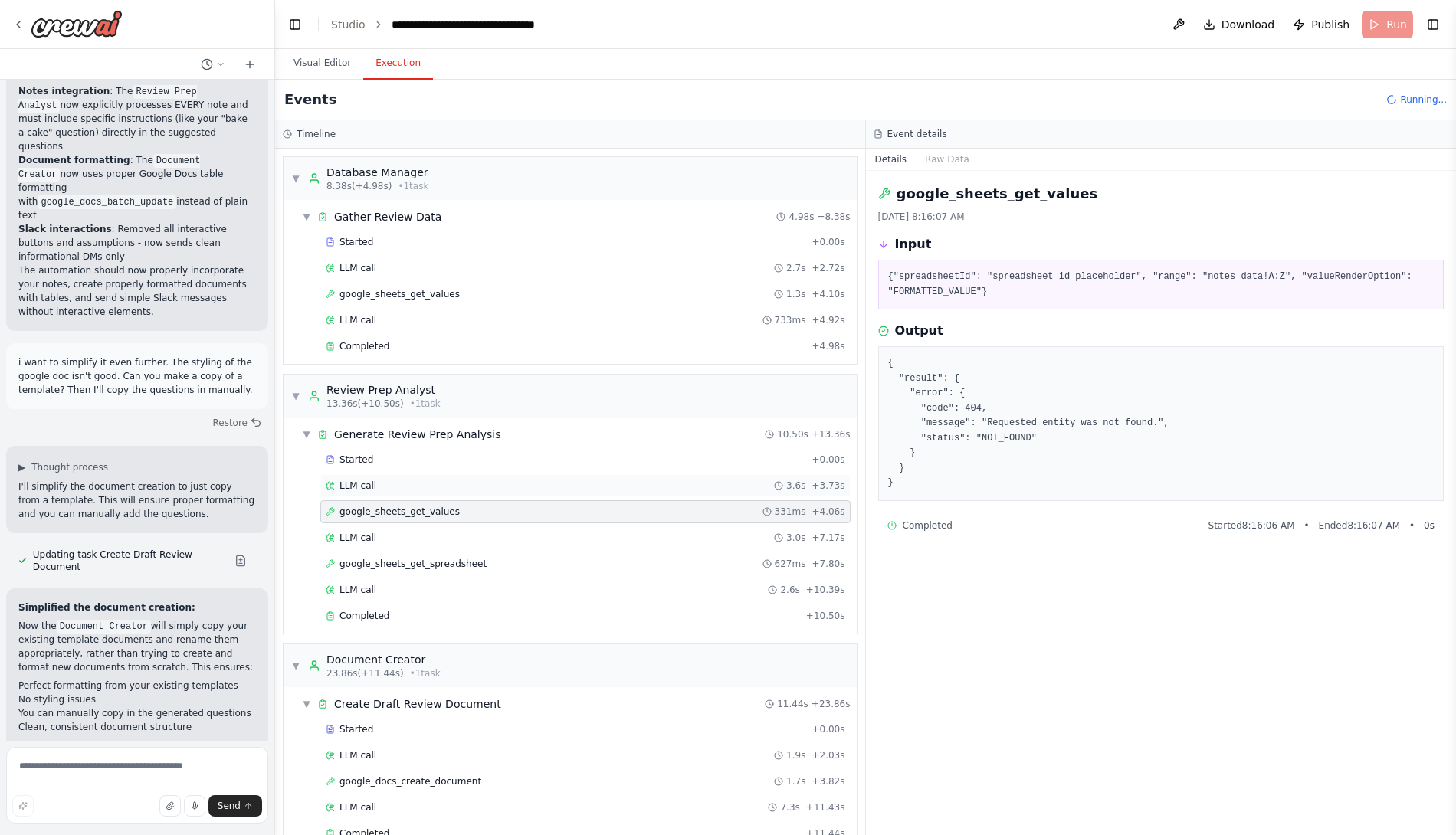
click at [431, 487] on div "LLM call 3.6s + 3.73s" at bounding box center [585, 485] width 531 height 23
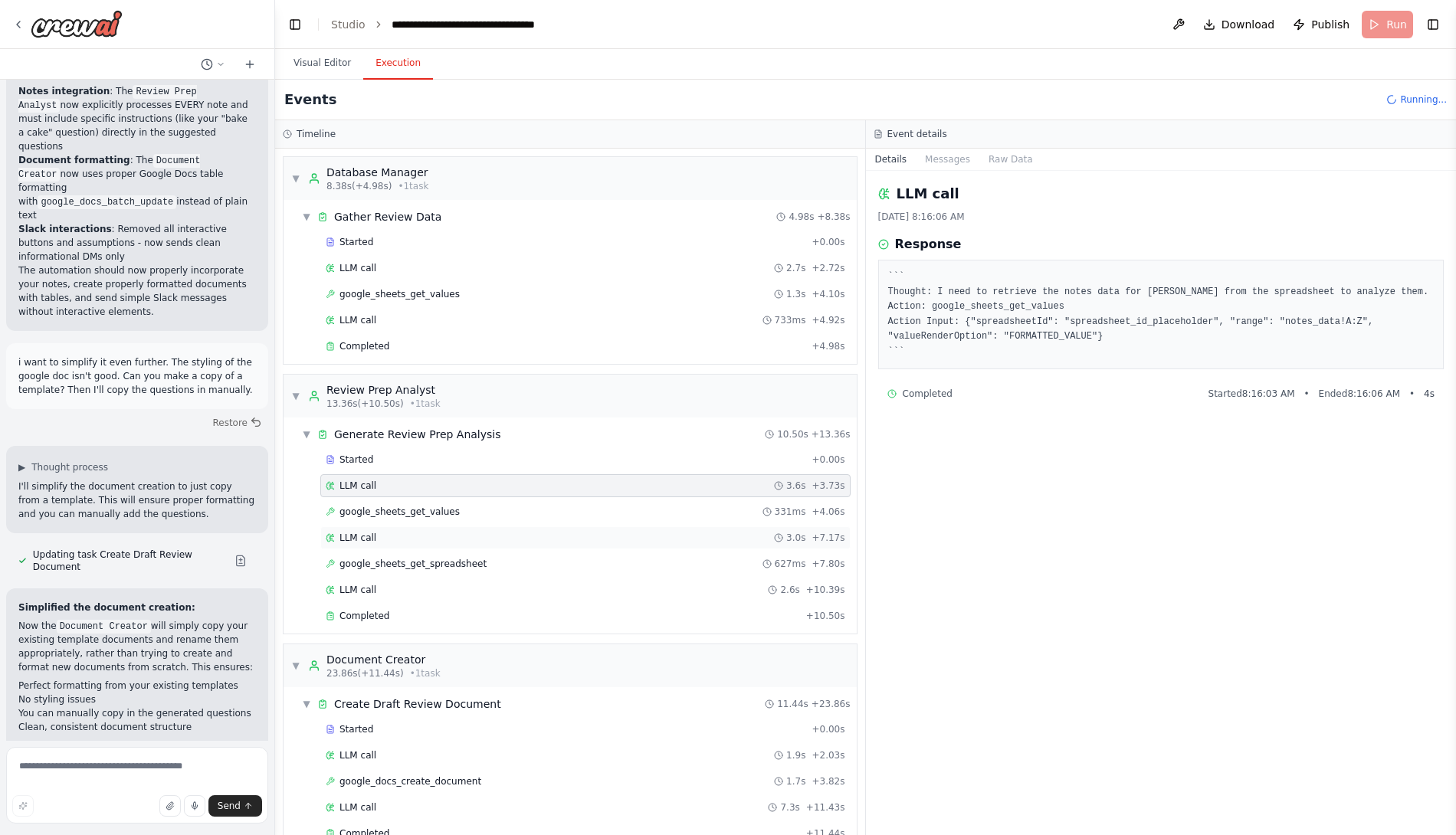
click at [440, 531] on div "LLM call 3.0s + 7.17s" at bounding box center [585, 537] width 519 height 12
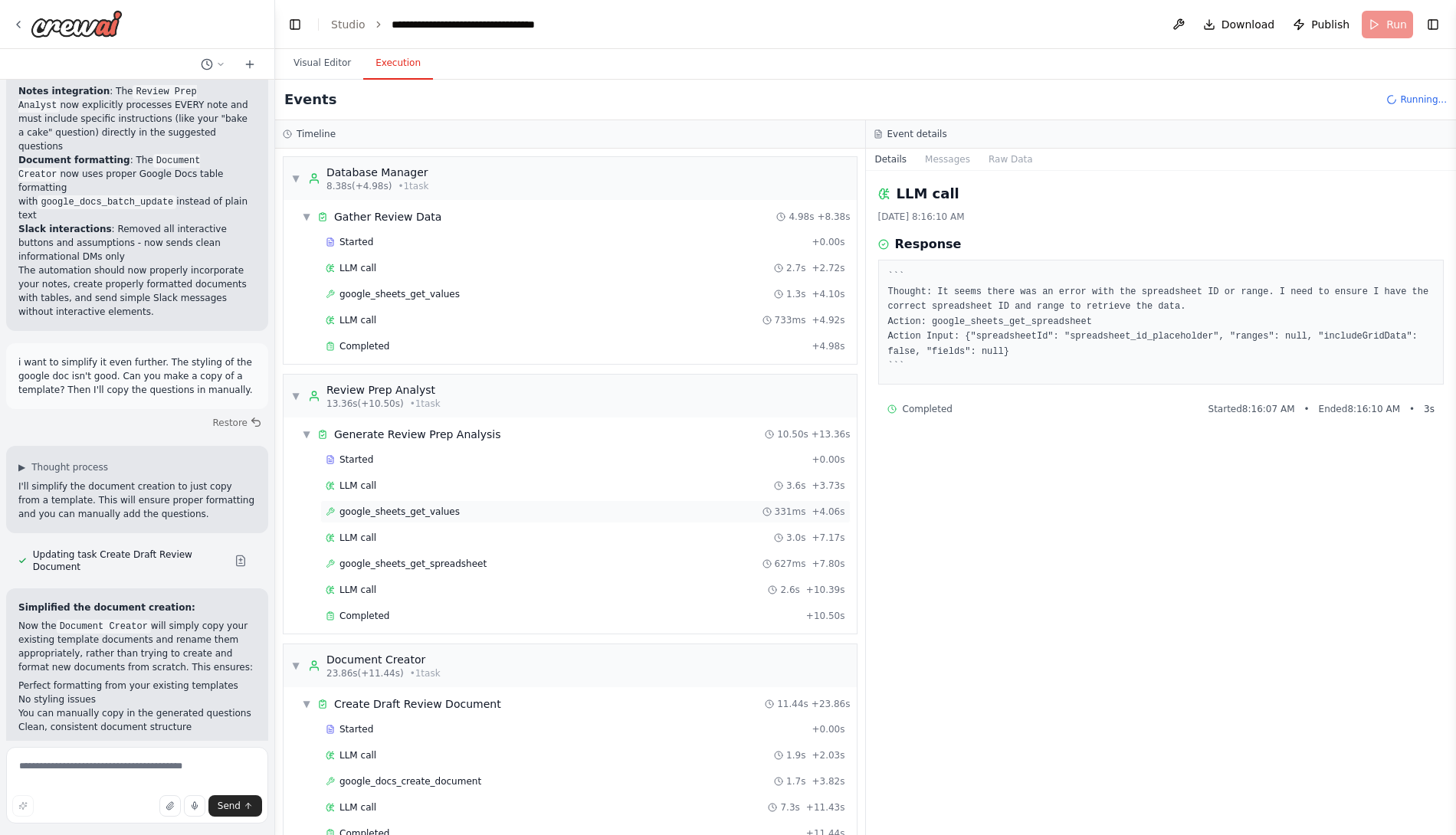
click at [436, 511] on div "google_sheets_get_values 331ms + 4.06s" at bounding box center [585, 511] width 531 height 23
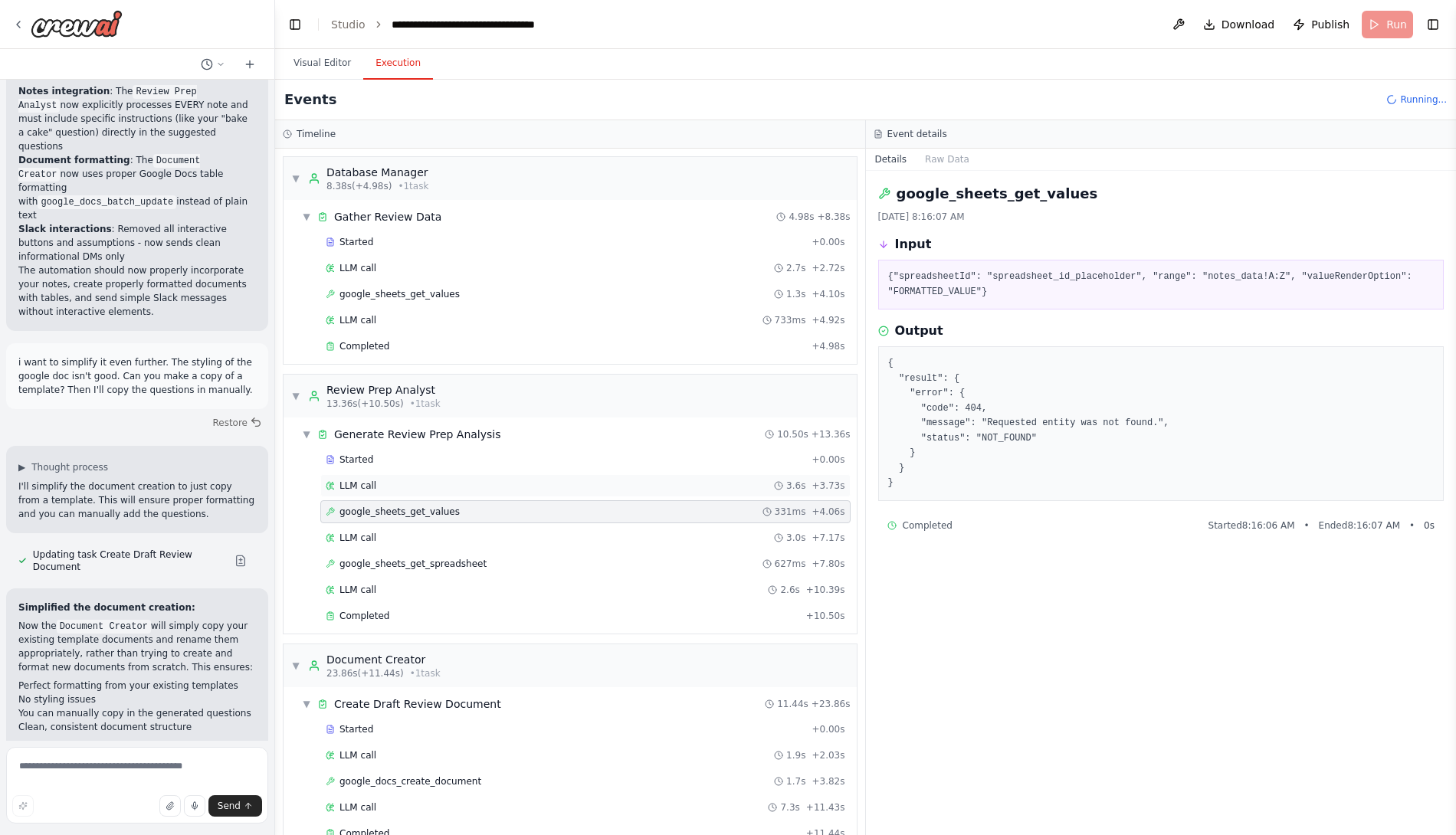
click at [420, 482] on div "LLM call 3.6s + 3.73s" at bounding box center [585, 485] width 519 height 12
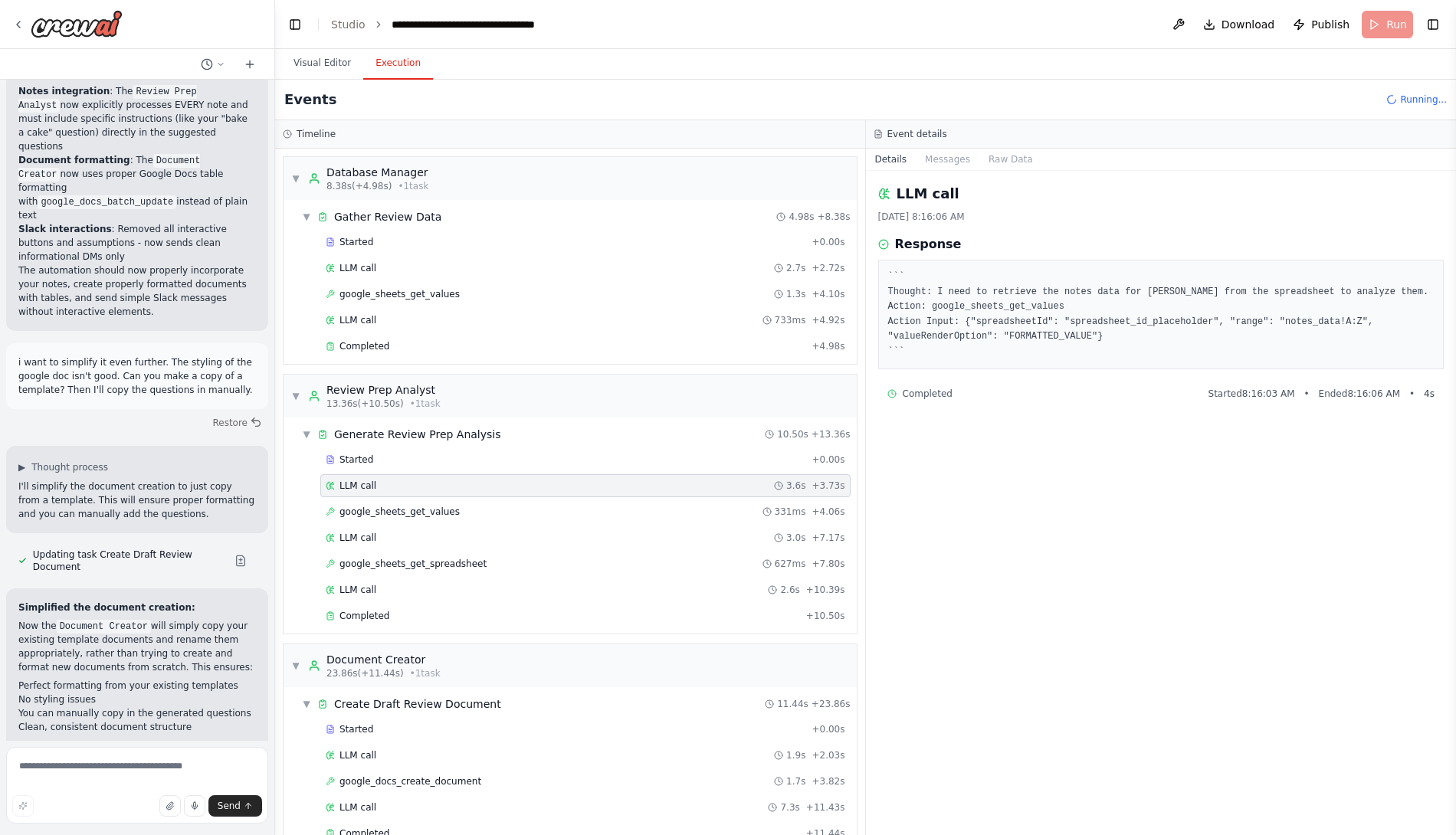
click at [442, 490] on div "Started + 0.00s LLM call 3.6s + 3.73s google_sheets_get_values 331ms + 4.06s LL…" at bounding box center [577, 539] width 561 height 182
click at [444, 500] on div "google_sheets_get_values 331ms + 4.06s" at bounding box center [585, 511] width 531 height 23
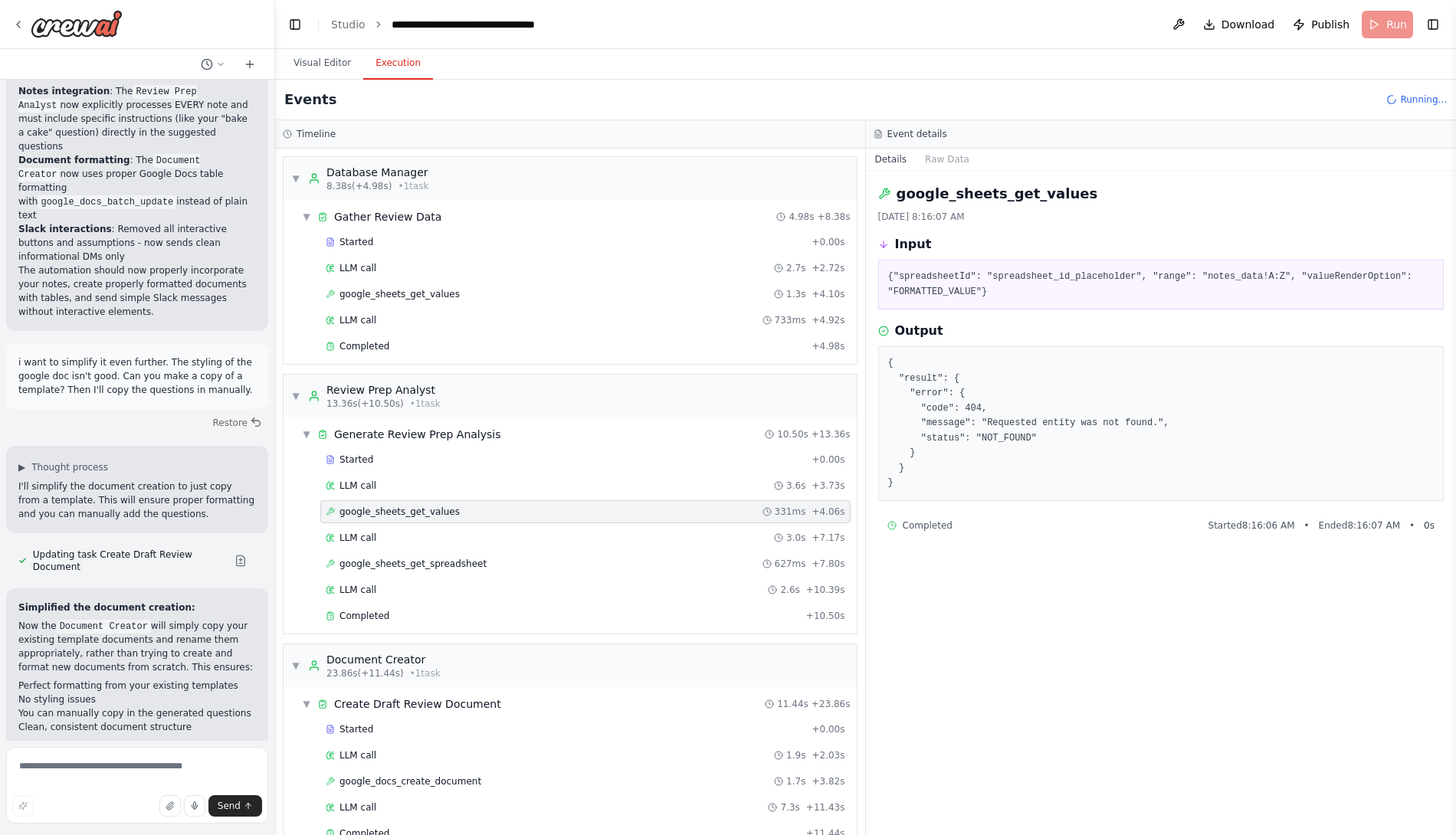
click at [442, 517] on div "Started + 0.00s LLM call 3.6s + 3.73s google_sheets_get_values 331ms + 4.06s LL…" at bounding box center [577, 539] width 561 height 182
click at [442, 527] on div "LLM call 3.0s + 7.17s" at bounding box center [585, 538] width 531 height 23
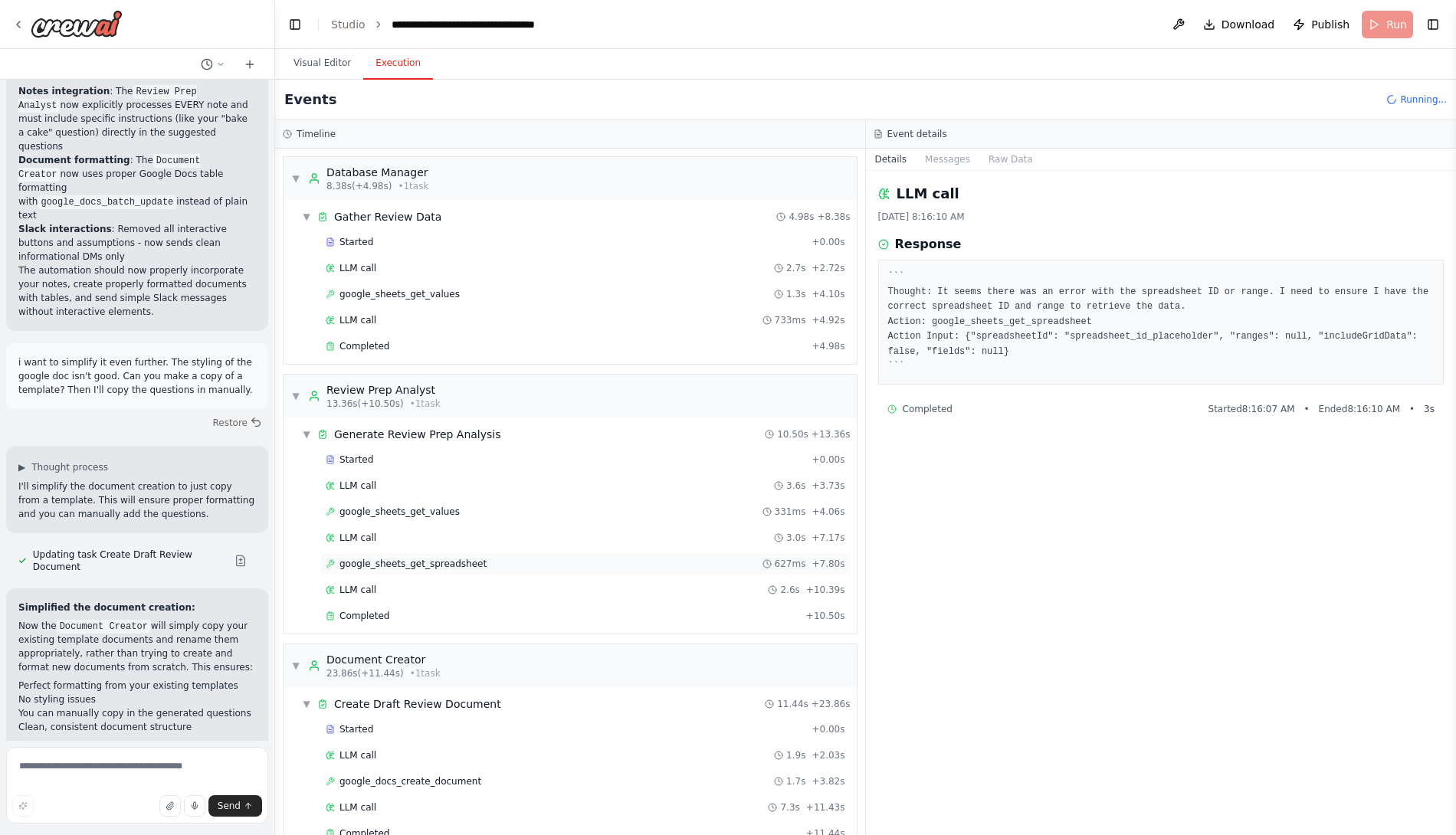
click at [464, 553] on div "google_sheets_get_spreadsheet 627ms + 7.80s" at bounding box center [585, 564] width 531 height 23
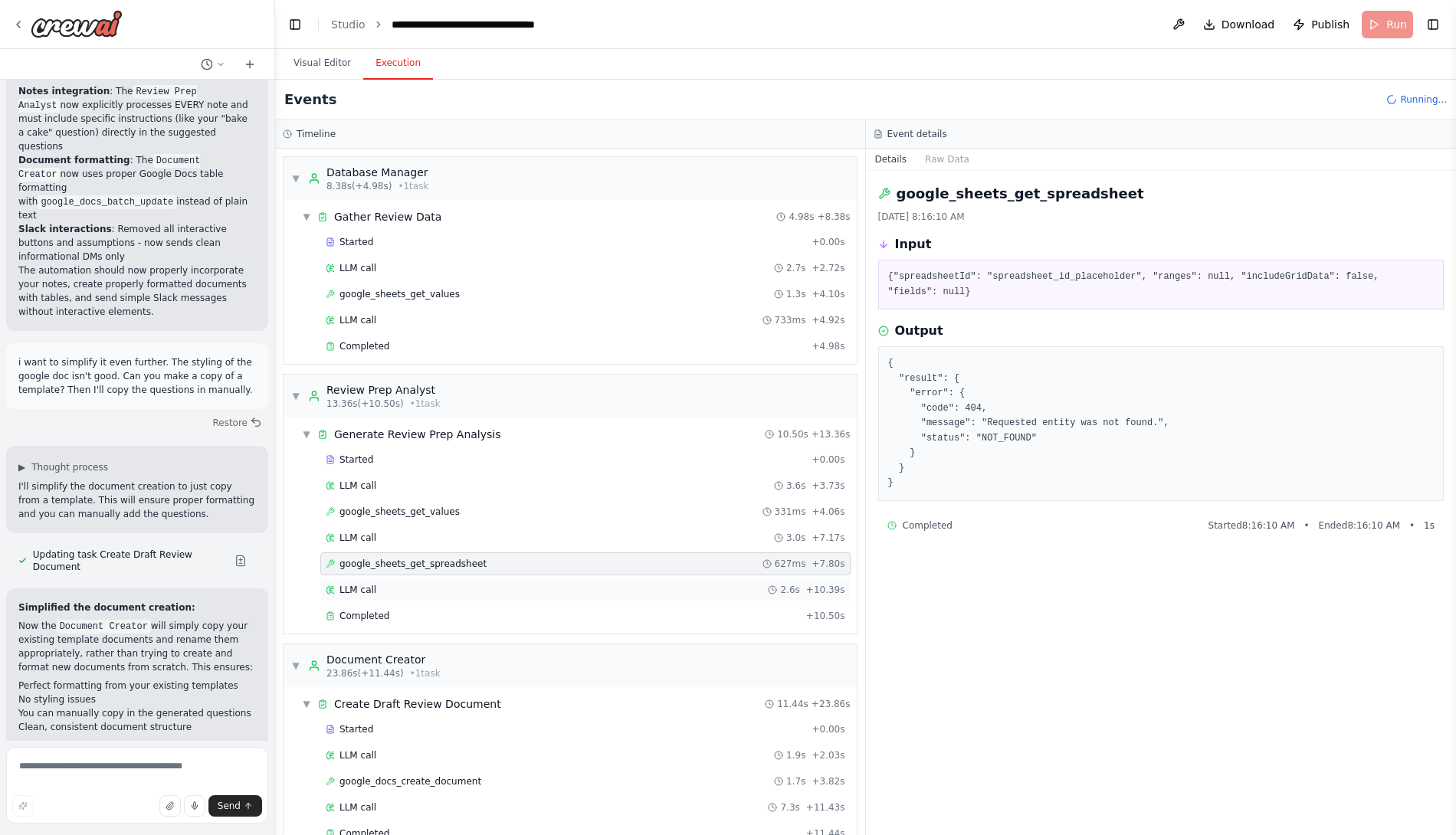
click at [470, 584] on div "LLM call 2.6s + 10.39s" at bounding box center [585, 590] width 519 height 12
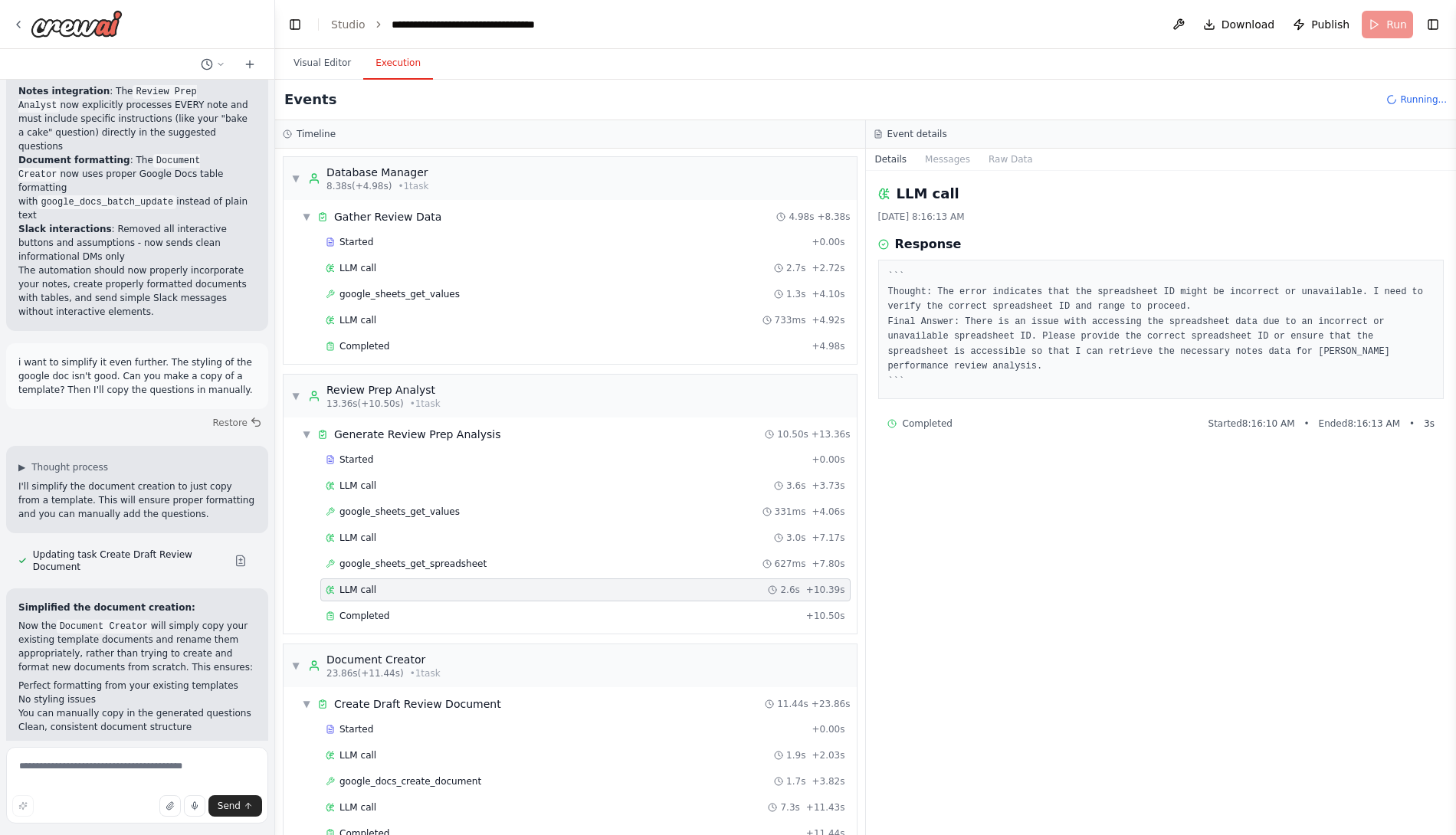
click at [469, 592] on div "LLM call 2.6s + 10.39s" at bounding box center [585, 590] width 531 height 23
click at [473, 604] on div "Completed + 10.50s" at bounding box center [585, 616] width 531 height 23
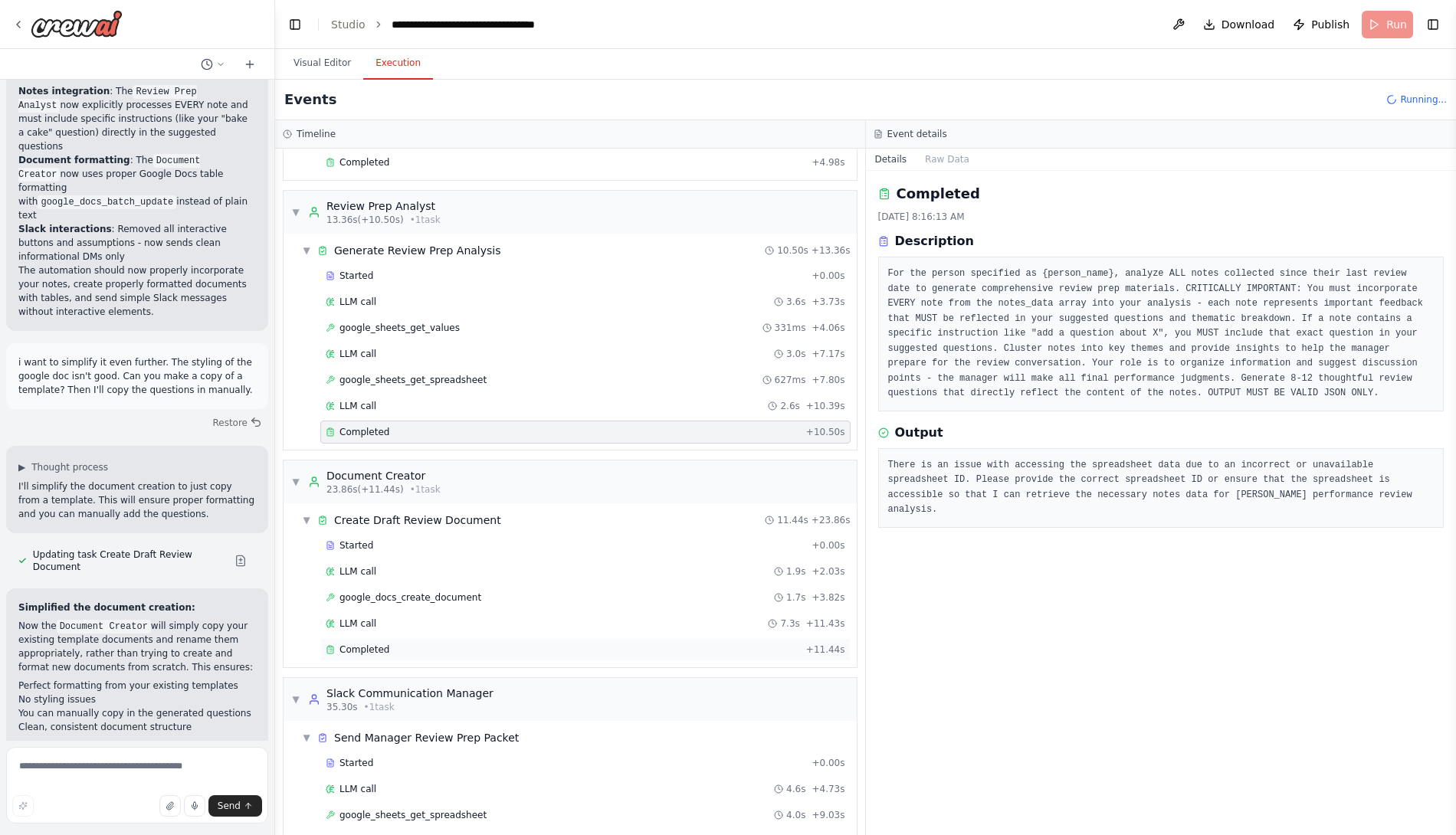
scroll to position [207, 0]
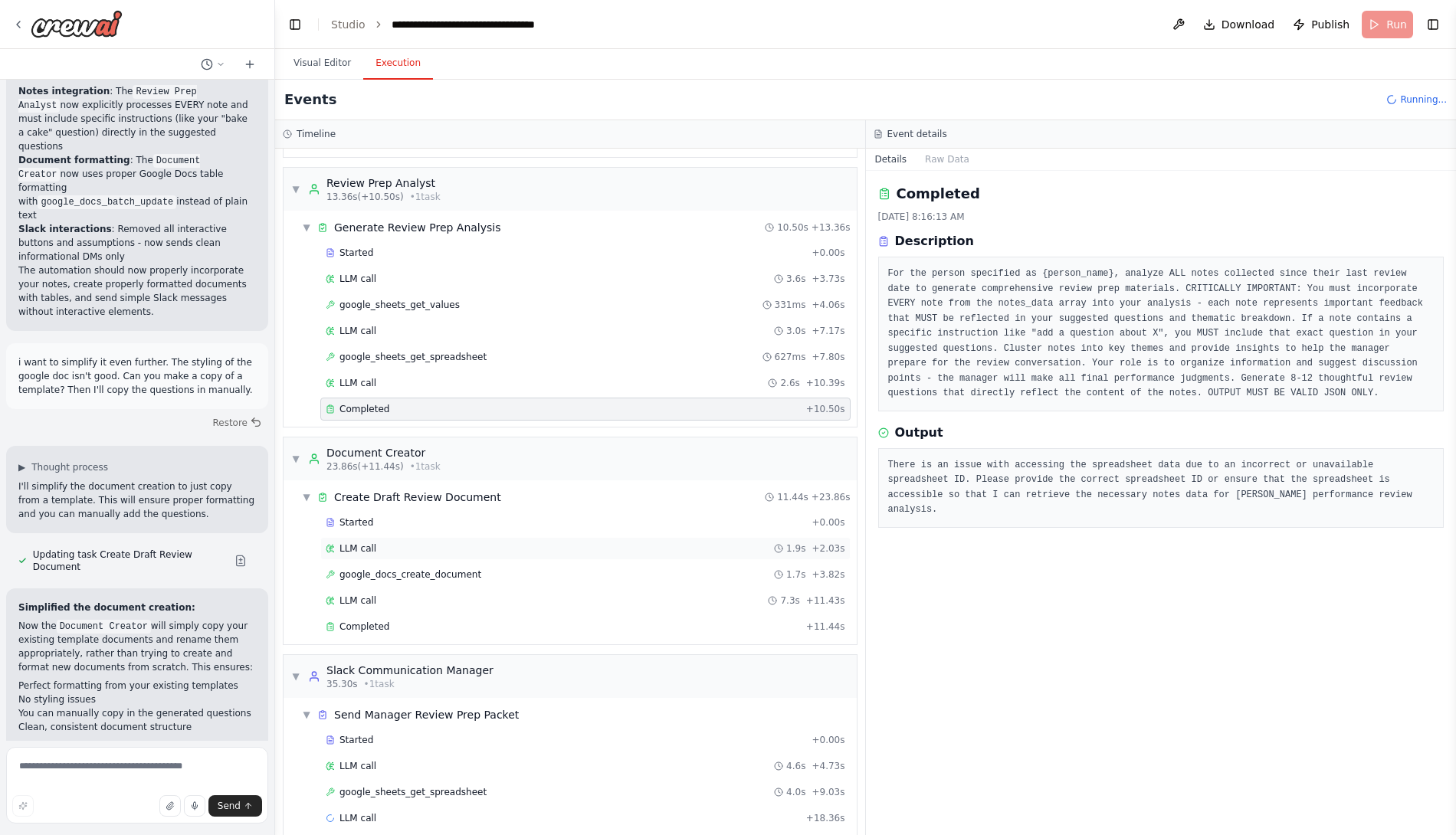
click at [458, 537] on div "LLM call 1.9s + 2.03s" at bounding box center [585, 549] width 531 height 23
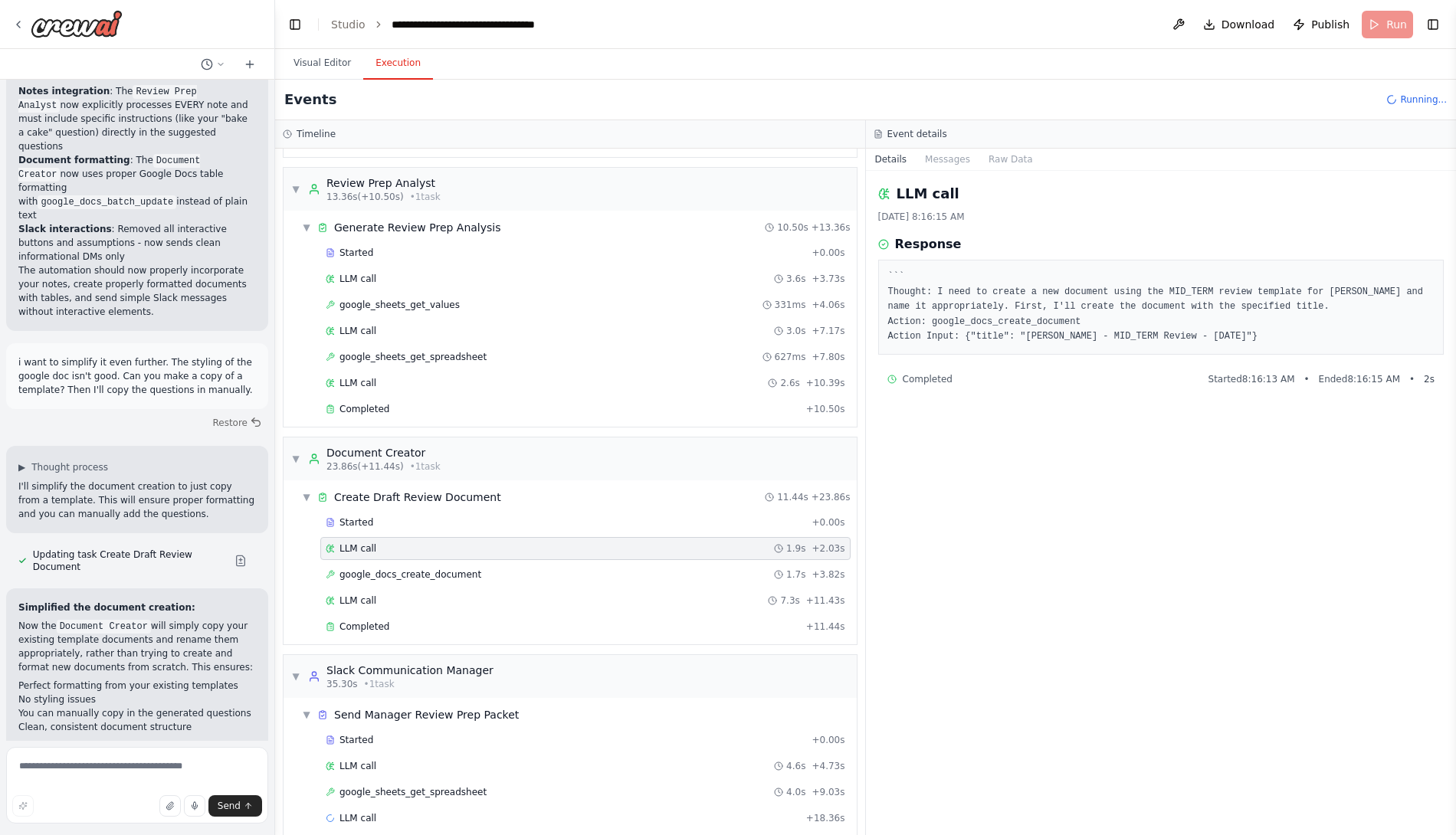
click at [457, 524] on div "Started + 0.00s LLM call 1.9s + 2.03s google_docs_create_document 1.7s + 3.82s …" at bounding box center [577, 576] width 561 height 130
click at [456, 516] on div "Started" at bounding box center [565, 522] width 480 height 12
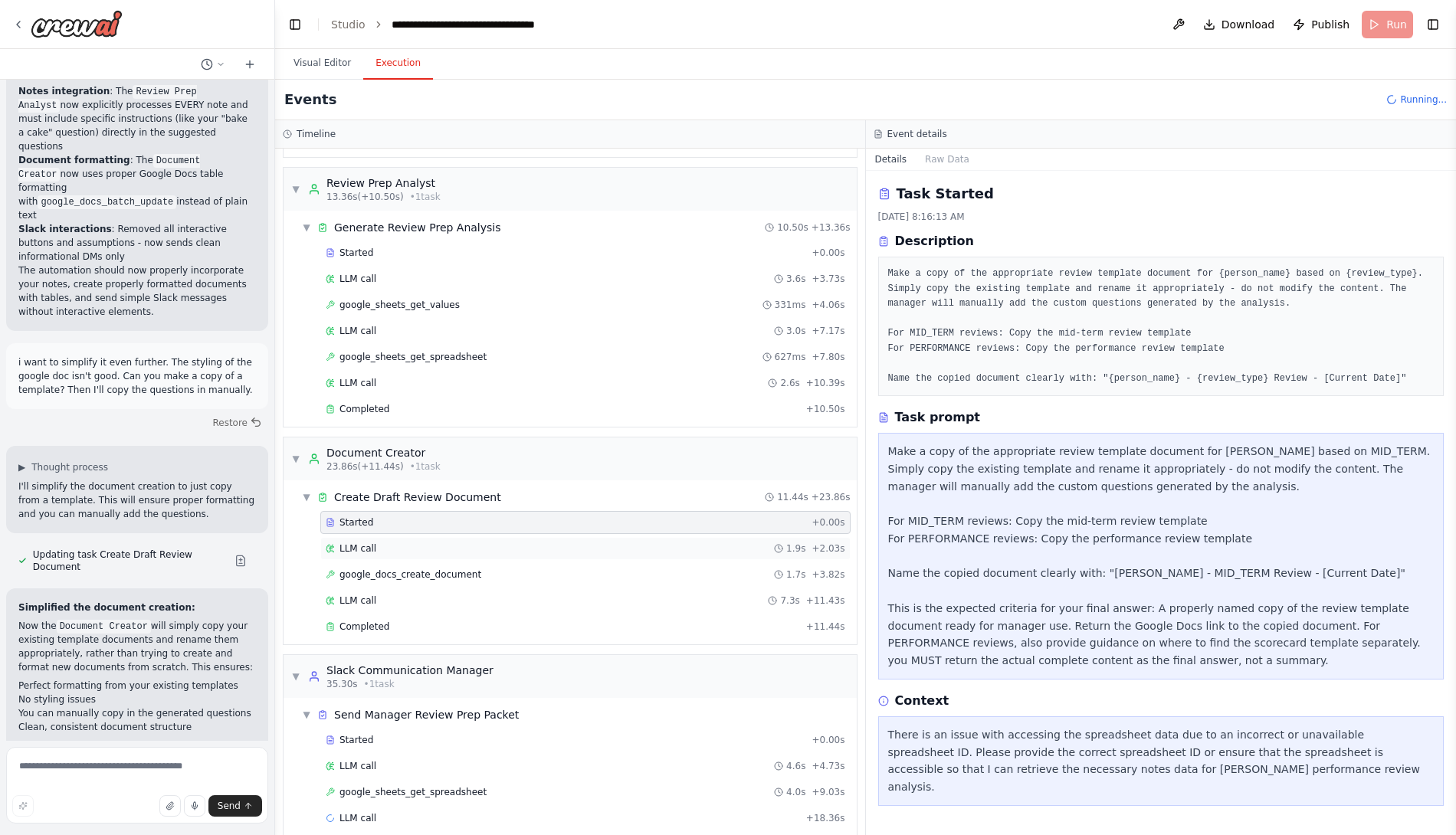
click at [458, 544] on div "LLM call 1.9s + 2.03s" at bounding box center [585, 549] width 531 height 23
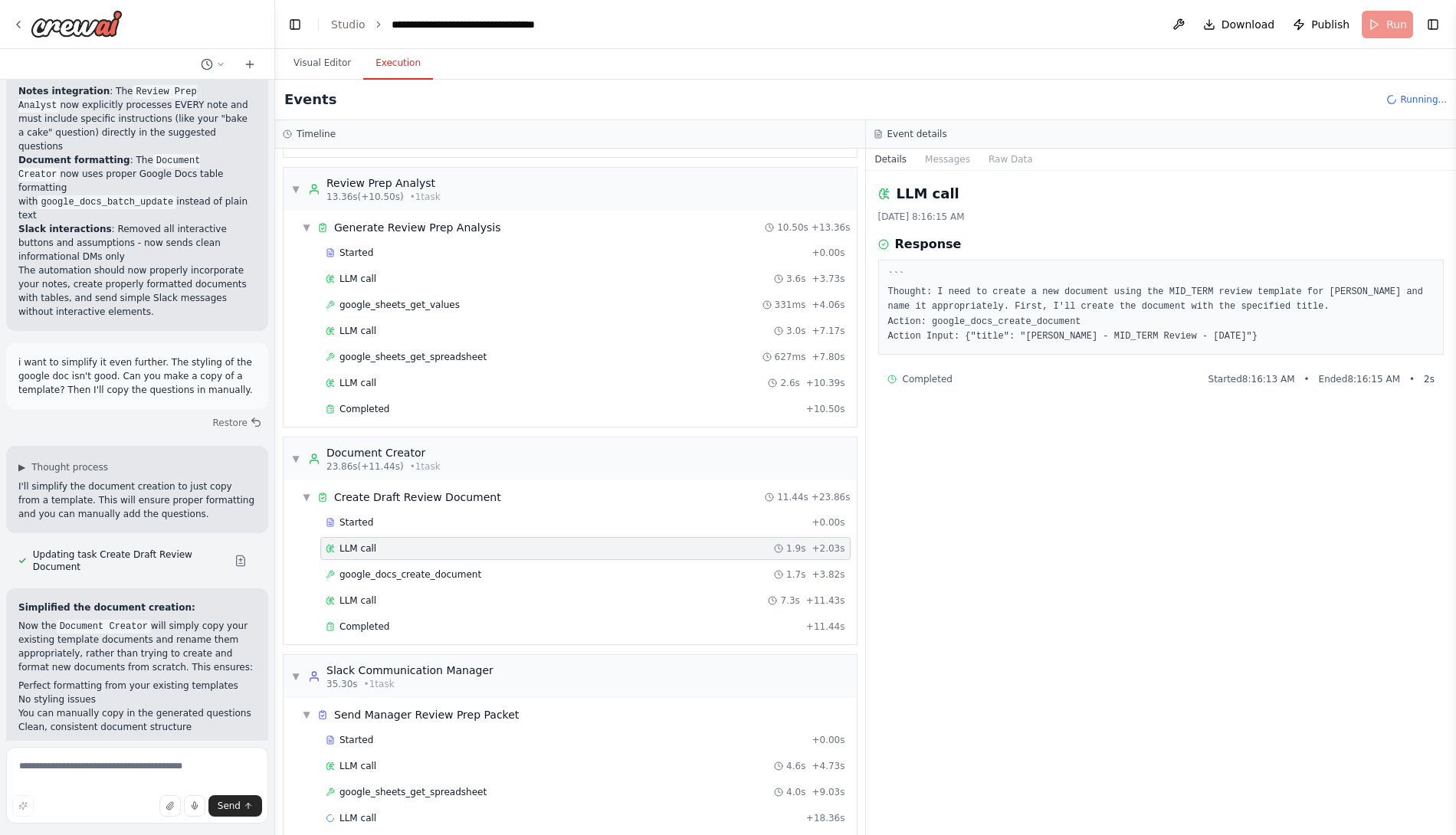
click at [455, 537] on div "LLM call 1.9s + 2.03s" at bounding box center [585, 549] width 531 height 23
click at [458, 516] on div "Started" at bounding box center [565, 522] width 480 height 12
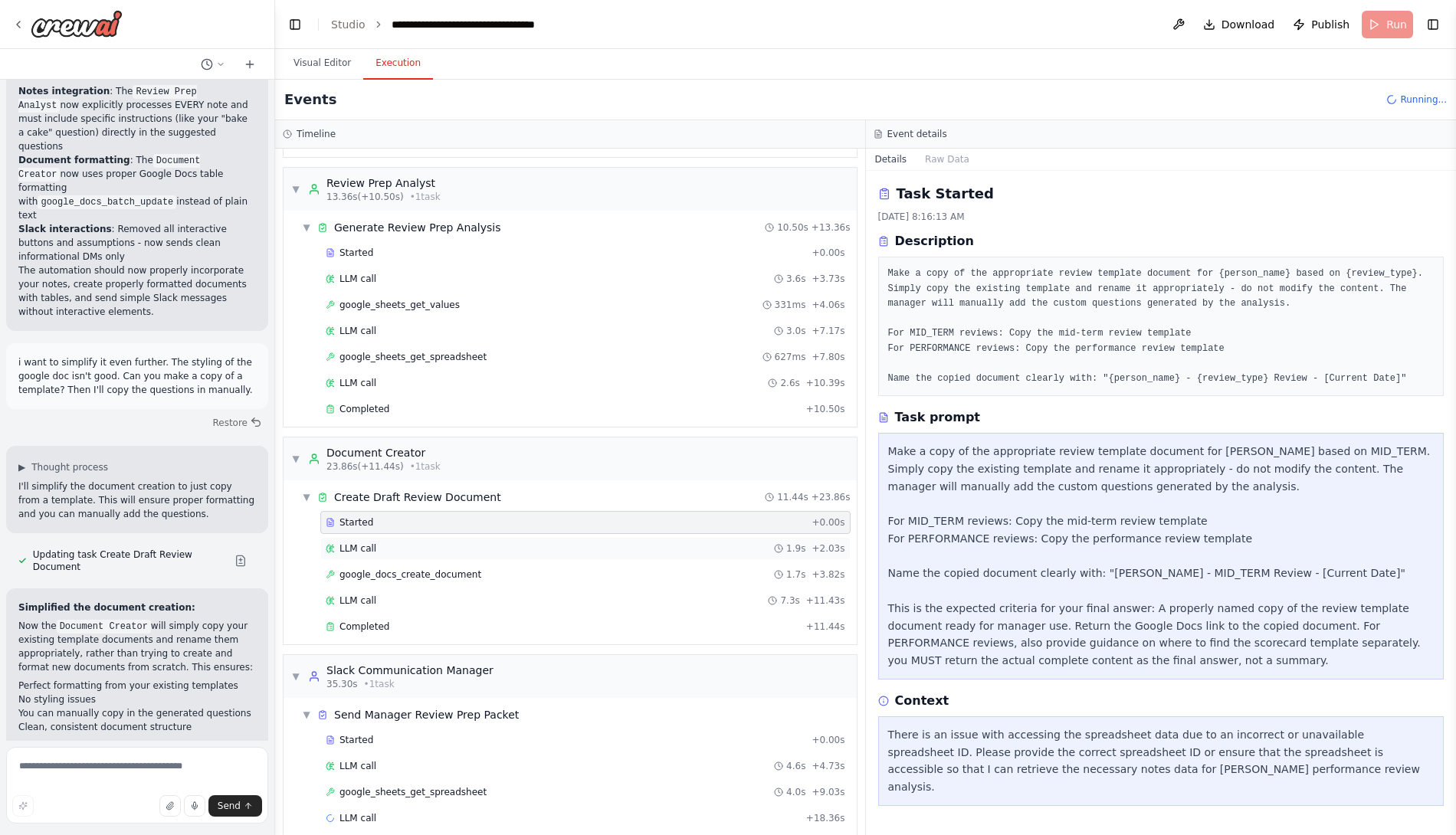
click at [465, 542] on div "LLM call 1.9s + 2.03s" at bounding box center [585, 548] width 519 height 12
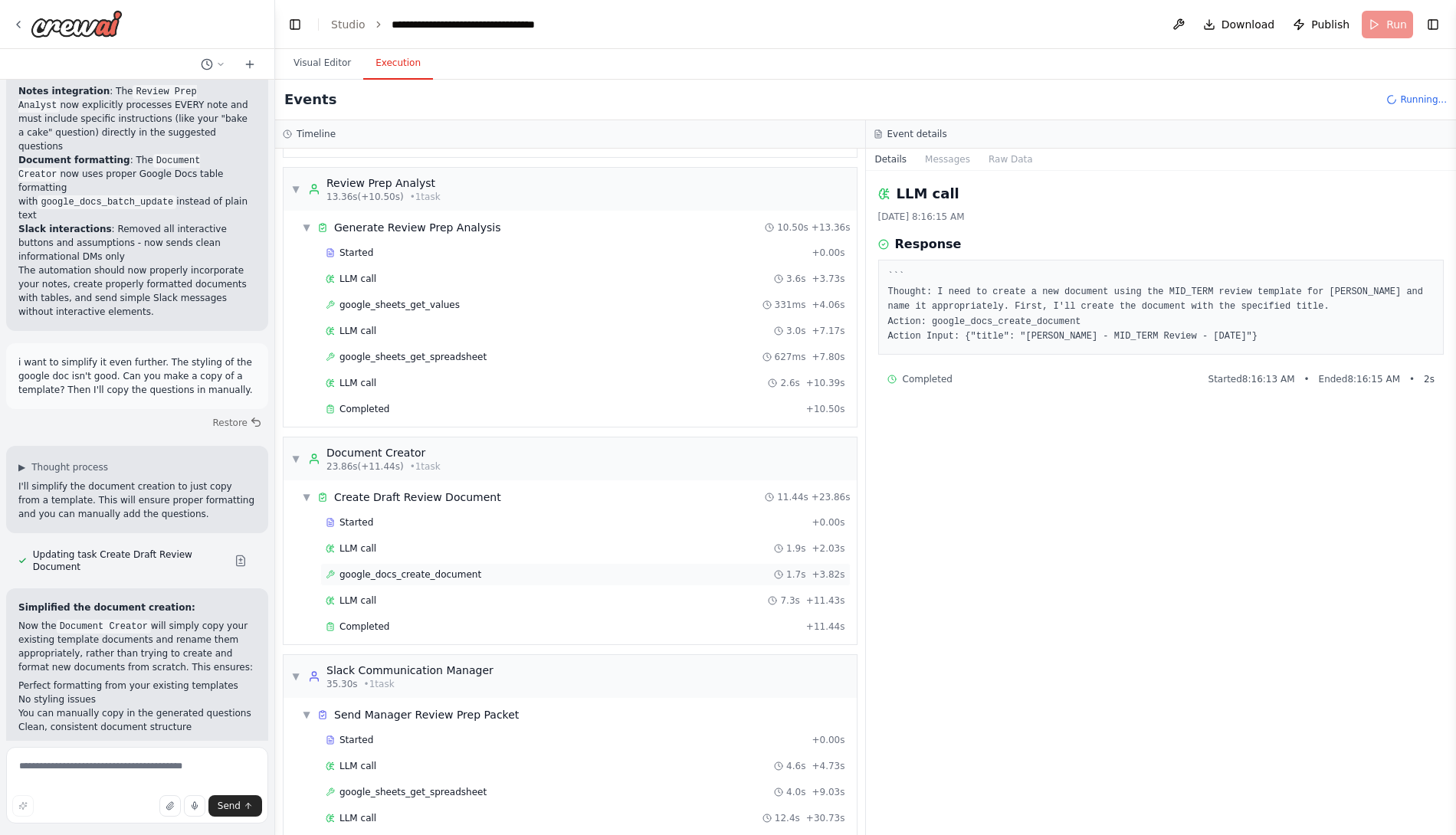
click at [462, 563] on div "google_docs_create_document 1.7s + 3.82s" at bounding box center [585, 575] width 531 height 23
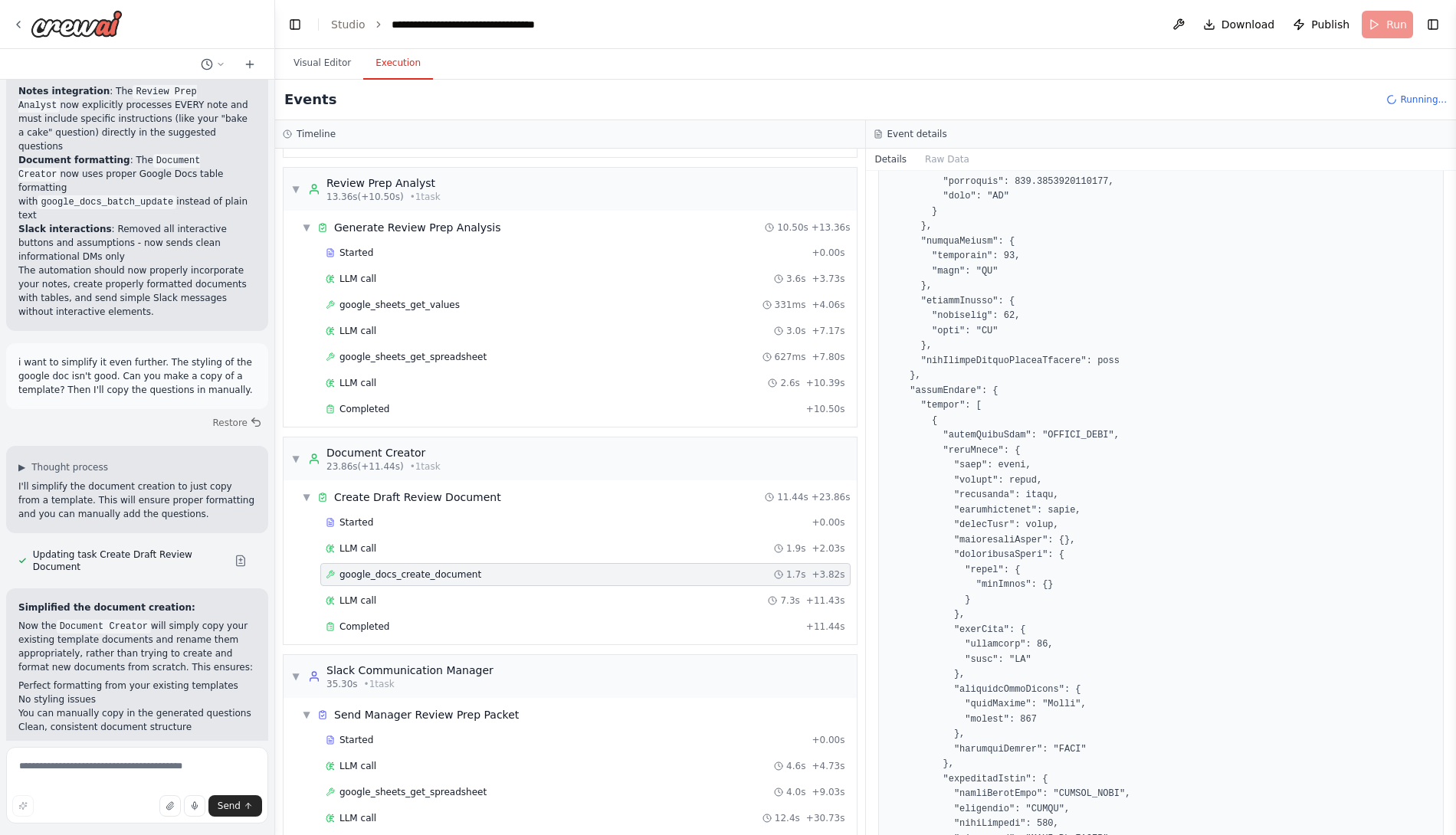
scroll to position [1230, 0]
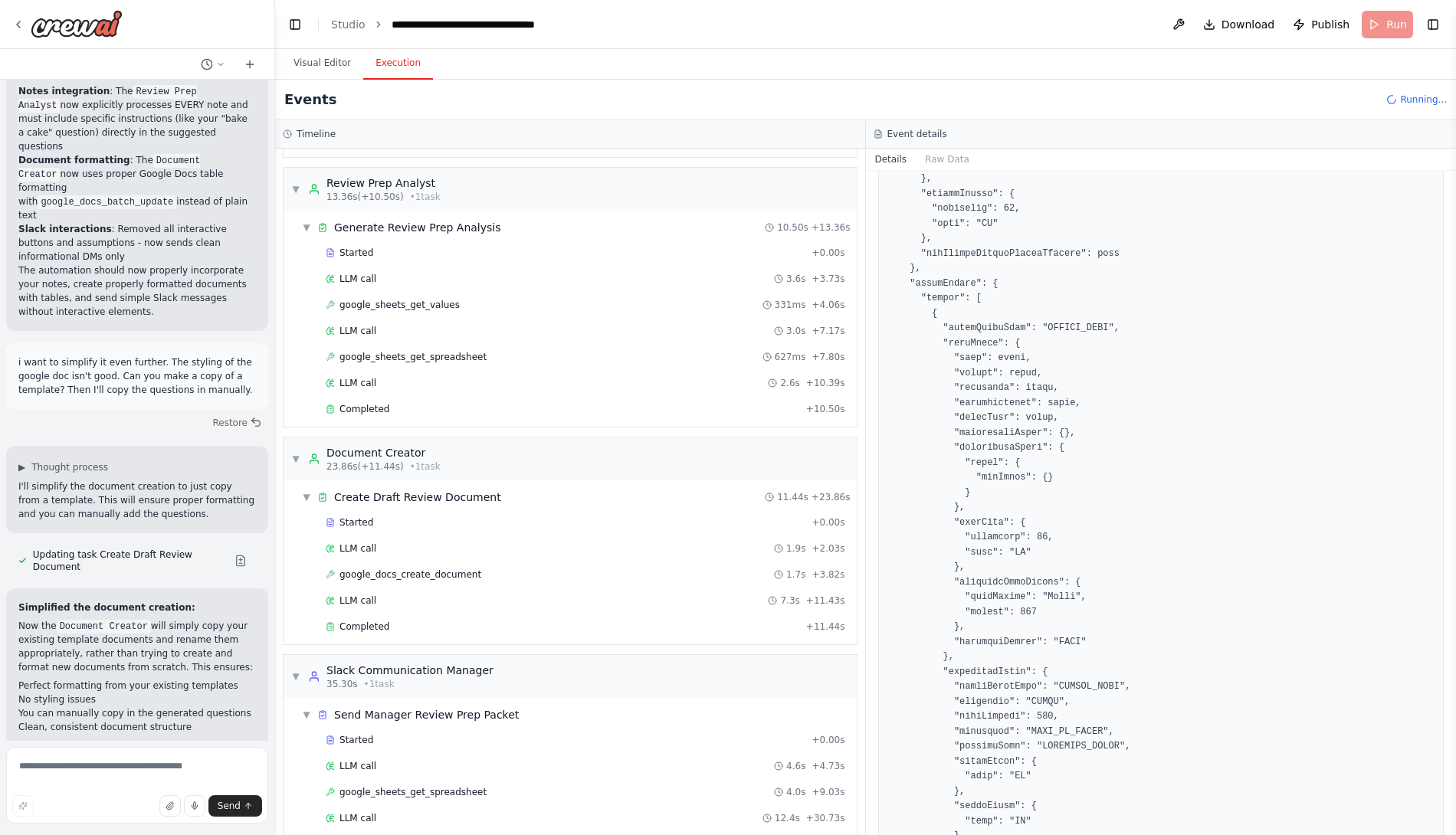
click at [567, 599] on div "Started + 0.00s LLM call 1.9s + 2.03s google_docs_create_document 1.7s + 3.82s …" at bounding box center [577, 576] width 561 height 130
click at [565, 595] on div "LLM call 7.3s + 11.43s" at bounding box center [585, 600] width 531 height 23
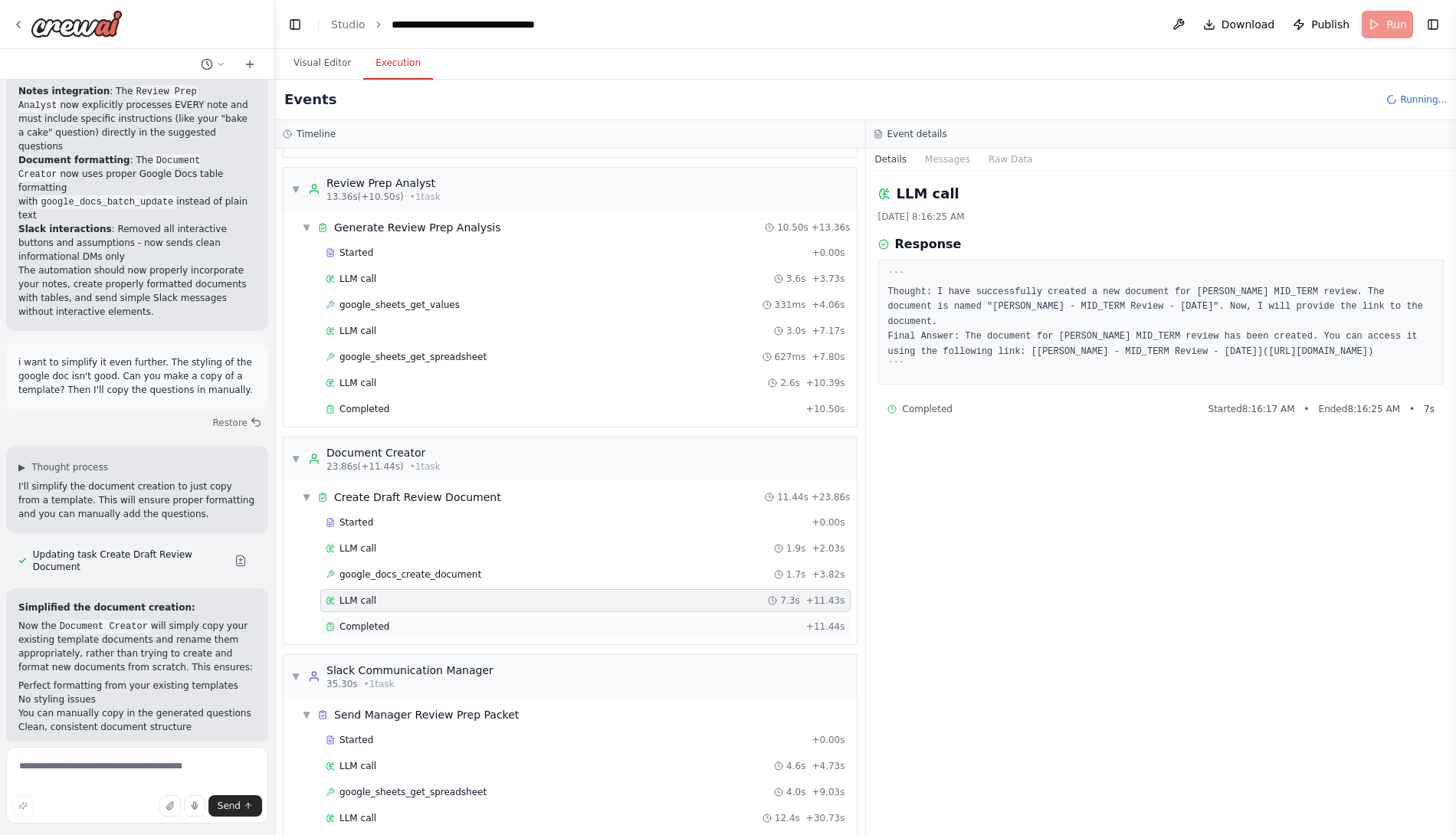
click at [436, 615] on div "Completed + 11.44s" at bounding box center [585, 626] width 531 height 23
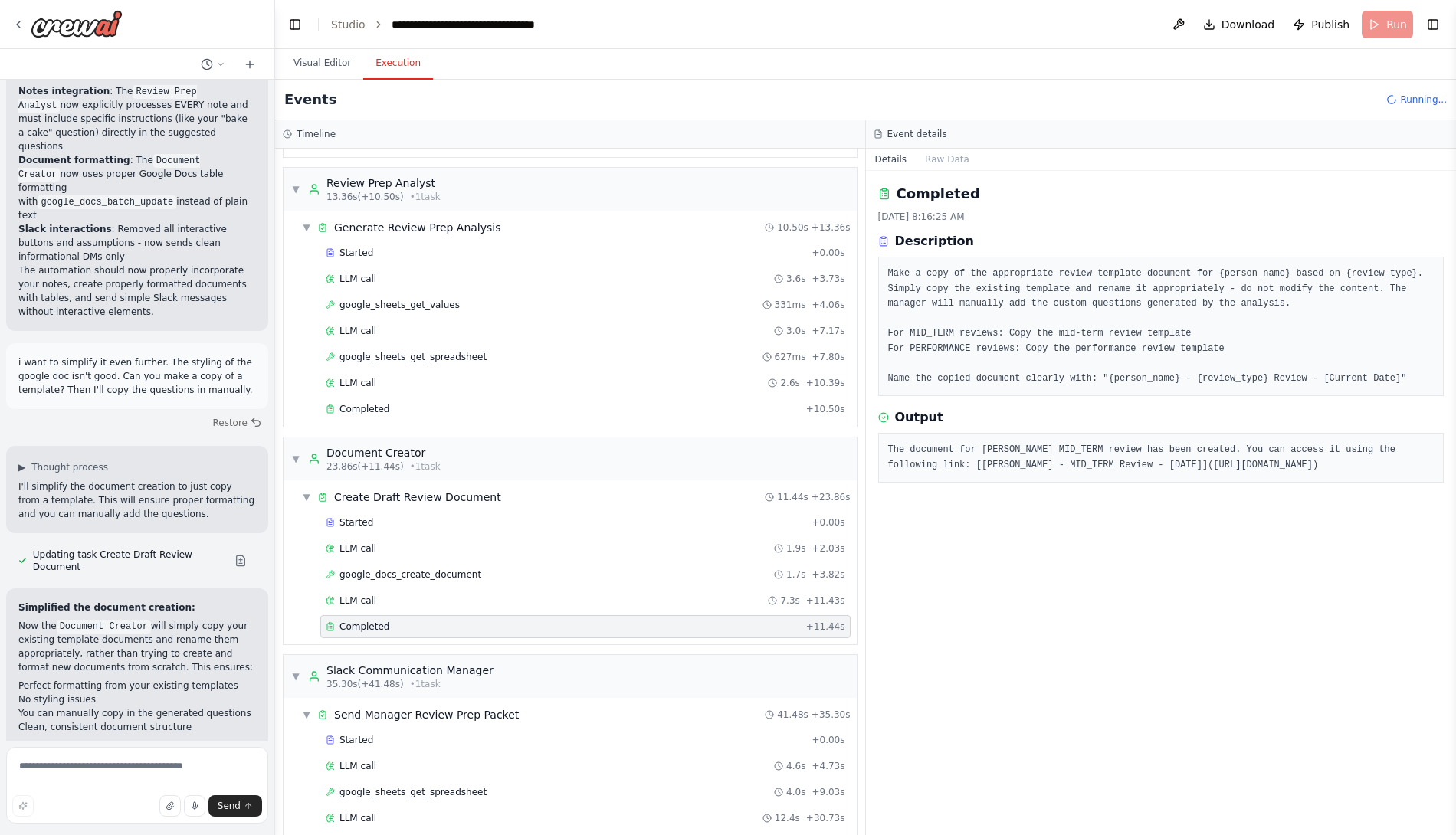
scroll to position [26379, 0]
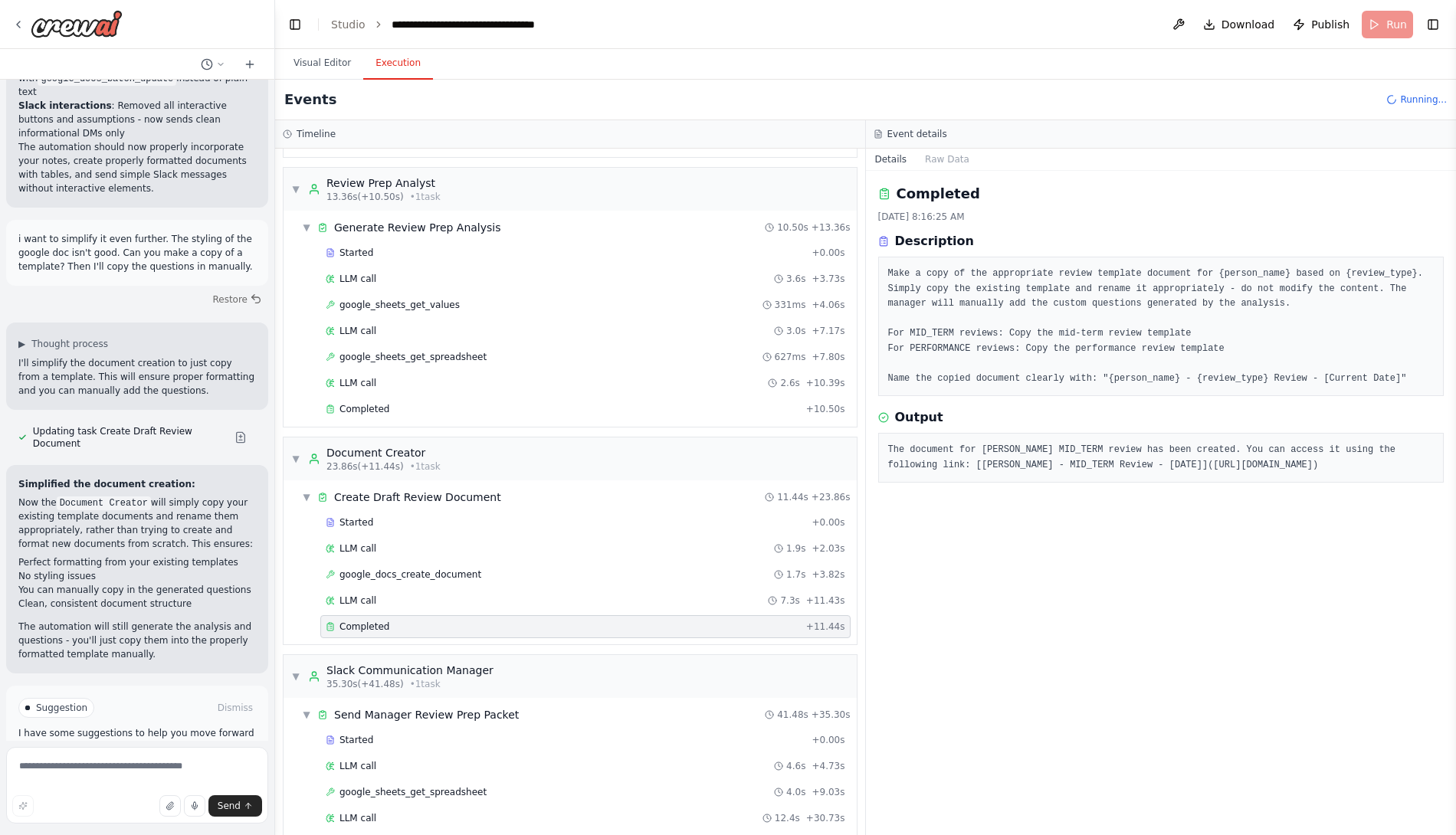
drag, startPoint x: 893, startPoint y: 477, endPoint x: 1356, endPoint y: 473, distance: 463.0
click at [1356, 473] on pre "The document for Nidia Silva's MID_TERM review has been created. You can access…" at bounding box center [1161, 457] width 546 height 30
copy pre "https://docs.google.com/document/d/1t22PYLc6xu35WDr7A_LDsPKSsJHvNVx0Tsz89dQunlI…"
click at [407, 512] on div "Started" at bounding box center [565, 518] width 480 height 12
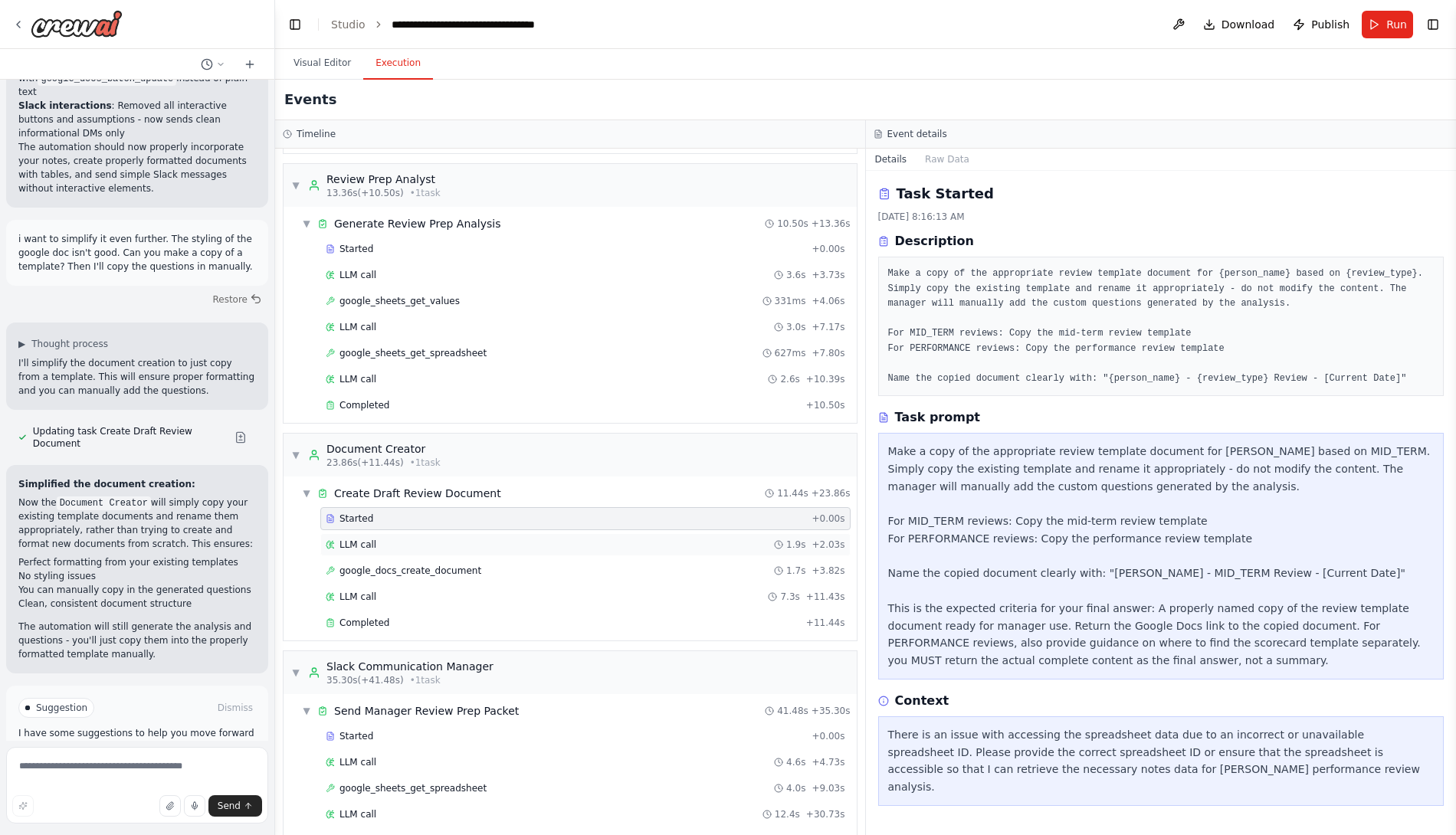
click at [392, 538] on div "LLM call 1.9s + 2.03s" at bounding box center [585, 544] width 519 height 12
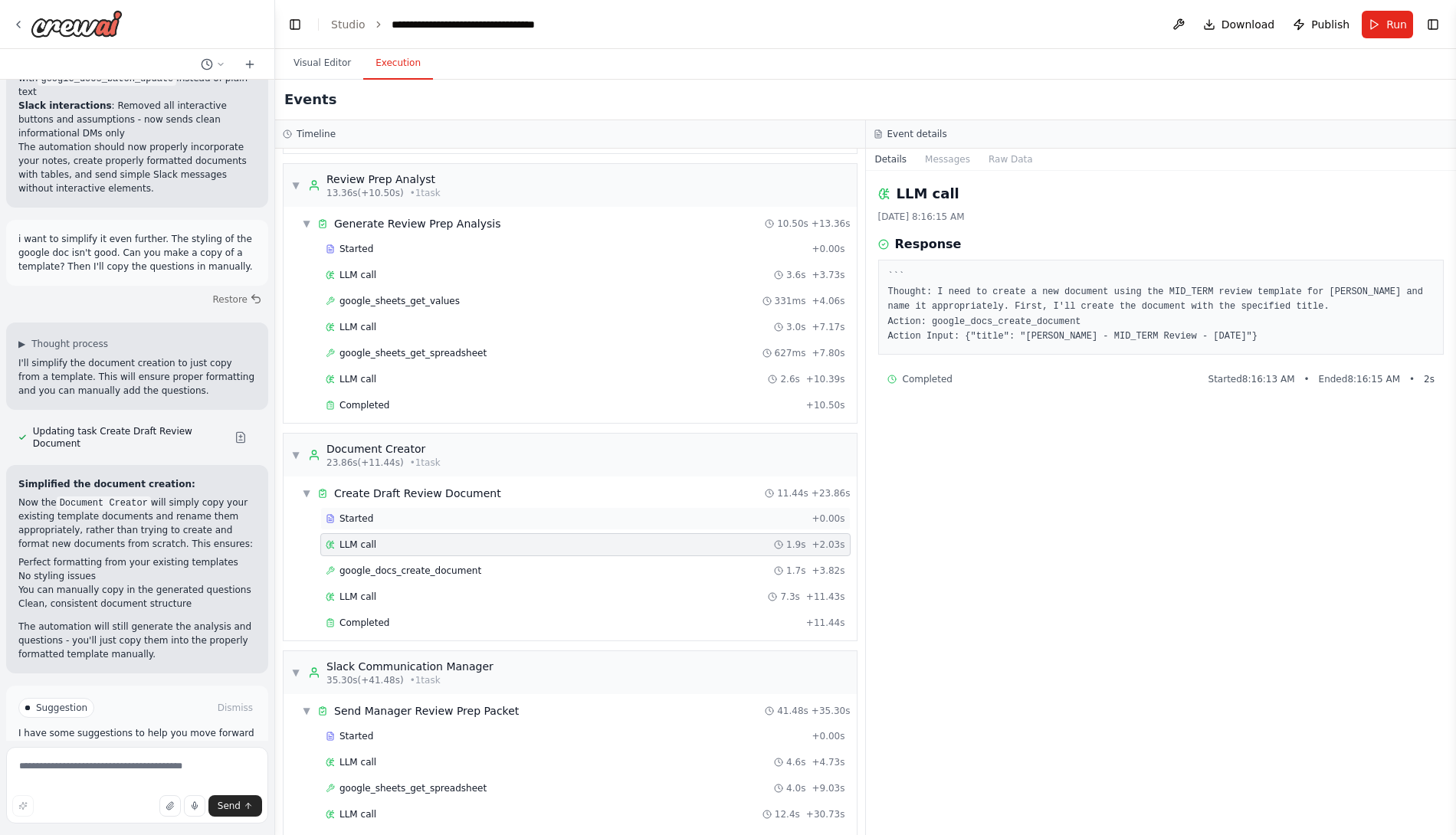
click at [385, 512] on div "Started" at bounding box center [565, 518] width 480 height 12
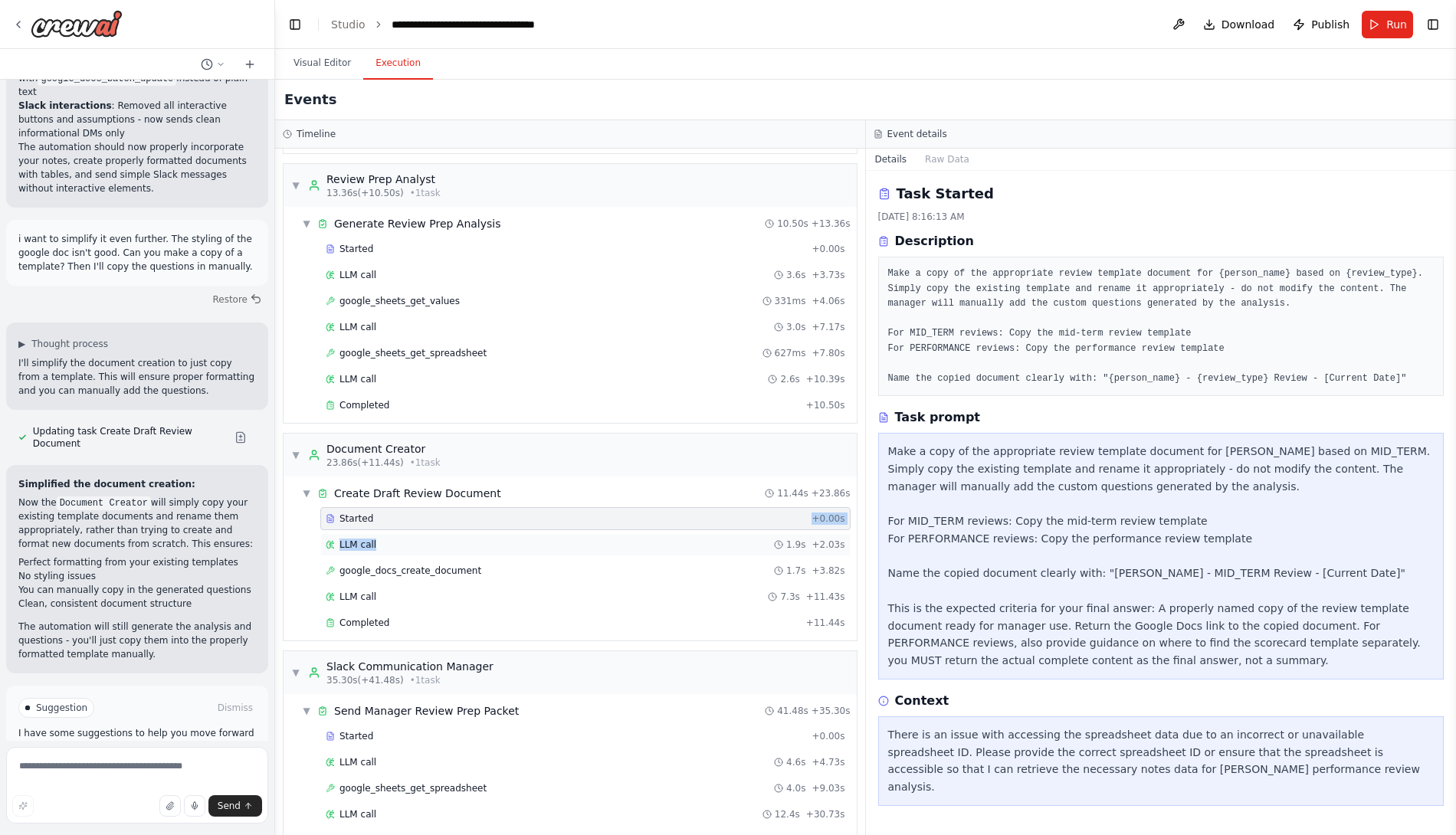
click at [504, 532] on div "Started + 0.00s LLM call 1.9s + 2.03s google_docs_create_document 1.7s + 3.82s …" at bounding box center [577, 573] width 561 height 130
click at [504, 538] on div "LLM call 1.9s + 2.03s" at bounding box center [585, 544] width 519 height 12
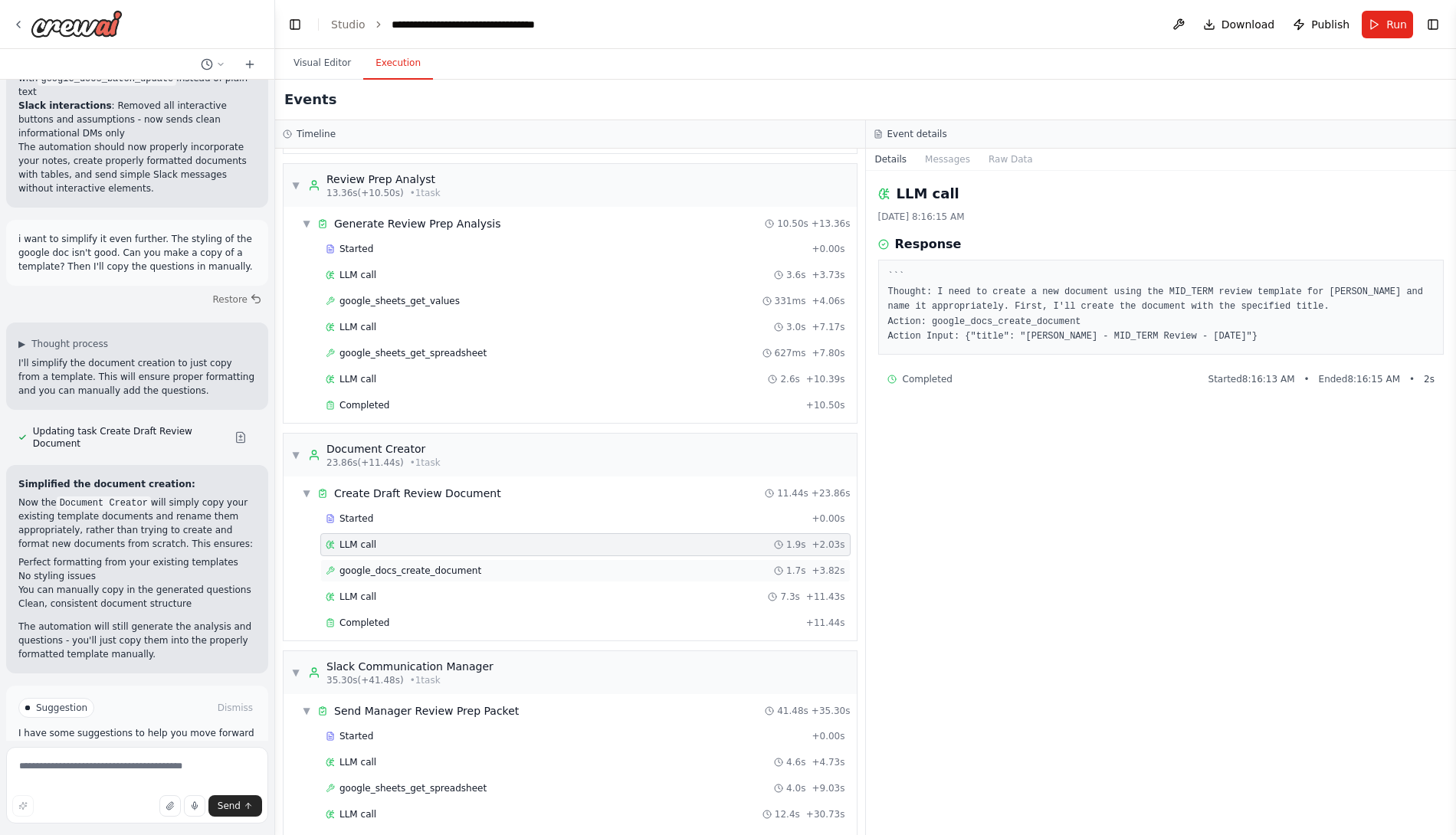
click at [462, 565] on span "google_docs_create_document" at bounding box center [410, 571] width 142 height 12
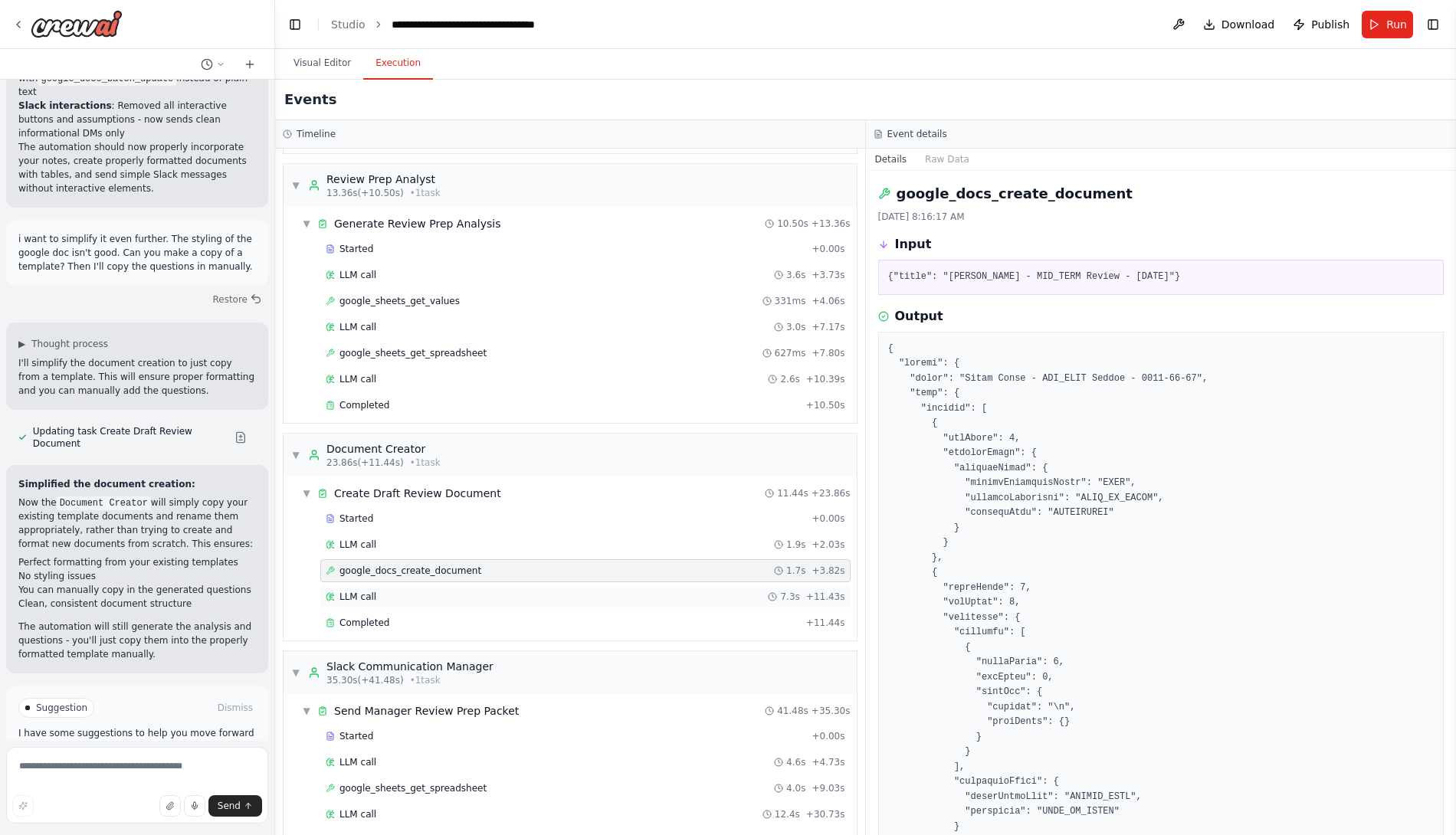
click at [454, 591] on div "LLM call 7.3s + 11.43s" at bounding box center [585, 597] width 519 height 12
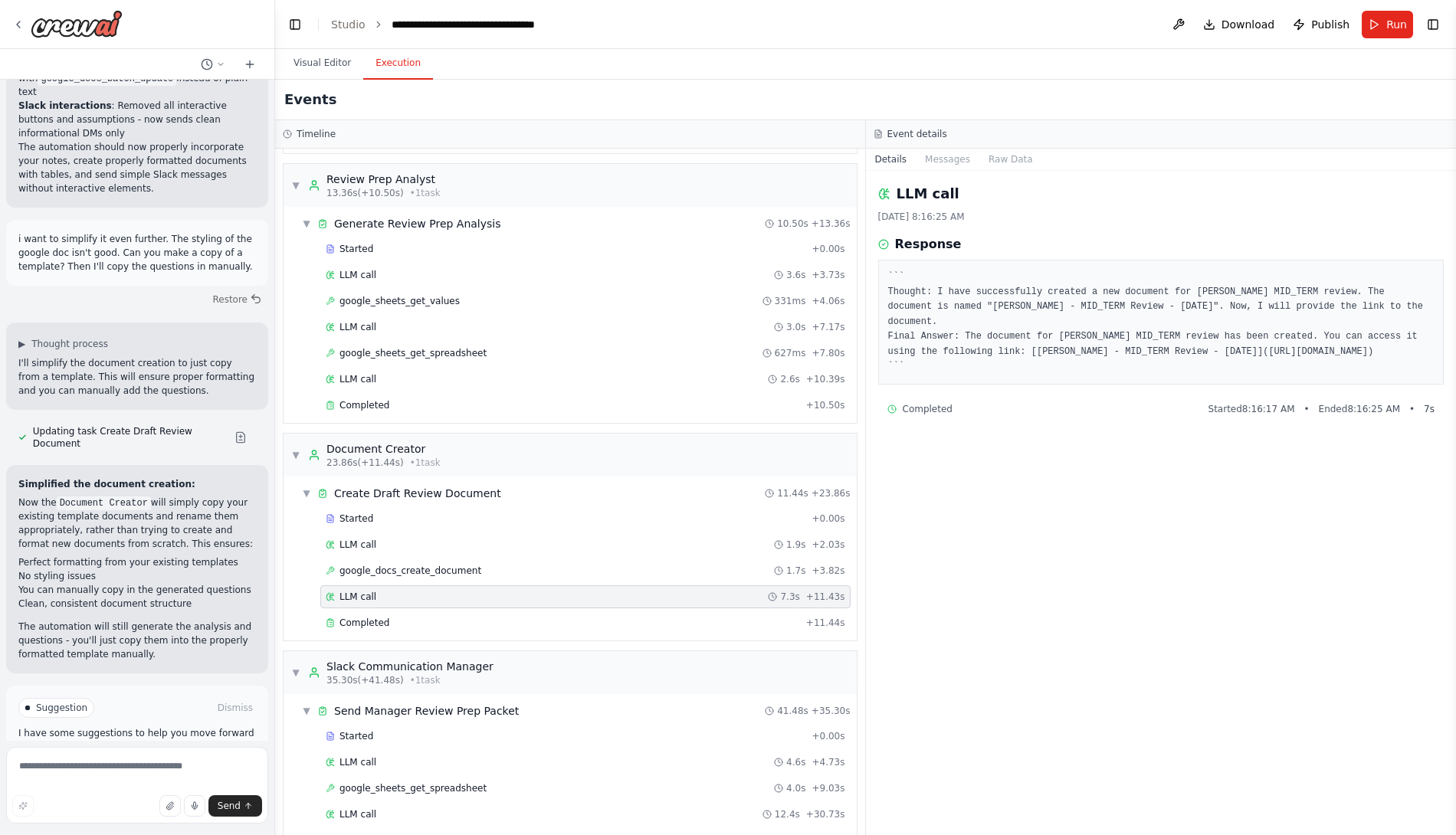
click at [452, 589] on div "LLM call 7.3s + 11.43s" at bounding box center [585, 597] width 531 height 23
click at [444, 617] on div "Completed" at bounding box center [562, 622] width 474 height 12
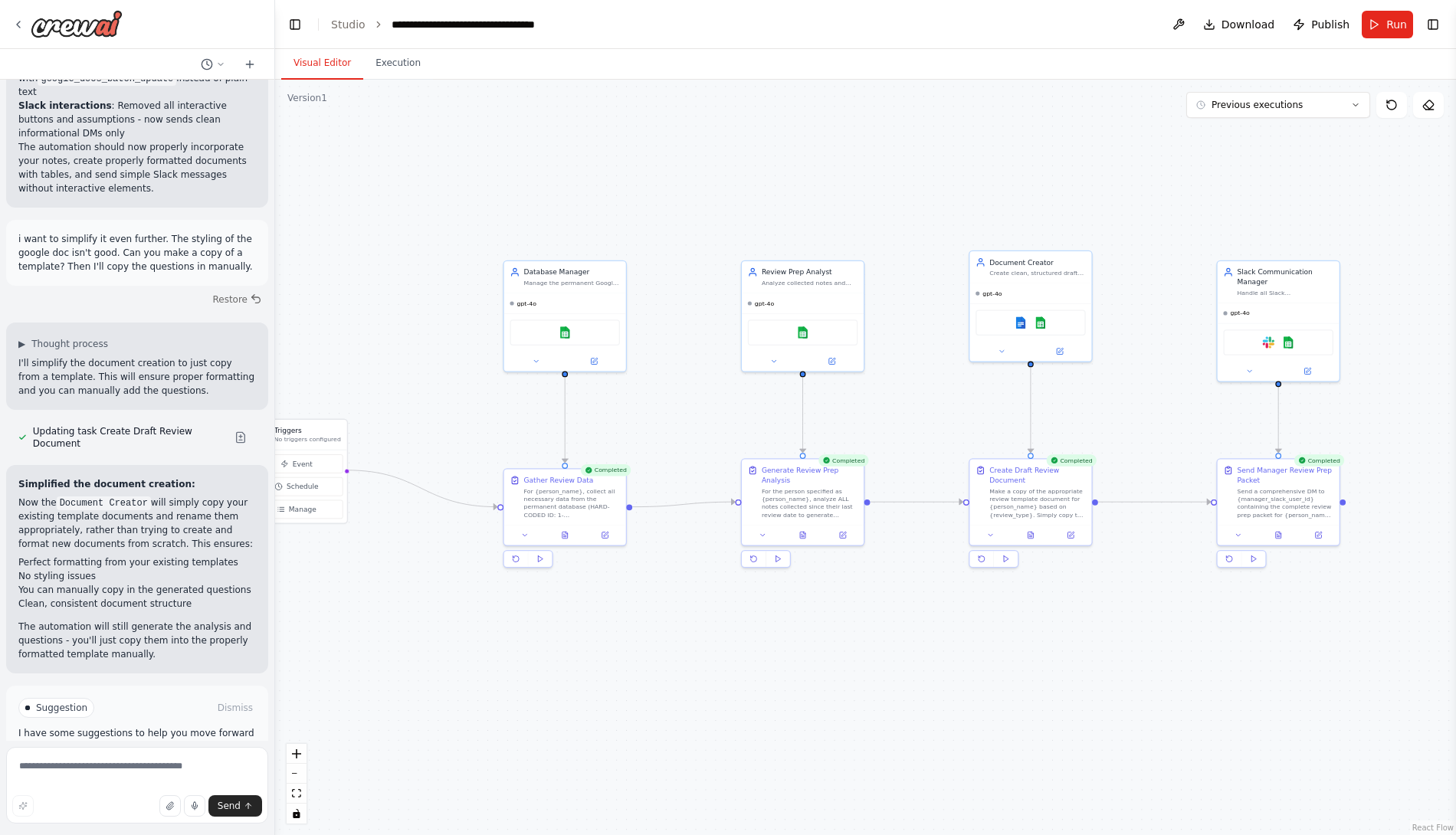
click at [335, 66] on button "Visual Editor" at bounding box center [323, 64] width 82 height 33
click at [585, 504] on div "For {person_name}, collect all necessary data from the permanent database (HARD…" at bounding box center [572, 500] width 96 height 32
click at [150, 767] on span "Improve automation" at bounding box center [145, 773] width 94 height 12
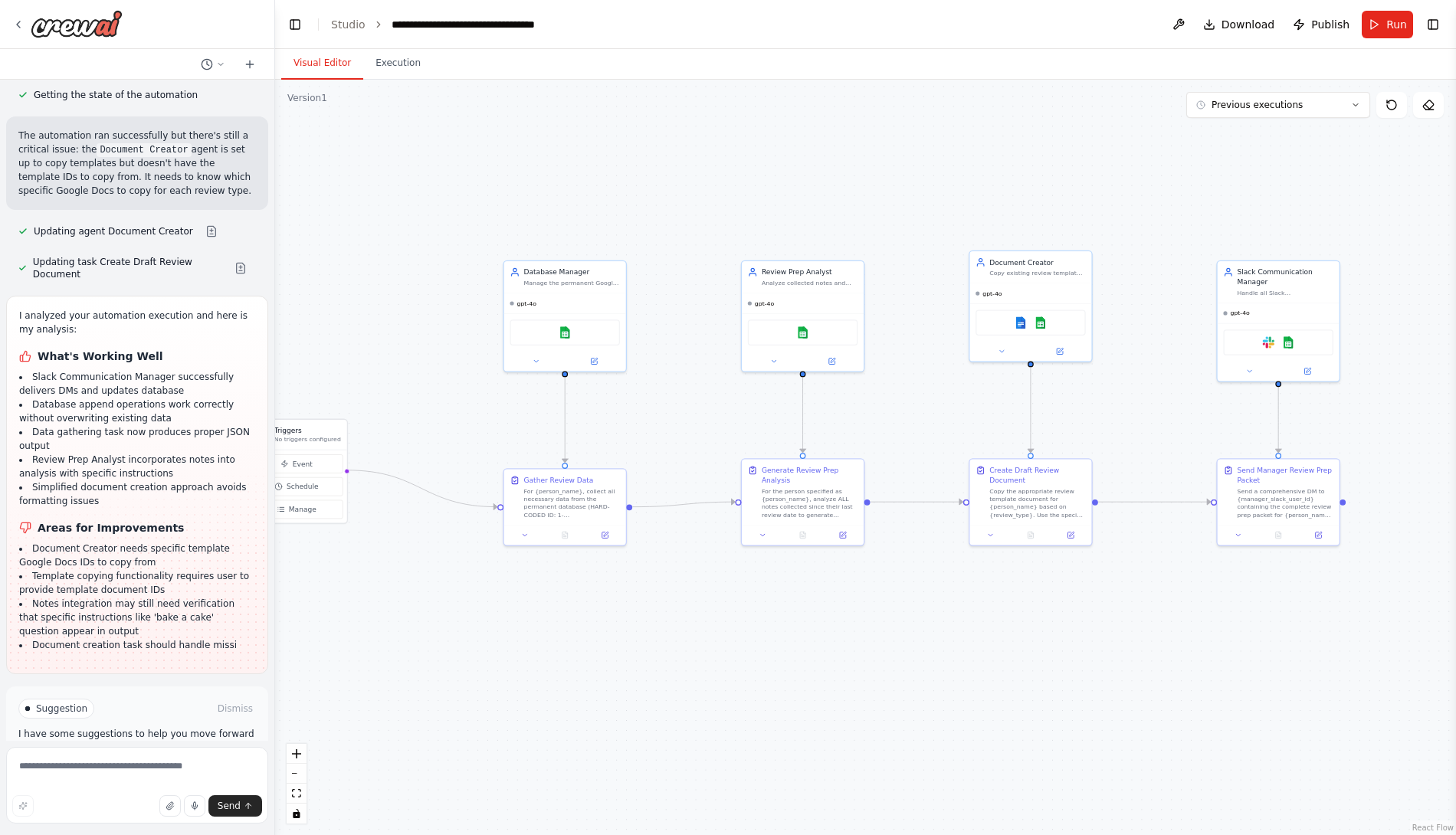
scroll to position [27078, 0]
